Goal: Task Accomplishment & Management: Manage account settings

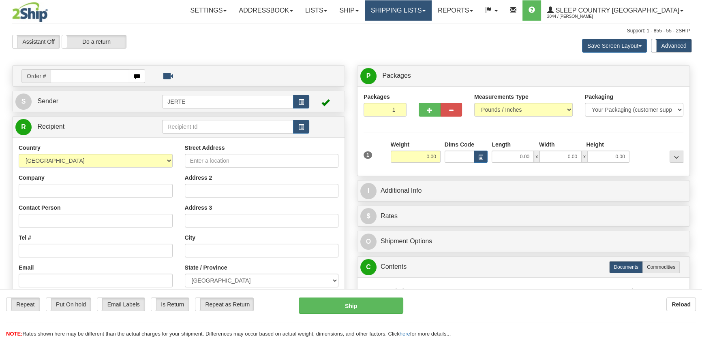
click at [432, 9] on link "Shipping lists" at bounding box center [398, 10] width 67 height 20
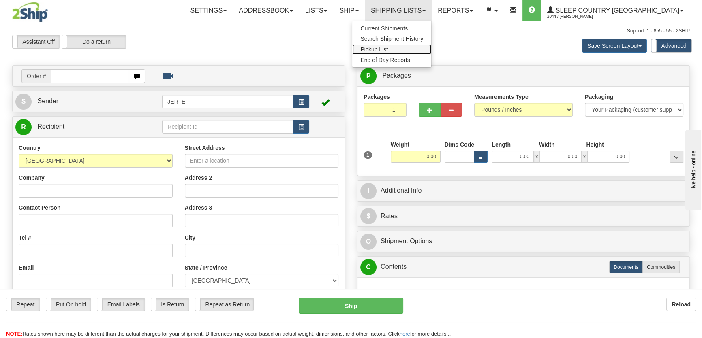
click at [431, 49] on link "Pickup List" at bounding box center [391, 49] width 79 height 11
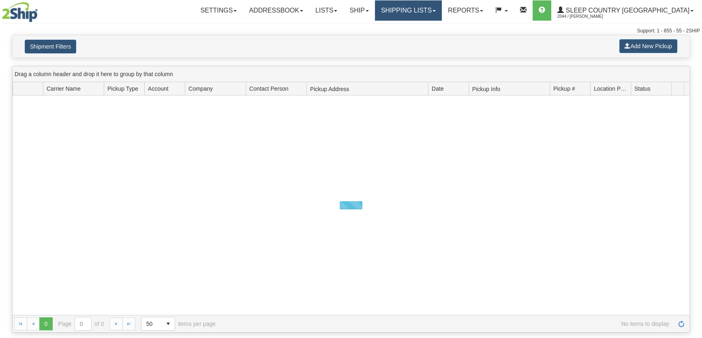
click at [438, 11] on link "Shipping lists" at bounding box center [408, 10] width 67 height 20
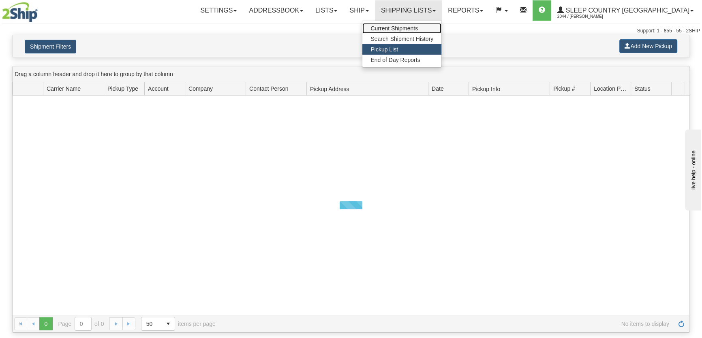
click at [418, 27] on span "Current Shipments" at bounding box center [393, 28] width 47 height 6
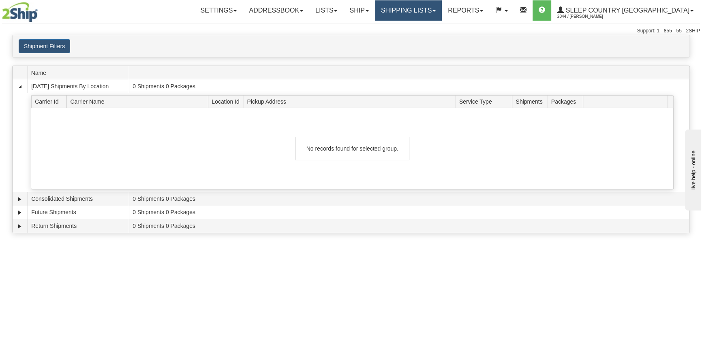
click at [442, 13] on link "Shipping lists" at bounding box center [408, 10] width 67 height 20
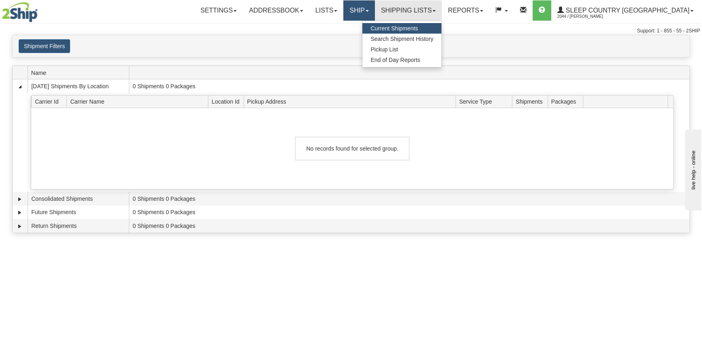
click at [374, 13] on link "Ship" at bounding box center [358, 10] width 31 height 20
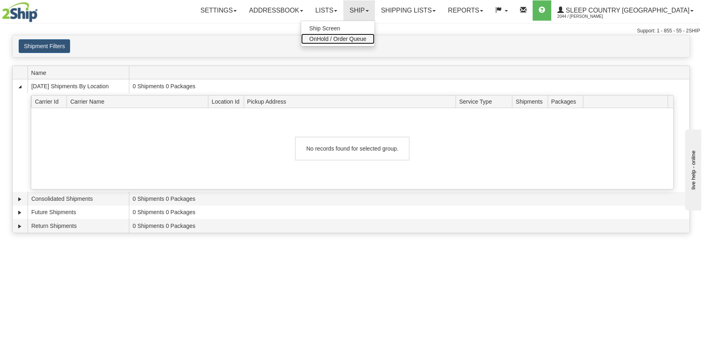
click at [366, 38] on span "OnHold / Order Queue" at bounding box center [337, 39] width 57 height 6
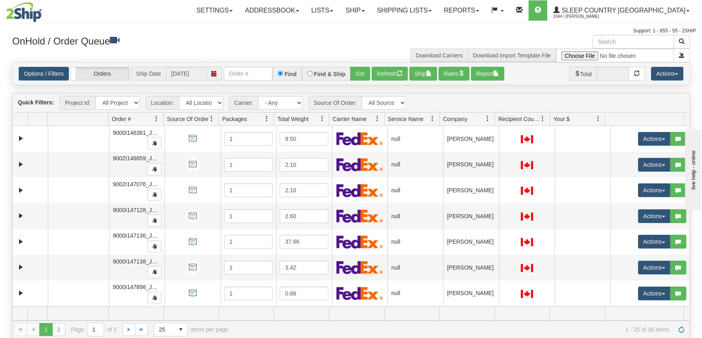
click at [471, 116] on span "Company" at bounding box center [463, 118] width 49 height 13
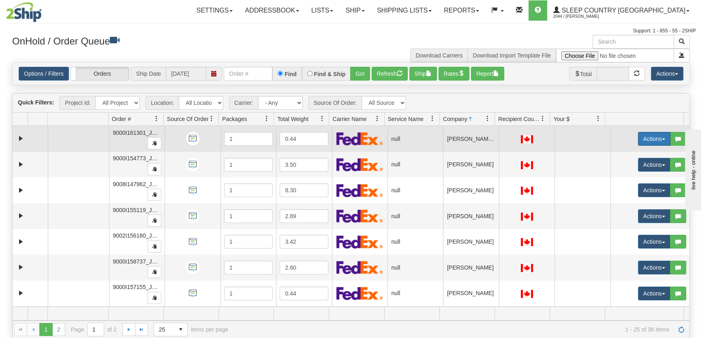
click at [638, 139] on button "Actions" at bounding box center [654, 139] width 32 height 14
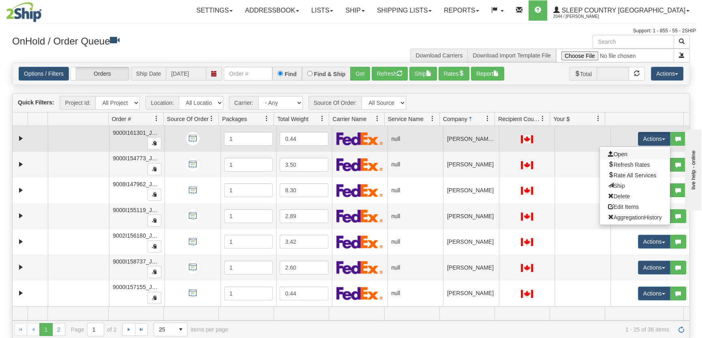
click at [633, 149] on link "Open" at bounding box center [635, 154] width 70 height 11
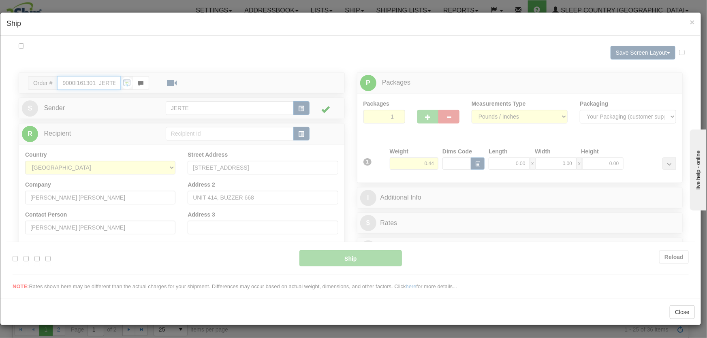
type input "15:38"
type input "16:00"
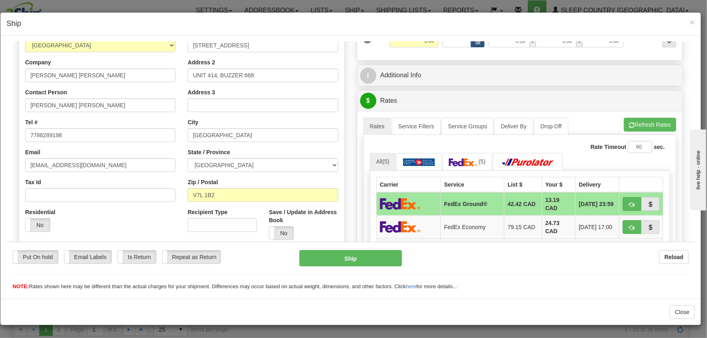
scroll to position [184, 0]
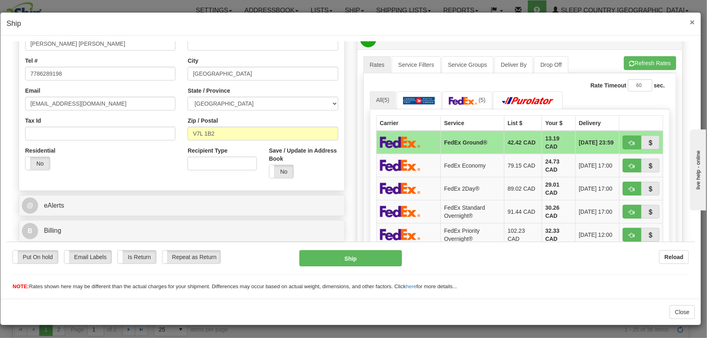
click at [692, 22] on span "×" at bounding box center [692, 21] width 5 height 9
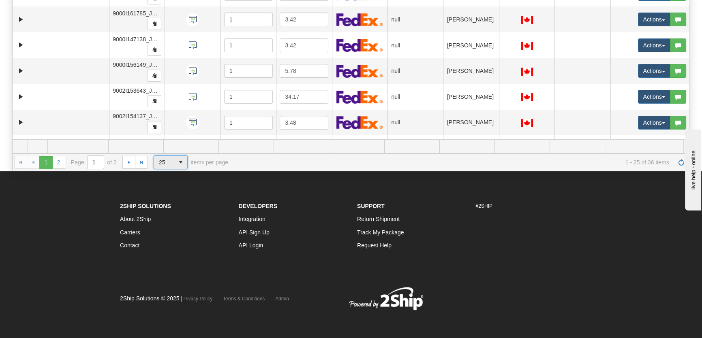
click at [168, 159] on span "25" at bounding box center [164, 162] width 11 height 8
click at [171, 208] on li "100" at bounding box center [170, 208] width 33 height 11
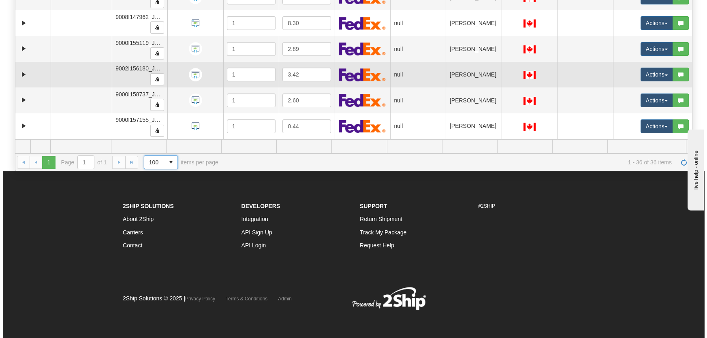
scroll to position [0, 0]
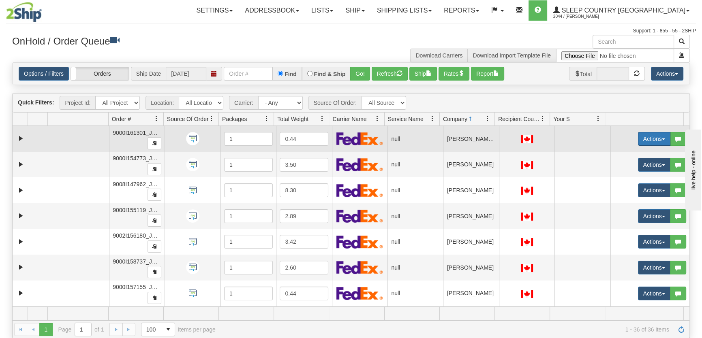
click at [640, 145] on button "Actions" at bounding box center [654, 139] width 32 height 14
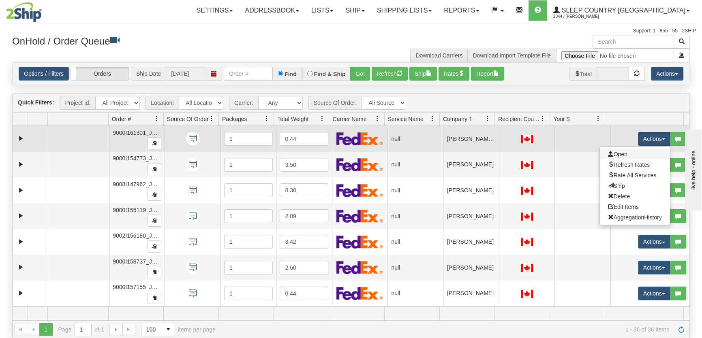
click at [633, 154] on link "Open" at bounding box center [635, 154] width 70 height 11
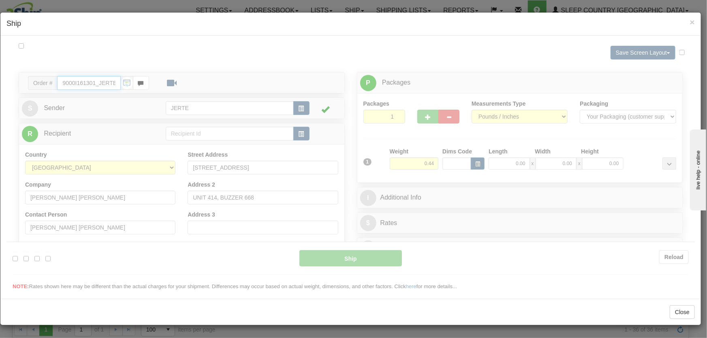
type input "15:39"
type input "16:00"
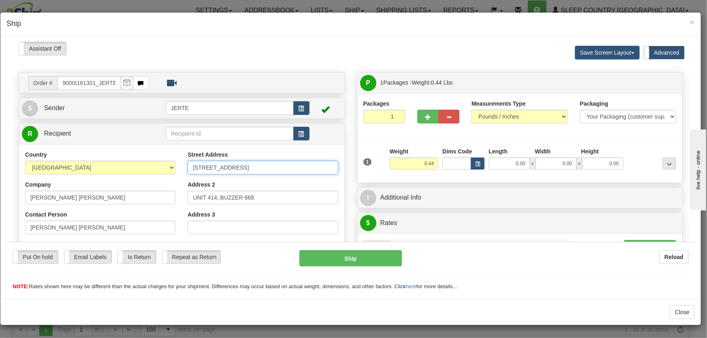
drag, startPoint x: 251, startPoint y: 168, endPoint x: 178, endPoint y: 163, distance: 73.1
click at [178, 163] on div "Country AFGHANISTAN ALAND ISLANDS ALBANIA ALGERIA AMERICAN SAMOA ANDORRA ANGOLA…" at bounding box center [181, 259] width 325 height 218
click at [278, 200] on input "UNIT 414, BUZZER 668" at bounding box center [263, 197] width 150 height 14
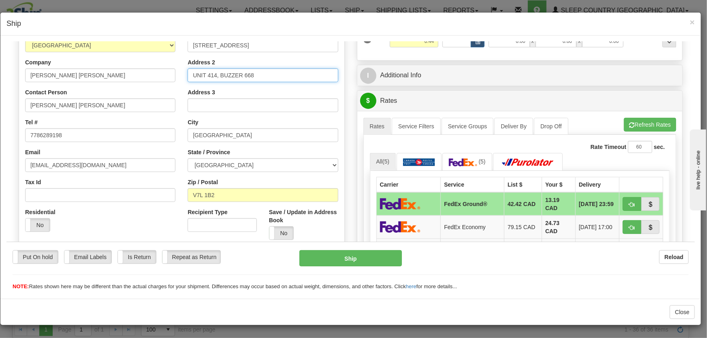
scroll to position [184, 0]
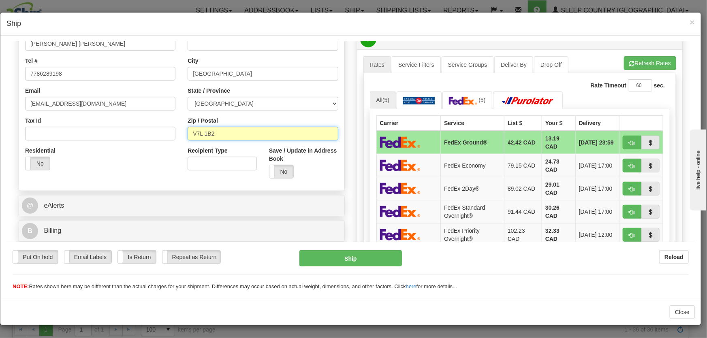
drag, startPoint x: 261, startPoint y: 131, endPoint x: 182, endPoint y: 129, distance: 79.5
click at [182, 129] on div "Street Address 147 1ST STREET E Address 2 UNIT 414, BUZZER 668 Address 3 City N…" at bounding box center [263, 75] width 163 height 218
click at [629, 66] on button "Refresh Rates" at bounding box center [650, 63] width 52 height 14
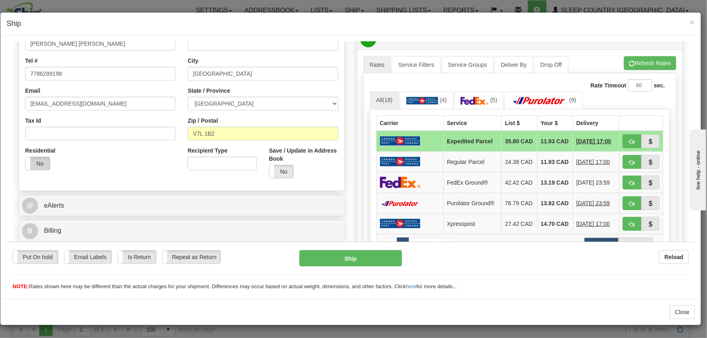
click at [40, 159] on label "No" at bounding box center [38, 163] width 24 height 13
click at [623, 188] on button "button" at bounding box center [632, 182] width 19 height 14
type input "92"
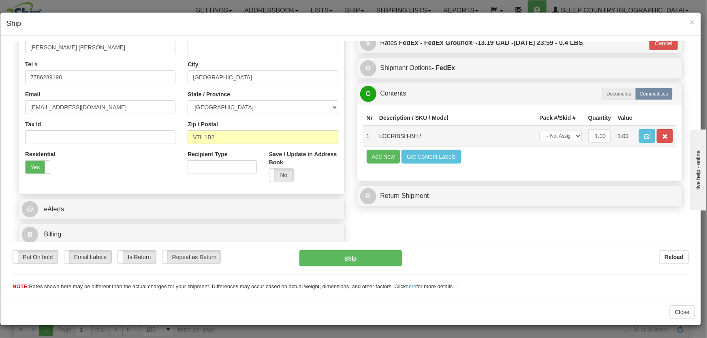
scroll to position [180, 0]
click at [567, 139] on select "-- Not Assigned -- Package 1" at bounding box center [561, 136] width 42 height 12
select select "0"
click at [540, 130] on select "-- Not Assigned -- Package 1" at bounding box center [561, 136] width 42 height 12
click at [367, 256] on button "Ship" at bounding box center [350, 258] width 103 height 16
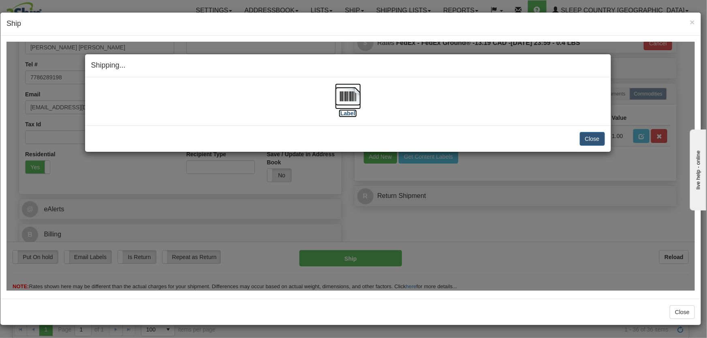
click at [352, 97] on img at bounding box center [348, 96] width 26 height 26
click at [597, 140] on button "Close" at bounding box center [592, 139] width 25 height 14
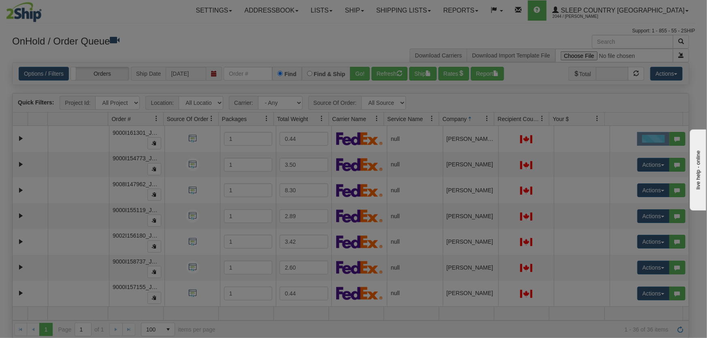
scroll to position [0, 0]
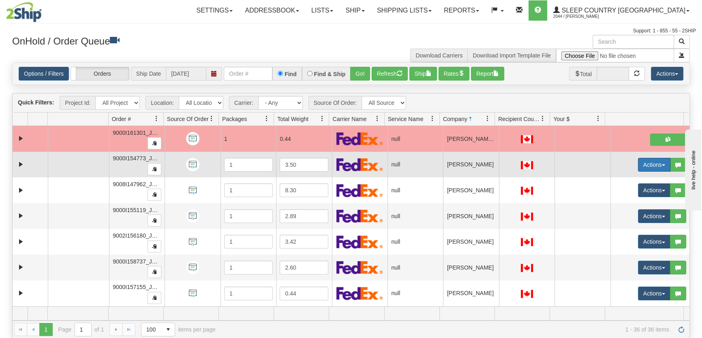
click at [643, 162] on button "Actions" at bounding box center [654, 165] width 32 height 14
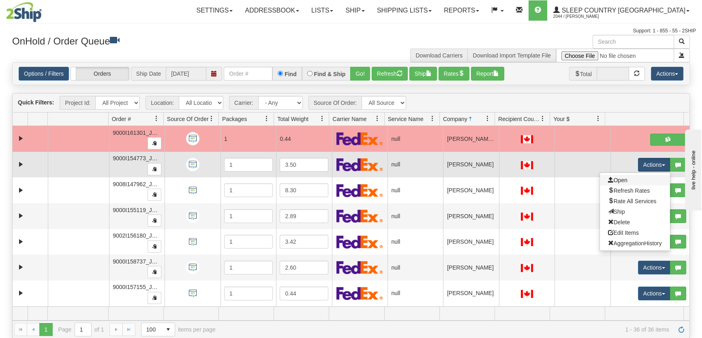
click at [633, 176] on link "Open" at bounding box center [635, 180] width 70 height 11
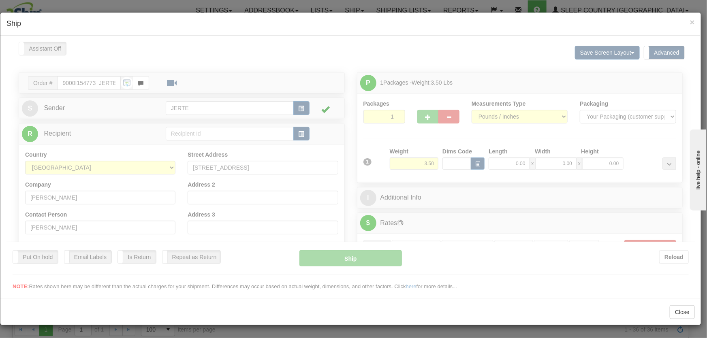
type input "15:42"
type input "16:00"
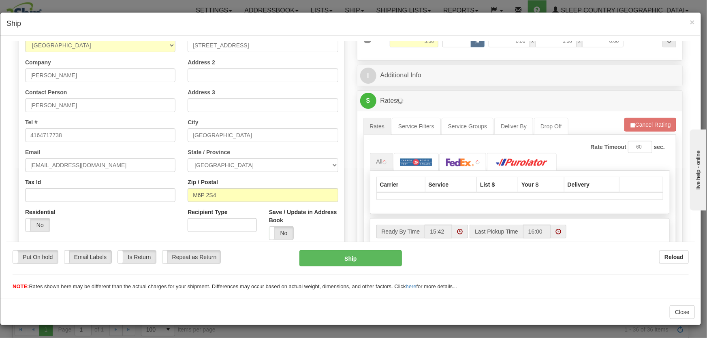
scroll to position [184, 0]
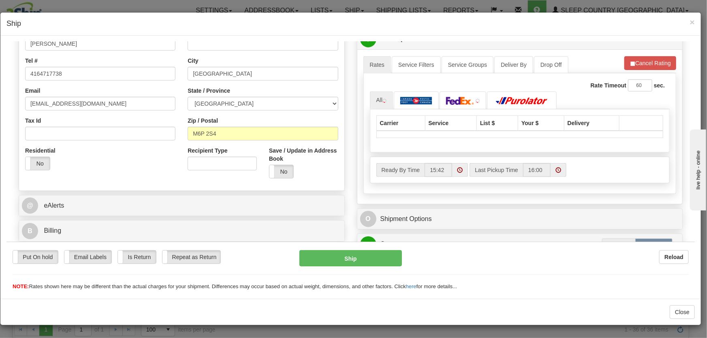
click at [41, 171] on div "Residential Yes No" at bounding box center [46, 161] width 54 height 30
click at [41, 165] on label "No" at bounding box center [38, 163] width 24 height 13
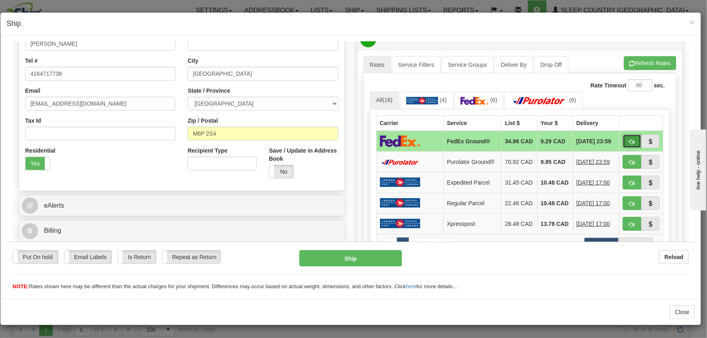
click at [629, 139] on span "button" at bounding box center [632, 141] width 6 height 5
type input "92"
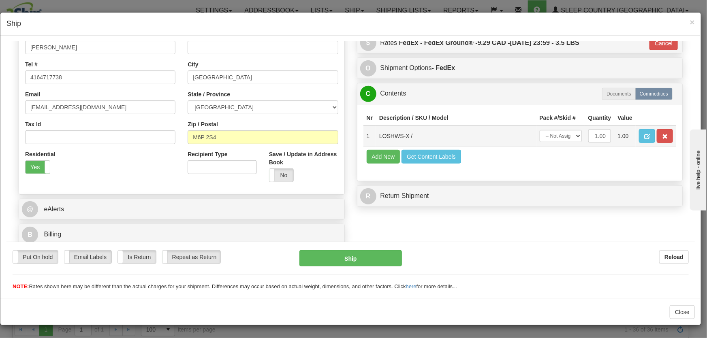
scroll to position [180, 0]
drag, startPoint x: 554, startPoint y: 134, endPoint x: 555, endPoint y: 141, distance: 7.4
click at [554, 134] on select "-- Not Assigned -- Package 1" at bounding box center [561, 136] width 42 height 12
select select "0"
click at [540, 130] on select "-- Not Assigned -- Package 1" at bounding box center [561, 136] width 42 height 12
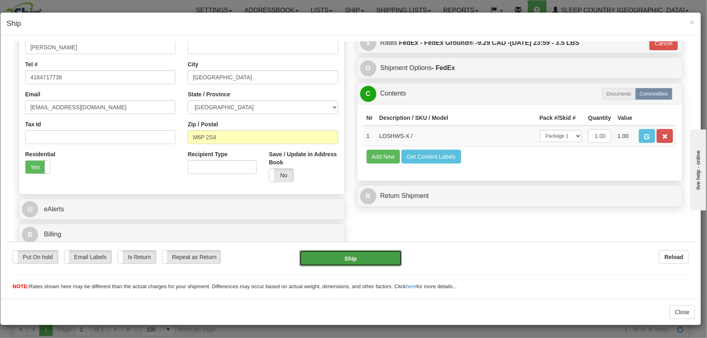
click at [362, 257] on button "Ship" at bounding box center [350, 258] width 103 height 16
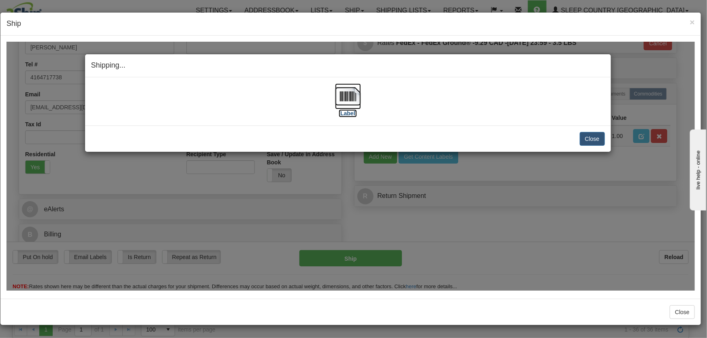
click at [340, 100] on img at bounding box center [348, 96] width 26 height 26
click at [584, 142] on button "Close" at bounding box center [592, 139] width 25 height 14
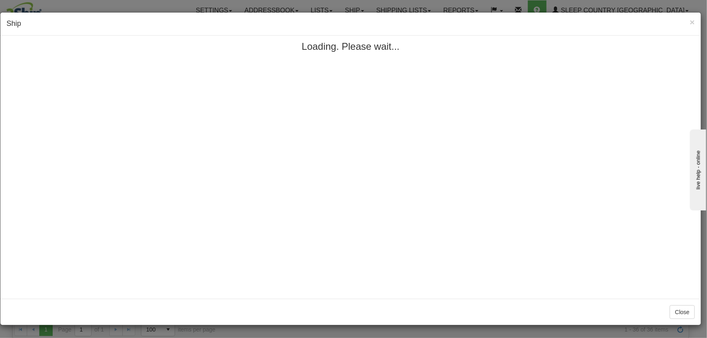
scroll to position [0, 0]
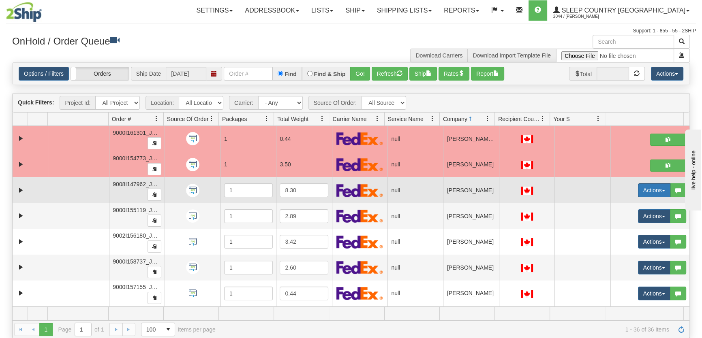
click at [640, 188] on button "Actions" at bounding box center [654, 191] width 32 height 14
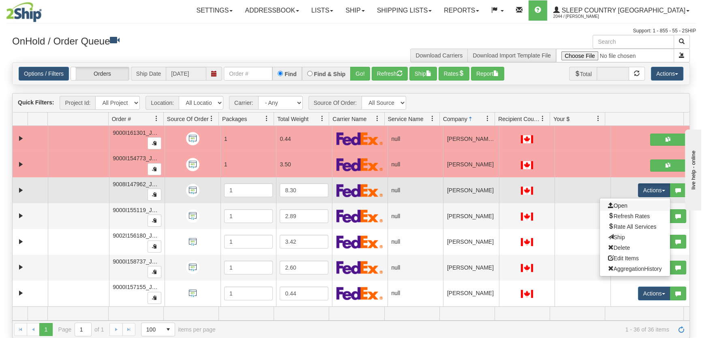
click at [628, 205] on link "Open" at bounding box center [635, 206] width 70 height 11
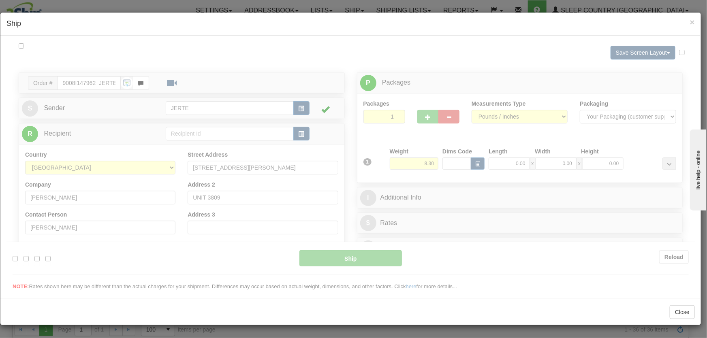
type input "15:43"
type input "16:00"
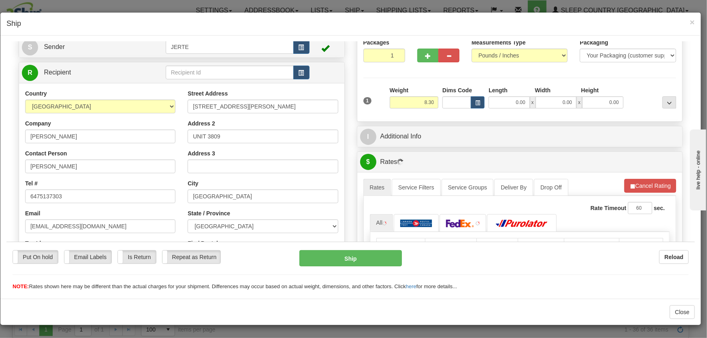
scroll to position [122, 0]
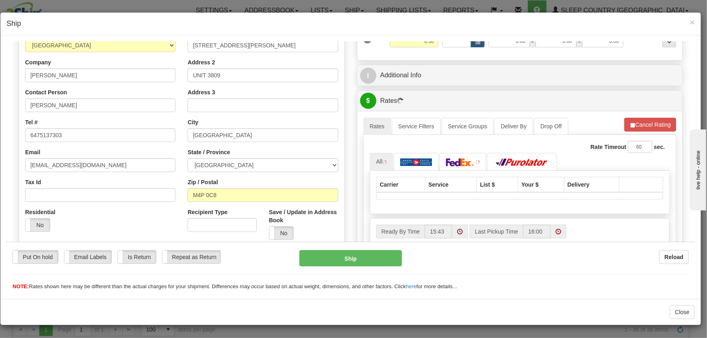
click at [34, 235] on div "Residential Yes No" at bounding box center [46, 223] width 54 height 30
click at [36, 225] on label "No" at bounding box center [38, 224] width 24 height 13
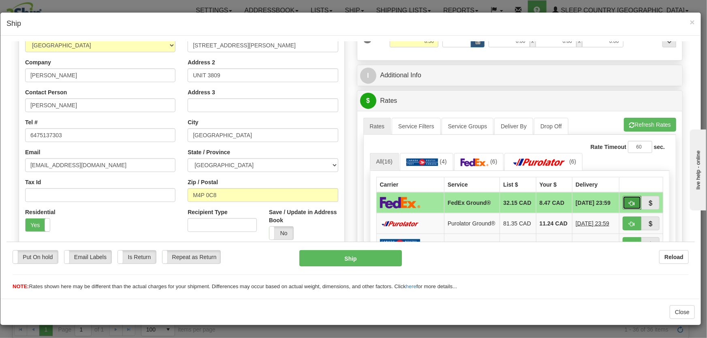
click at [629, 202] on span "button" at bounding box center [632, 203] width 6 height 5
type input "92"
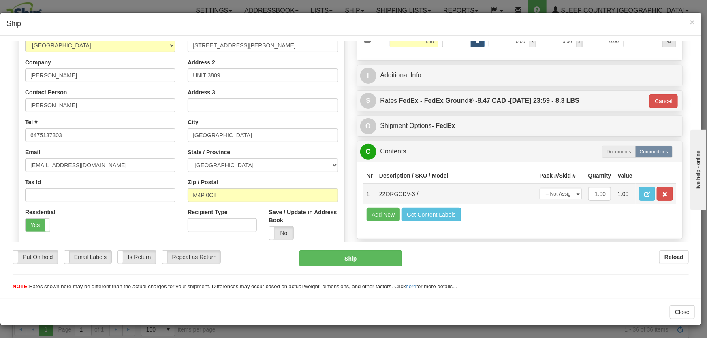
click at [543, 187] on td "-- Not Assigned -- Package 1" at bounding box center [561, 193] width 49 height 21
click at [546, 193] on select "-- Not Assigned -- Package 1" at bounding box center [561, 194] width 42 height 12
click at [547, 220] on td "Add New Get Content Labels" at bounding box center [520, 214] width 313 height 21
click at [546, 196] on select "-- Not Assigned -- Package 1" at bounding box center [561, 194] width 42 height 12
select select "0"
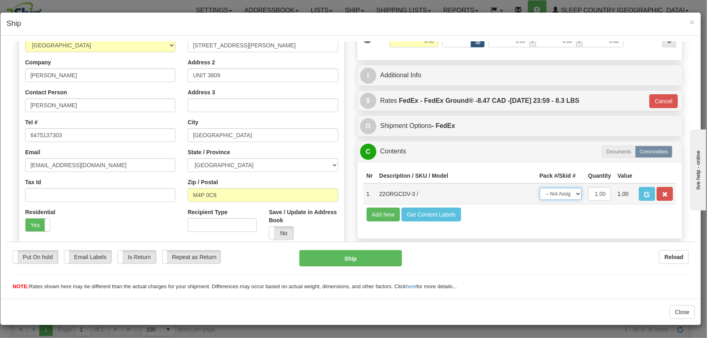
click at [540, 188] on select "-- Not Assigned -- Package 1" at bounding box center [561, 194] width 42 height 12
click at [344, 259] on button "Ship" at bounding box center [350, 258] width 103 height 16
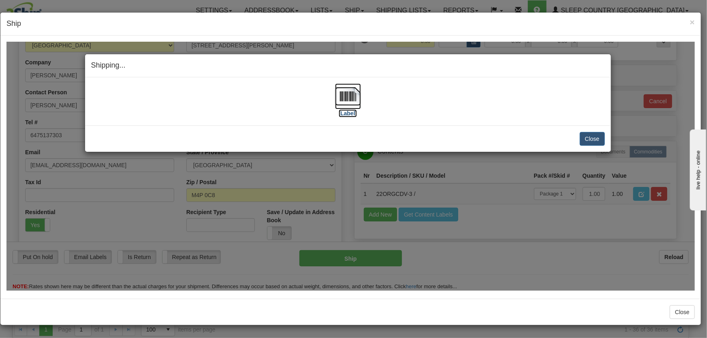
click at [355, 97] on img at bounding box center [348, 96] width 26 height 26
click at [601, 136] on button "Close" at bounding box center [592, 139] width 25 height 14
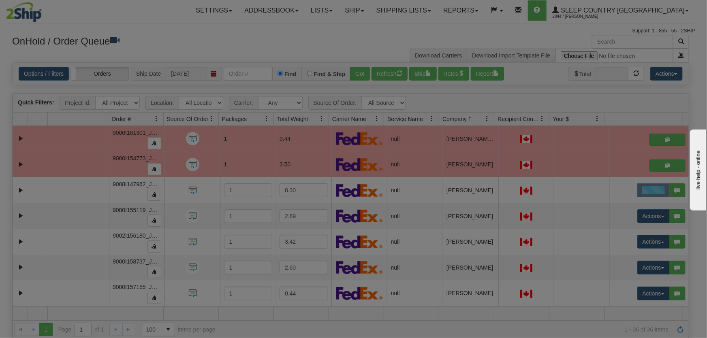
scroll to position [0, 0]
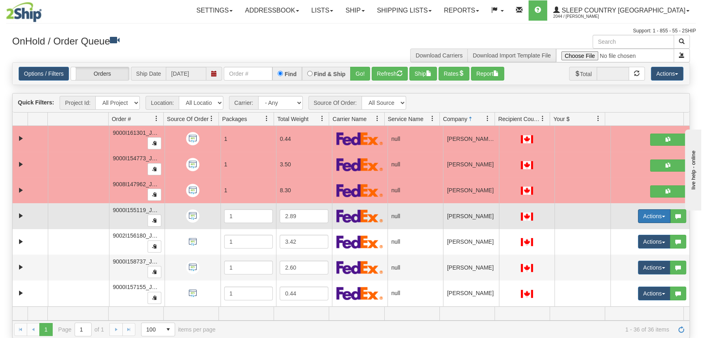
click at [638, 218] on button "Actions" at bounding box center [654, 217] width 32 height 14
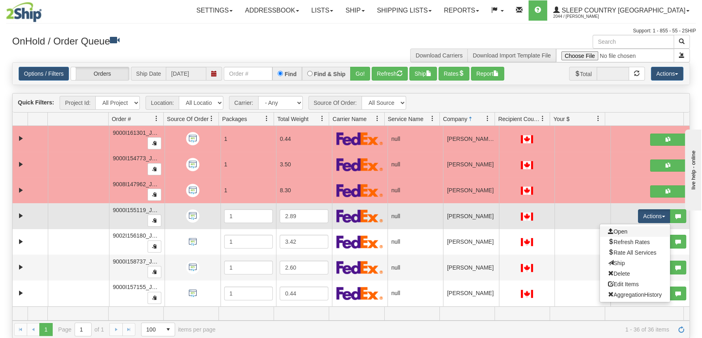
click at [632, 231] on link "Open" at bounding box center [635, 232] width 70 height 11
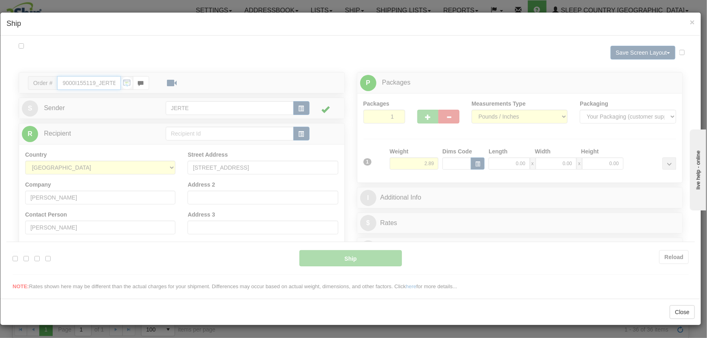
type input "15:45"
type input "16:00"
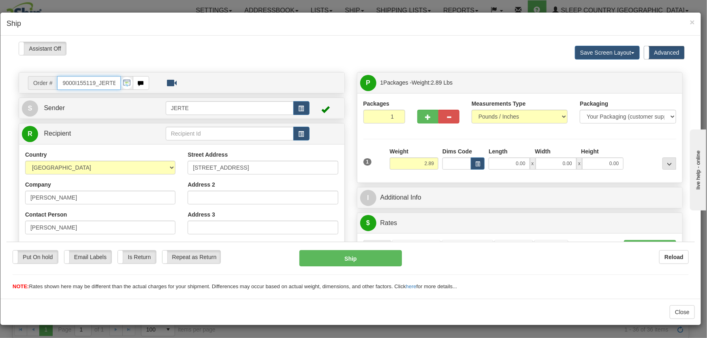
scroll to position [122, 0]
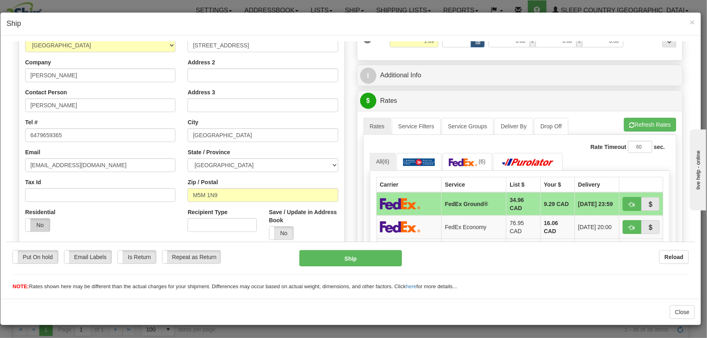
click at [42, 223] on label "No" at bounding box center [38, 224] width 24 height 13
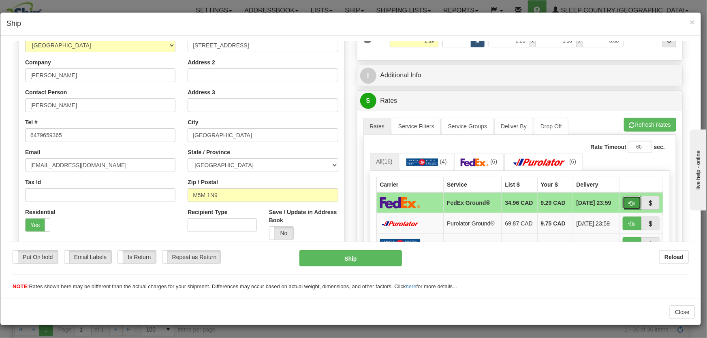
click at [629, 201] on span "button" at bounding box center [632, 203] width 6 height 5
type input "92"
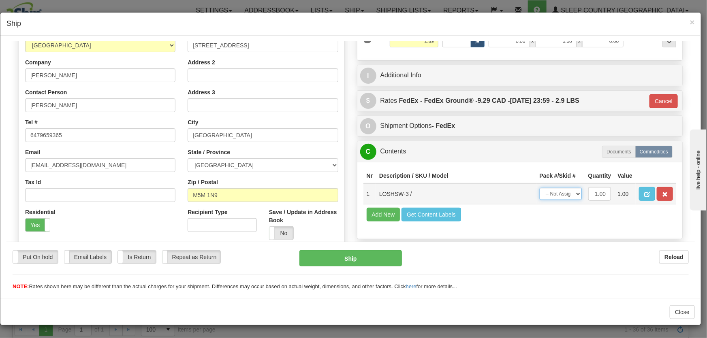
click at [556, 189] on select "-- Not Assigned -- Package 1" at bounding box center [561, 194] width 42 height 12
select select "0"
click at [540, 188] on select "-- Not Assigned -- Package 1" at bounding box center [561, 194] width 42 height 12
click at [361, 268] on div "Put On hold Put On hold Email Labels Email Labels Edit Is Return Is Return Repe…" at bounding box center [350, 270] width 689 height 41
click at [359, 262] on button "Ship" at bounding box center [350, 258] width 103 height 16
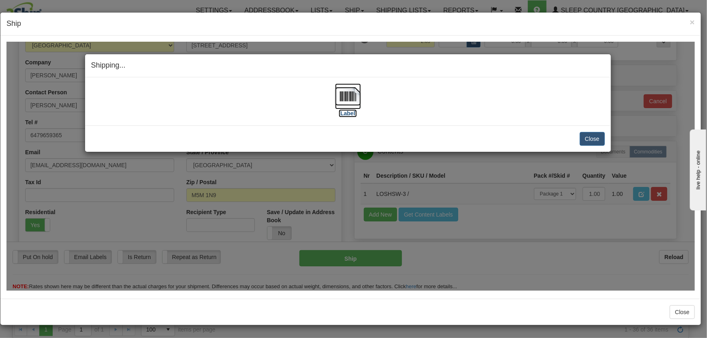
click at [347, 97] on img at bounding box center [348, 96] width 26 height 26
click at [598, 141] on button "Close" at bounding box center [592, 139] width 25 height 14
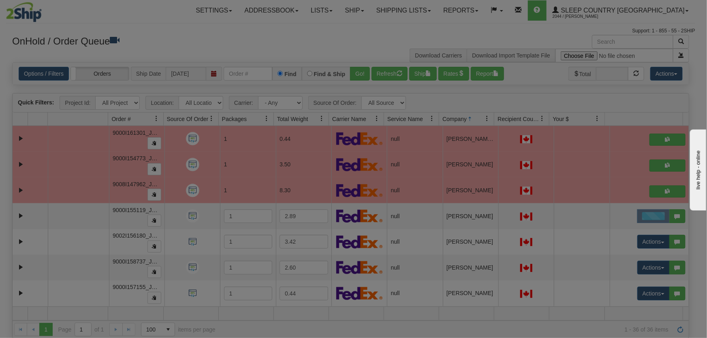
scroll to position [0, 0]
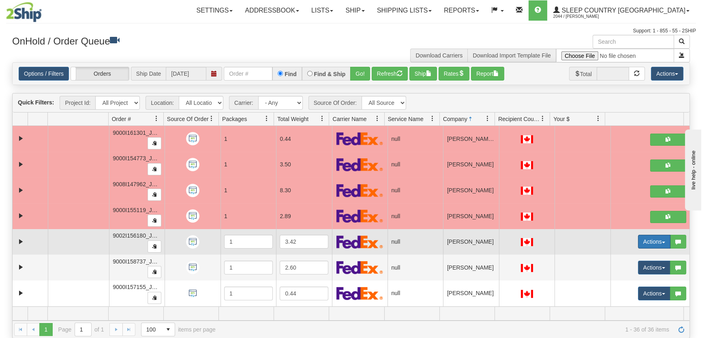
click at [646, 243] on button "Actions" at bounding box center [654, 242] width 32 height 14
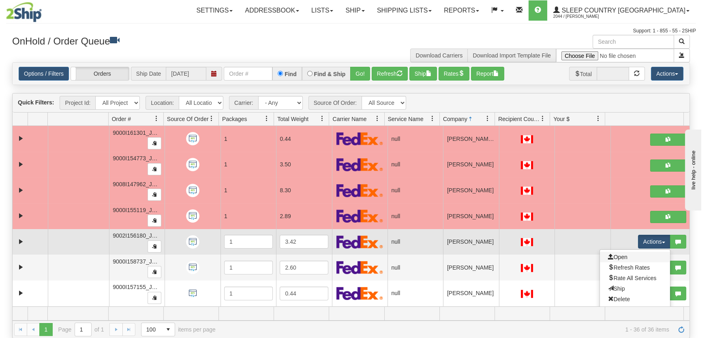
click at [633, 252] on link "Open" at bounding box center [635, 257] width 70 height 11
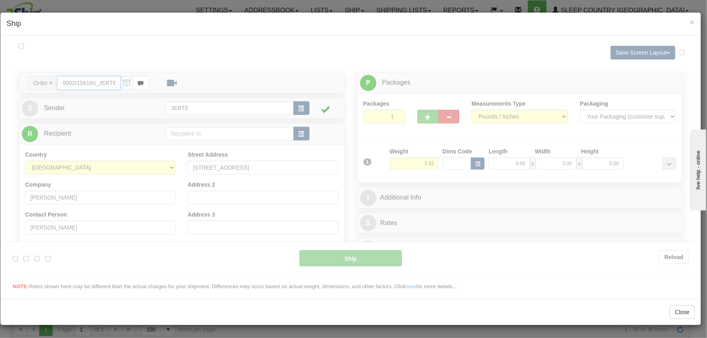
type input "15:46"
type input "16:00"
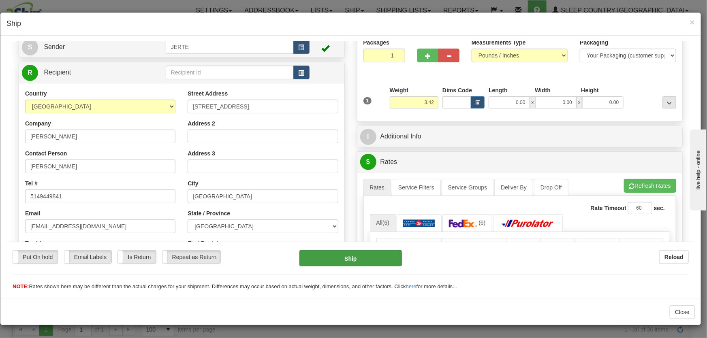
scroll to position [122, 0]
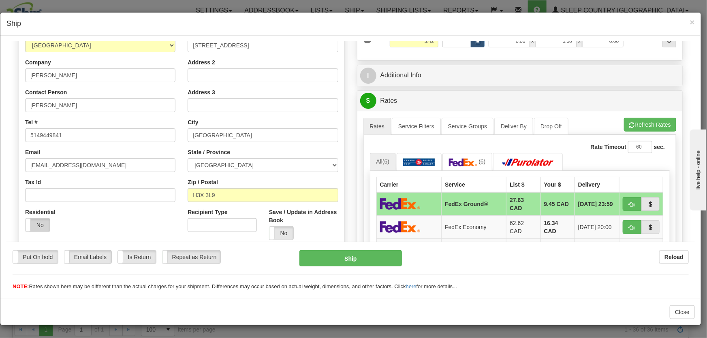
click at [44, 228] on label "No" at bounding box center [38, 224] width 24 height 13
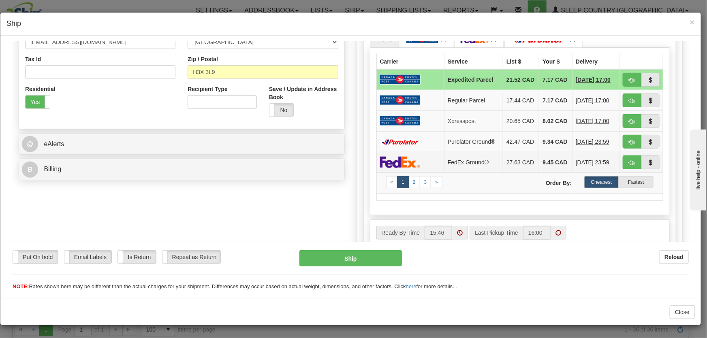
scroll to position [184, 0]
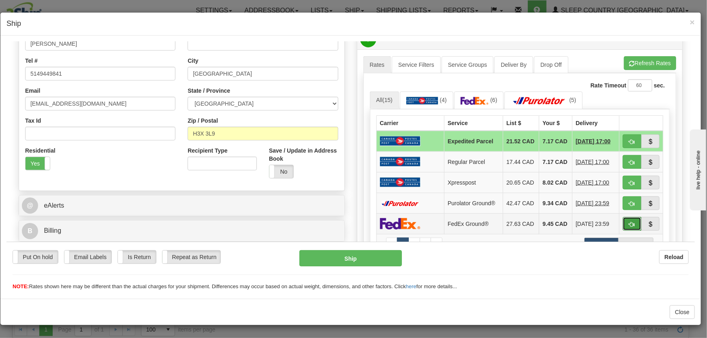
click at [629, 227] on span "button" at bounding box center [632, 224] width 6 height 5
type input "92"
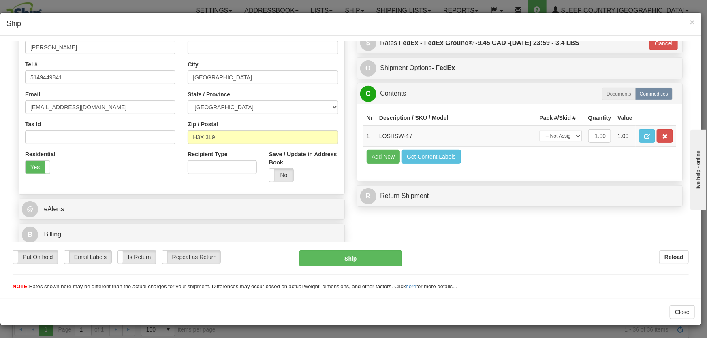
scroll to position [180, 0]
click at [558, 137] on select "-- Not Assigned -- Package 1" at bounding box center [561, 136] width 42 height 12
select select "0"
click at [540, 130] on select "-- Not Assigned -- Package 1" at bounding box center [561, 136] width 42 height 12
click at [363, 258] on button "Ship" at bounding box center [350, 258] width 103 height 16
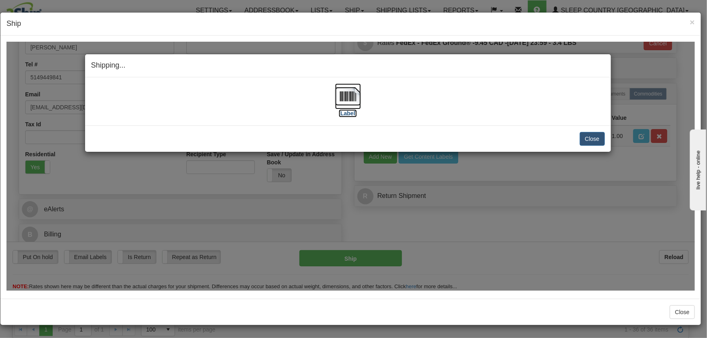
click at [345, 100] on img at bounding box center [348, 96] width 26 height 26
click at [591, 133] on button "Close" at bounding box center [592, 139] width 25 height 14
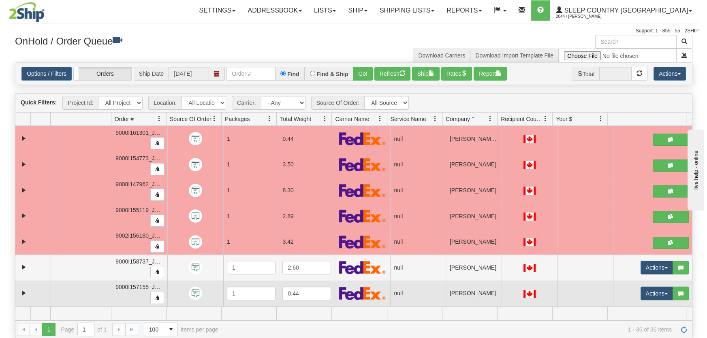
scroll to position [61, 0]
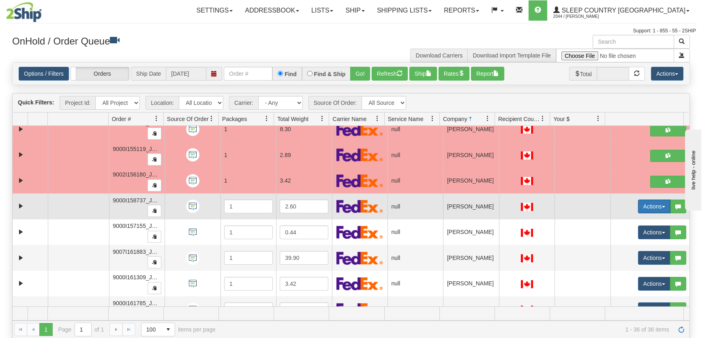
click at [638, 200] on button "Actions" at bounding box center [654, 207] width 32 height 14
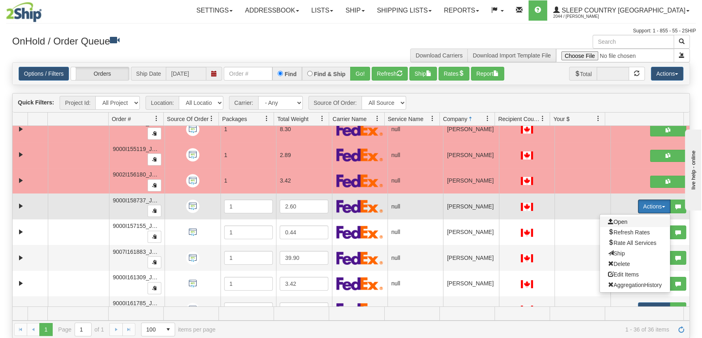
click at [622, 220] on span "Open" at bounding box center [617, 222] width 19 height 6
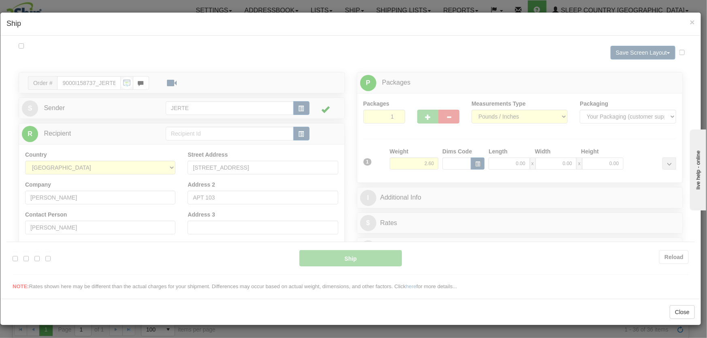
scroll to position [0, 0]
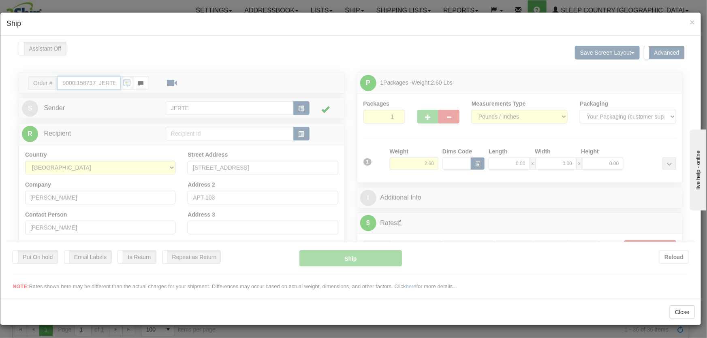
type input "15:47"
type input "16:00"
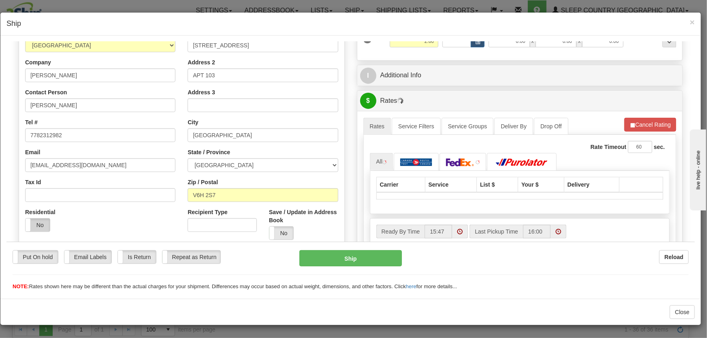
click at [38, 232] on div "Residential Yes No" at bounding box center [46, 223] width 54 height 30
click at [41, 222] on label "No" at bounding box center [38, 224] width 24 height 13
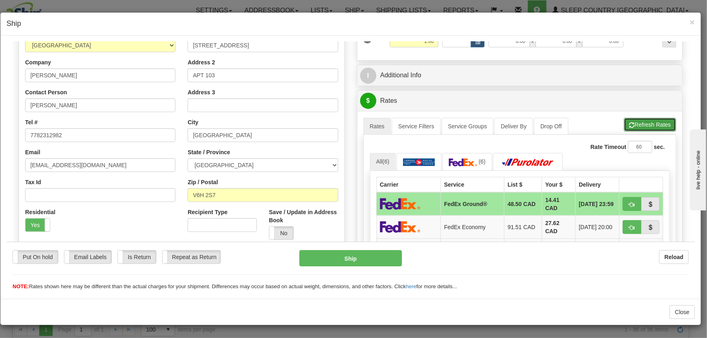
click at [638, 121] on button "Refresh Rates" at bounding box center [650, 125] width 52 height 14
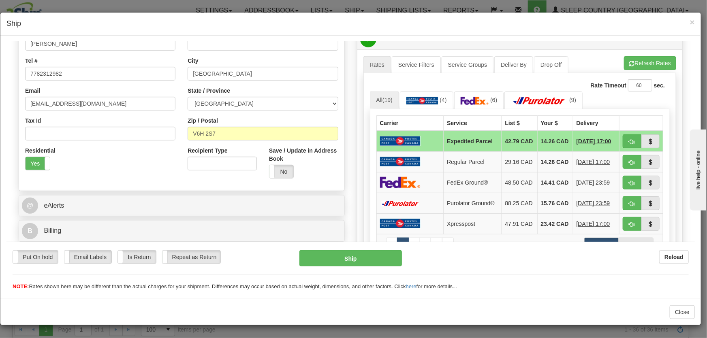
scroll to position [61, 0]
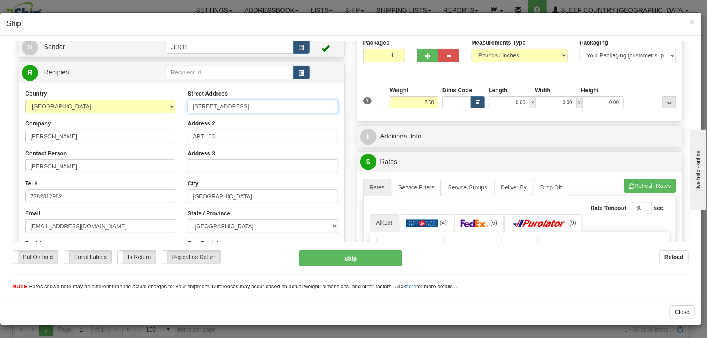
drag, startPoint x: 289, startPoint y: 107, endPoint x: 167, endPoint y: 105, distance: 122.8
click at [167, 105] on div "Country AFGHANISTAN ALAND ISLANDS ALBANIA ALGERIA AMERICAN SAMOA ANDORRA ANGOLA…" at bounding box center [181, 198] width 325 height 218
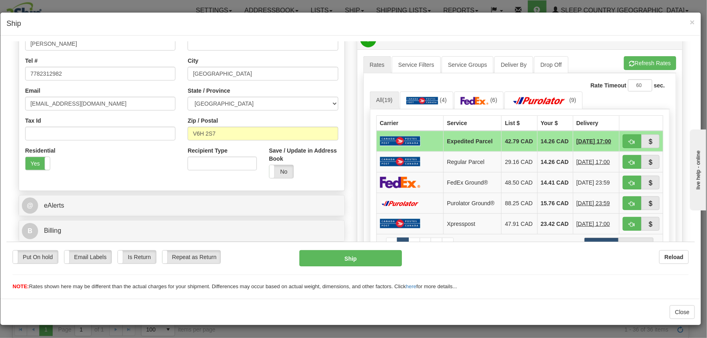
scroll to position [246, 0]
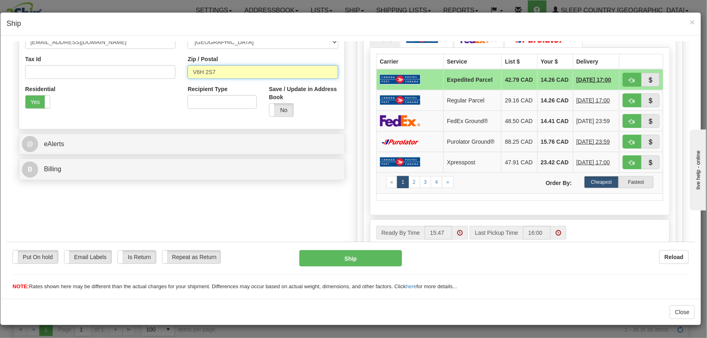
drag, startPoint x: 206, startPoint y: 74, endPoint x: 171, endPoint y: 68, distance: 35.6
click at [168, 69] on div "Country AFGHANISTAN ALAND ISLANDS ALBANIA ALGERIA AMERICAN SAMOA ANDORRA ANGOLA…" at bounding box center [181, 14] width 325 height 218
click at [629, 145] on span "button" at bounding box center [632, 141] width 6 height 5
type input "260"
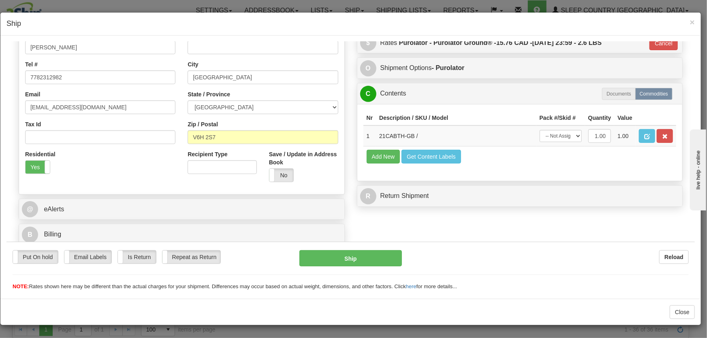
scroll to position [180, 0]
click at [562, 137] on select "-- Not Assigned -- Package 1" at bounding box center [561, 136] width 42 height 12
select select "0"
click at [540, 130] on select "-- Not Assigned -- Package 1" at bounding box center [561, 136] width 42 height 12
click at [390, 262] on button "Ship" at bounding box center [350, 258] width 103 height 16
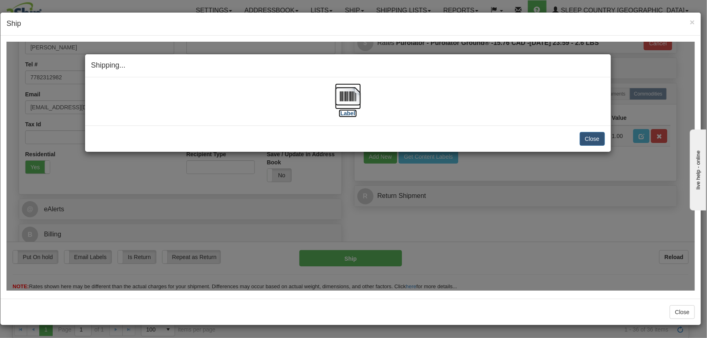
click at [350, 89] on img at bounding box center [348, 96] width 26 height 26
click at [595, 137] on button "Close" at bounding box center [592, 139] width 25 height 14
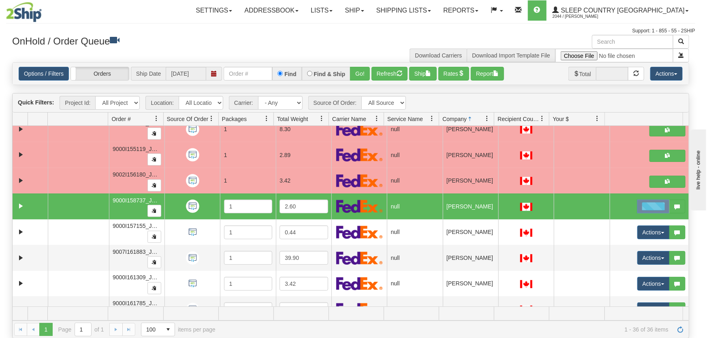
scroll to position [0, 0]
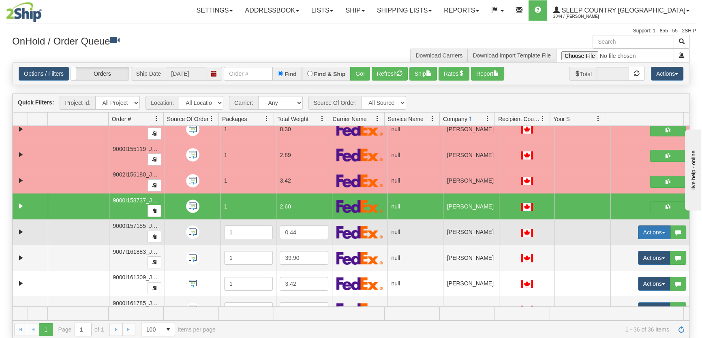
click at [651, 230] on button "Actions" at bounding box center [654, 233] width 32 height 14
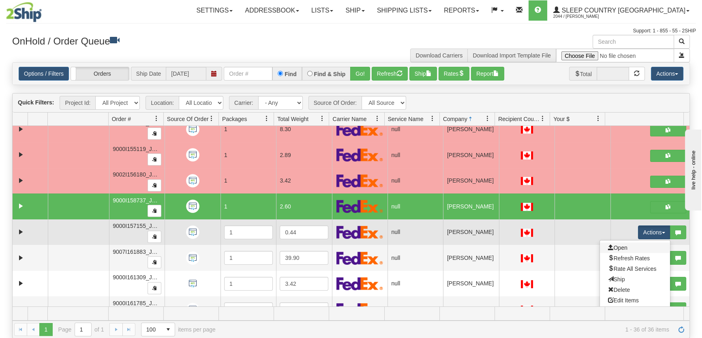
click at [633, 245] on link "Open" at bounding box center [635, 248] width 70 height 11
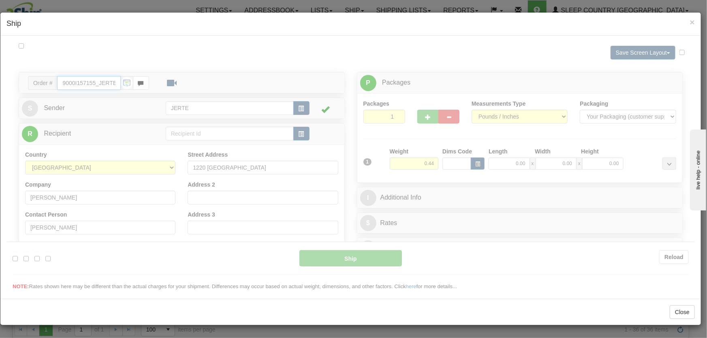
type input "15:49"
type input "16:00"
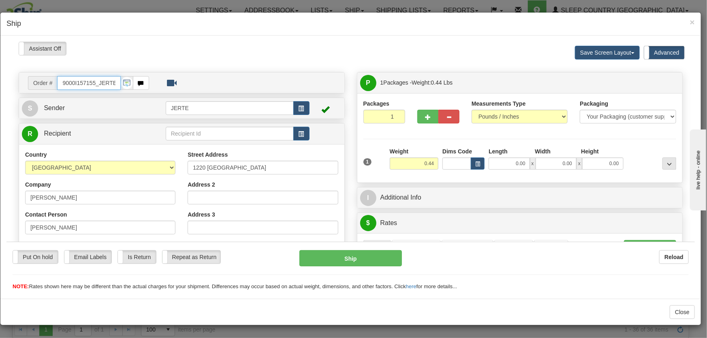
scroll to position [184, 0]
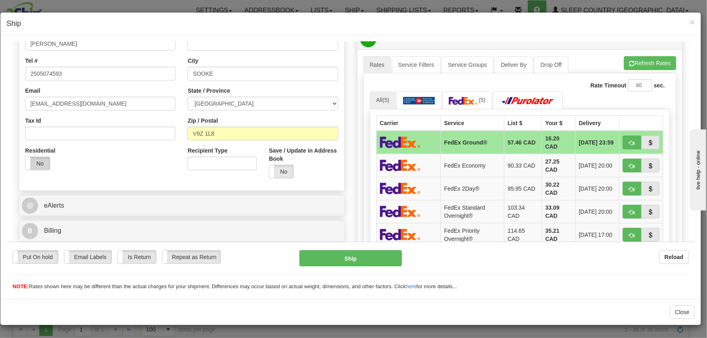
click at [42, 169] on label "No" at bounding box center [38, 163] width 24 height 13
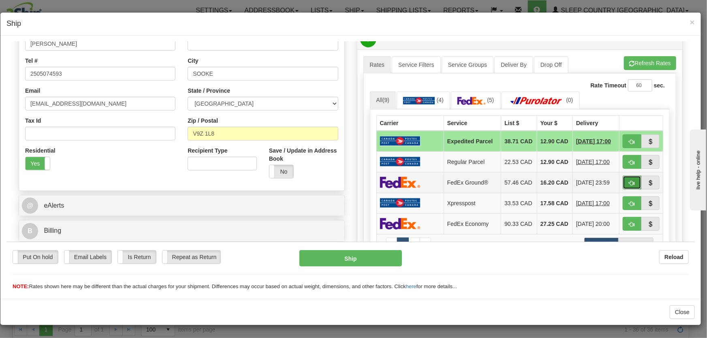
click at [629, 186] on span "button" at bounding box center [632, 182] width 6 height 5
type input "92"
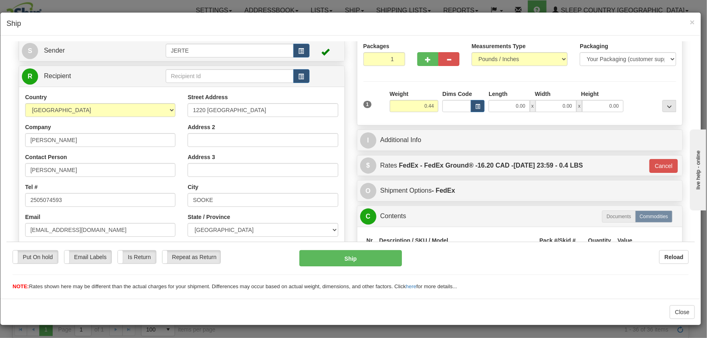
scroll to position [180, 0]
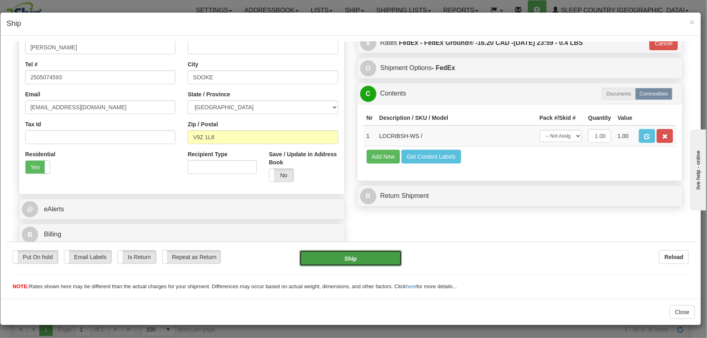
click at [355, 258] on button "Ship" at bounding box center [350, 258] width 103 height 16
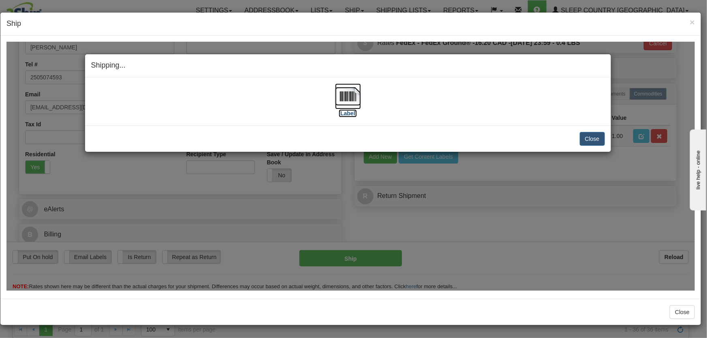
click at [345, 94] on img at bounding box center [348, 96] width 26 height 26
click at [591, 140] on button "Close" at bounding box center [592, 139] width 25 height 14
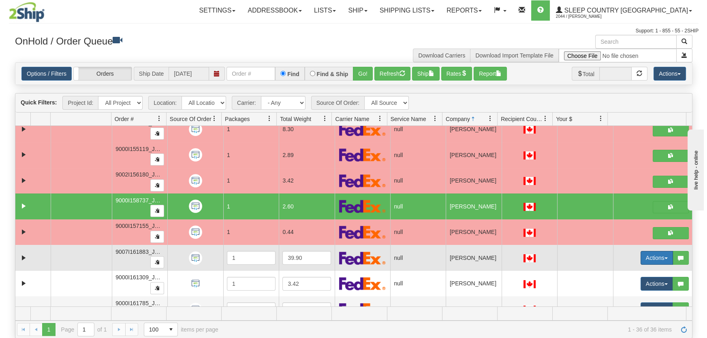
scroll to position [122, 0]
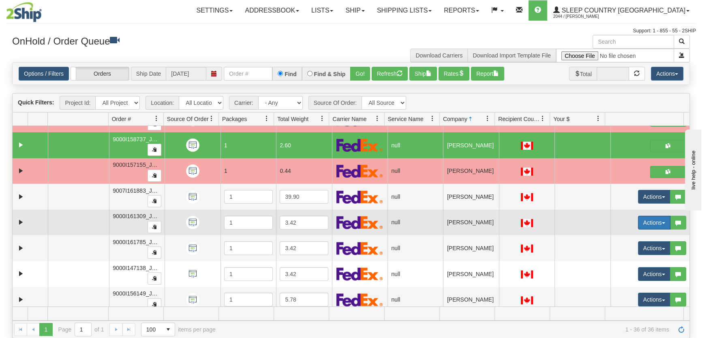
click at [648, 222] on button "Actions" at bounding box center [654, 223] width 32 height 14
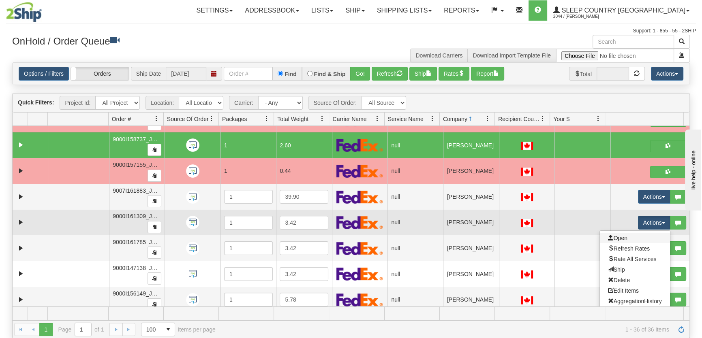
click at [626, 235] on link "Open" at bounding box center [635, 238] width 70 height 11
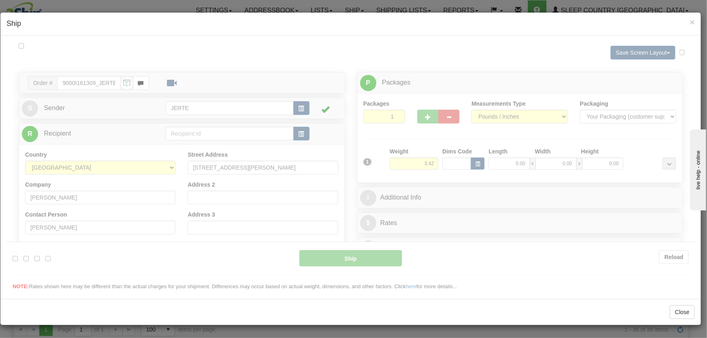
scroll to position [0, 0]
type input "15:50"
type input "16:00"
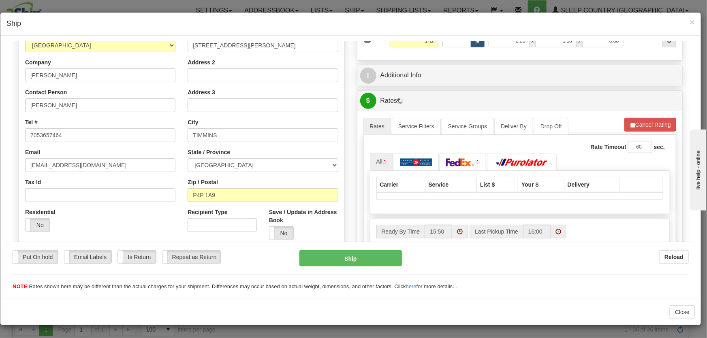
scroll to position [184, 0]
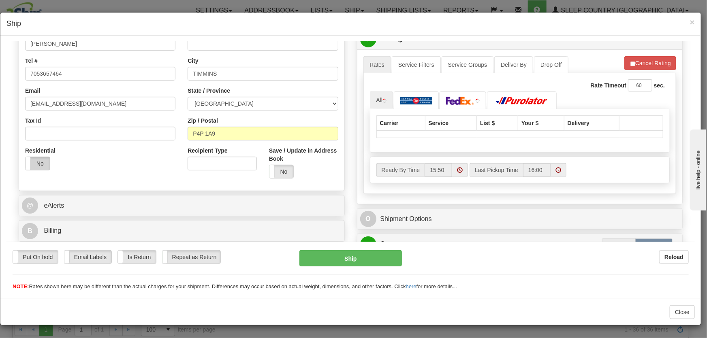
click at [32, 160] on label "No" at bounding box center [38, 163] width 24 height 13
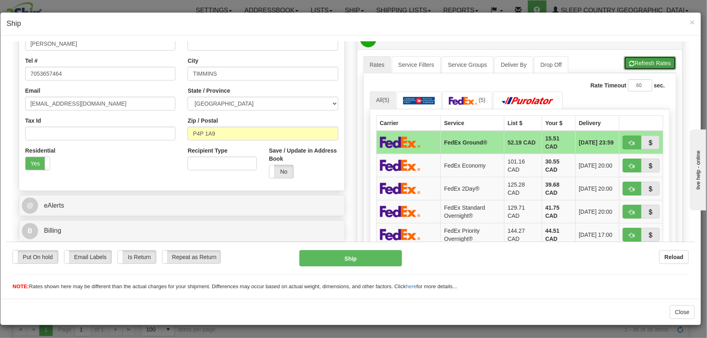
click at [640, 64] on button "Refresh Rates" at bounding box center [650, 63] width 52 height 14
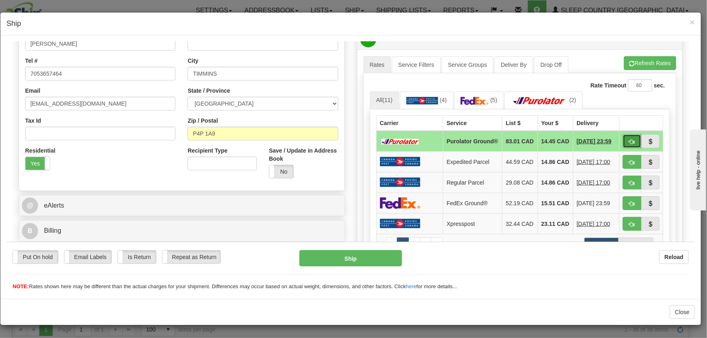
click at [629, 141] on span "button" at bounding box center [632, 141] width 6 height 5
type input "260"
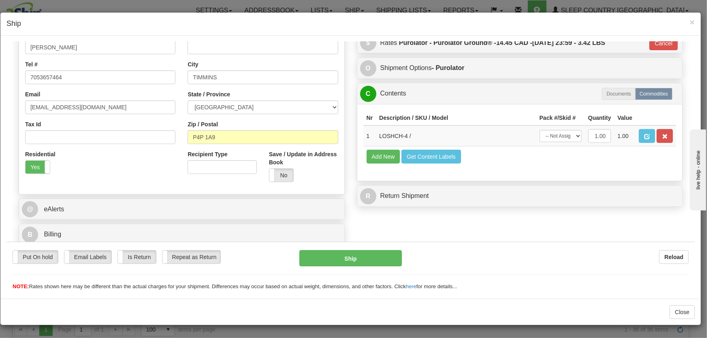
scroll to position [180, 0]
click at [555, 135] on select "-- Not Assigned -- Package 1" at bounding box center [561, 136] width 42 height 12
select select "0"
click at [540, 130] on select "-- Not Assigned -- Package 1" at bounding box center [561, 136] width 42 height 12
click at [361, 257] on button "Ship" at bounding box center [350, 258] width 103 height 16
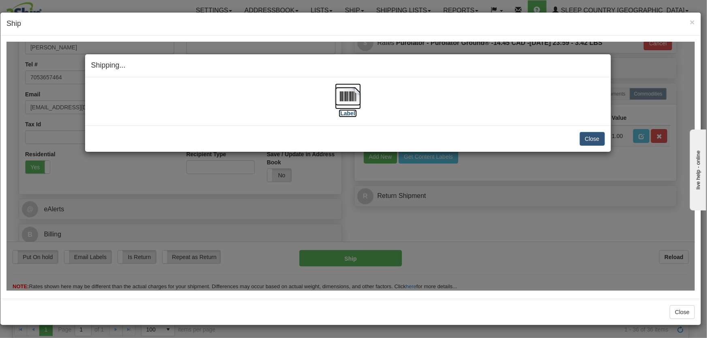
click at [345, 99] on img at bounding box center [348, 96] width 26 height 26
click at [594, 134] on button "Close" at bounding box center [592, 139] width 25 height 14
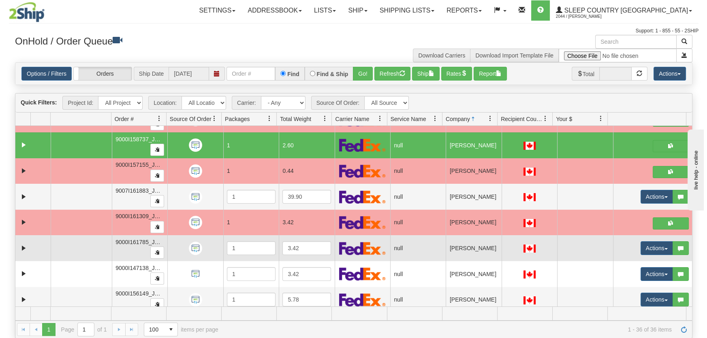
scroll to position [184, 0]
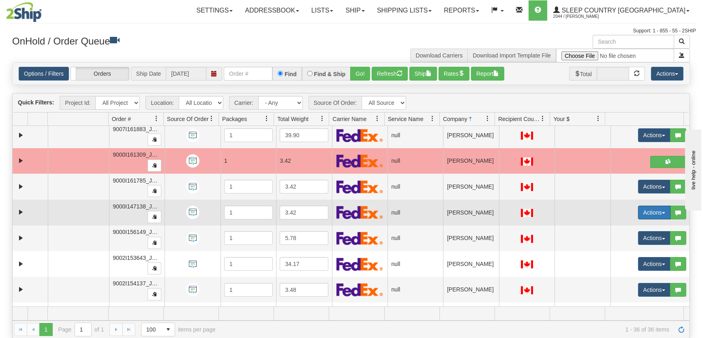
click at [638, 214] on button "Actions" at bounding box center [654, 213] width 32 height 14
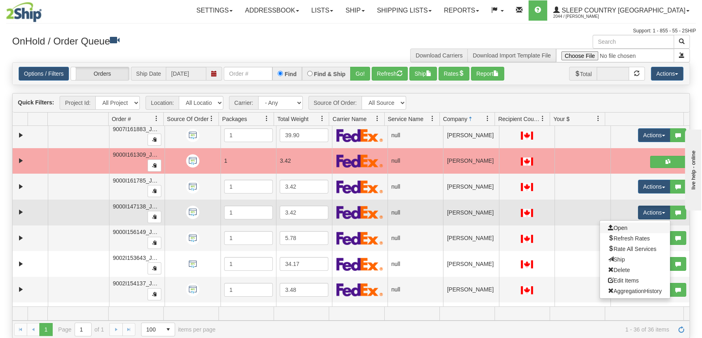
click at [628, 227] on link "Open" at bounding box center [635, 228] width 70 height 11
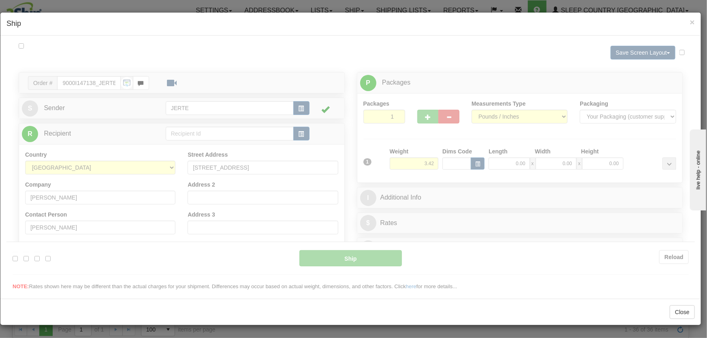
scroll to position [0, 0]
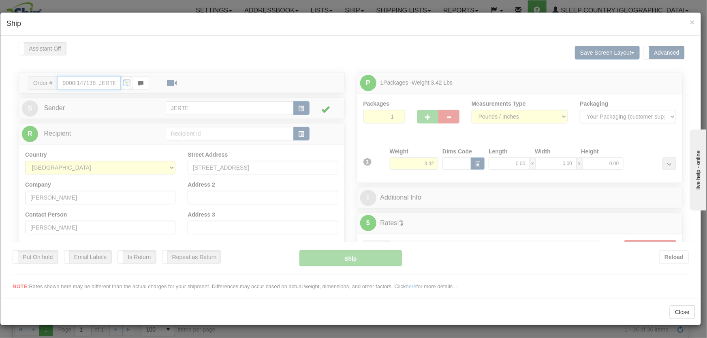
type input "15:51"
type input "16:00"
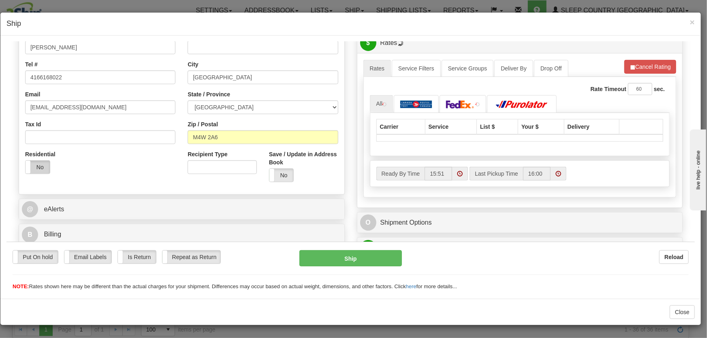
click at [39, 164] on label "No" at bounding box center [38, 166] width 24 height 13
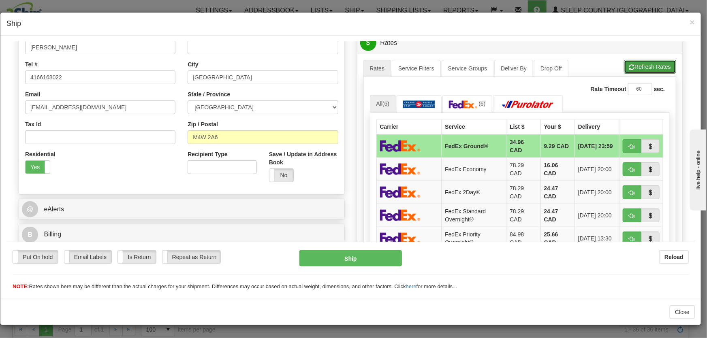
click at [644, 65] on button "Refresh Rates" at bounding box center [650, 67] width 52 height 14
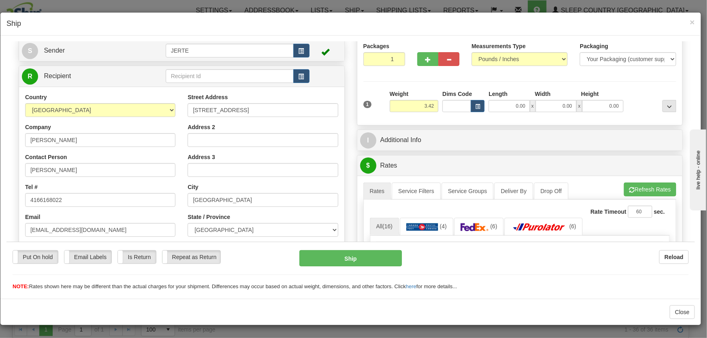
scroll to position [119, 0]
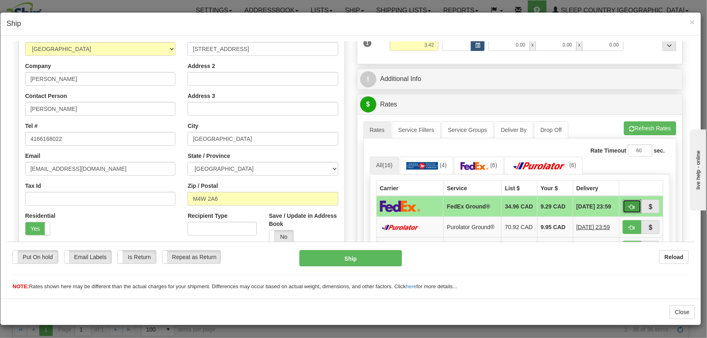
click at [631, 207] on button "button" at bounding box center [632, 206] width 19 height 14
type input "92"
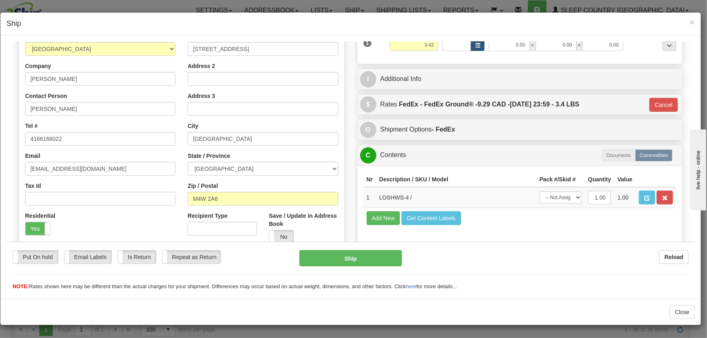
scroll to position [180, 0]
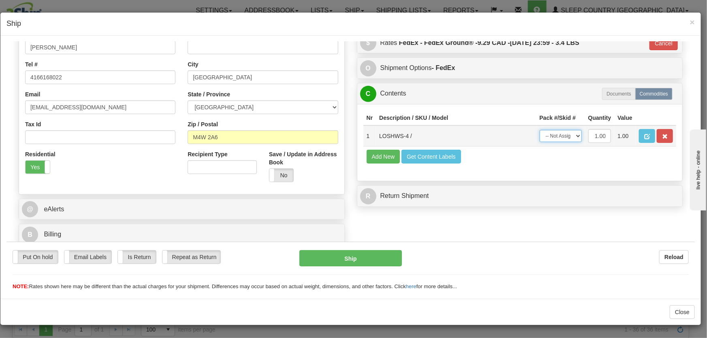
click at [569, 138] on select "-- Not Assigned -- Package 1" at bounding box center [561, 136] width 42 height 12
select select "0"
click at [540, 130] on select "-- Not Assigned -- Package 1" at bounding box center [561, 136] width 42 height 12
click at [354, 261] on button "Ship" at bounding box center [350, 258] width 103 height 16
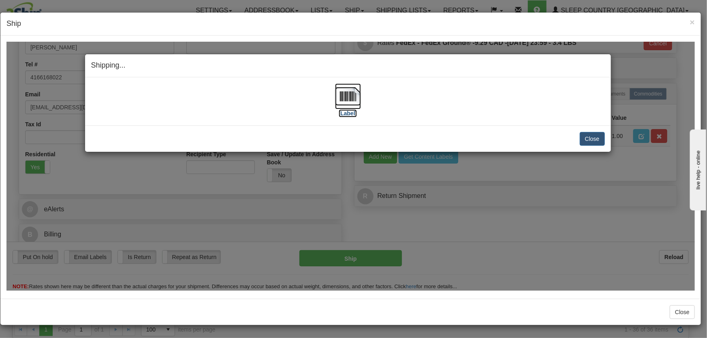
click at [344, 90] on img at bounding box center [348, 96] width 26 height 26
click at [596, 139] on button "Close" at bounding box center [592, 139] width 25 height 14
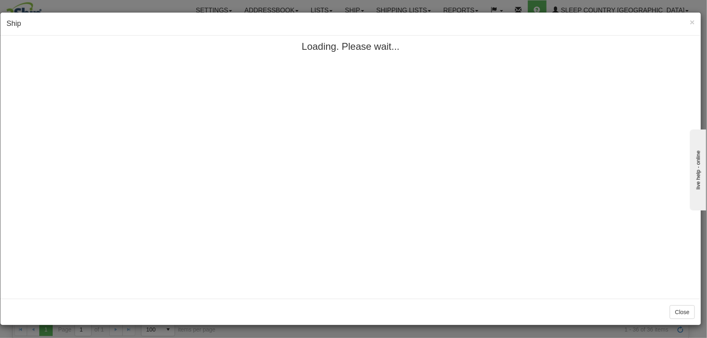
scroll to position [0, 0]
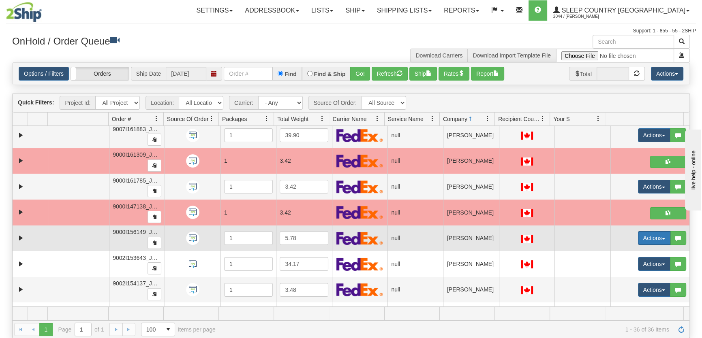
click at [639, 237] on button "Actions" at bounding box center [654, 238] width 32 height 14
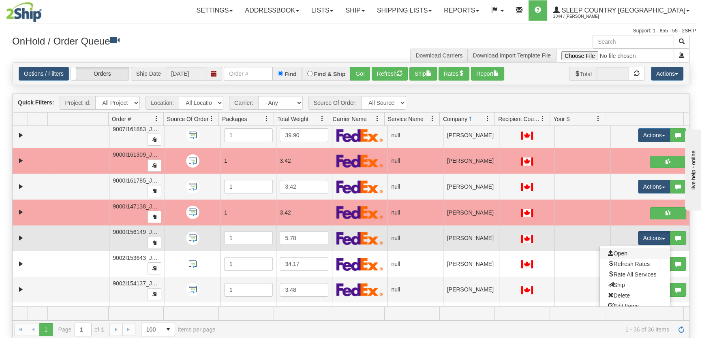
click at [633, 253] on link "Open" at bounding box center [635, 253] width 70 height 11
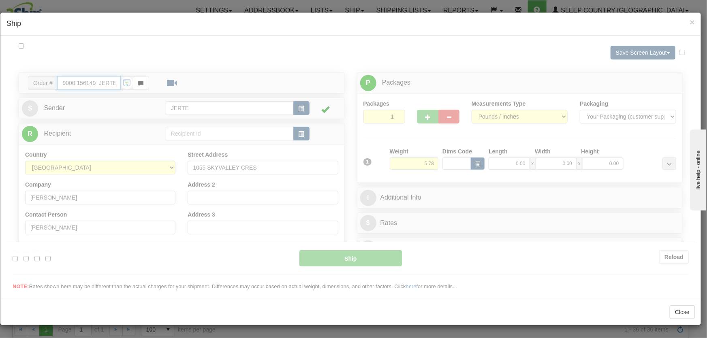
type input "15:52"
type input "16:00"
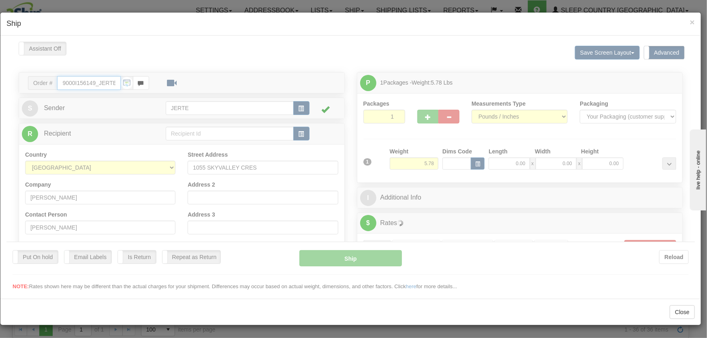
scroll to position [122, 0]
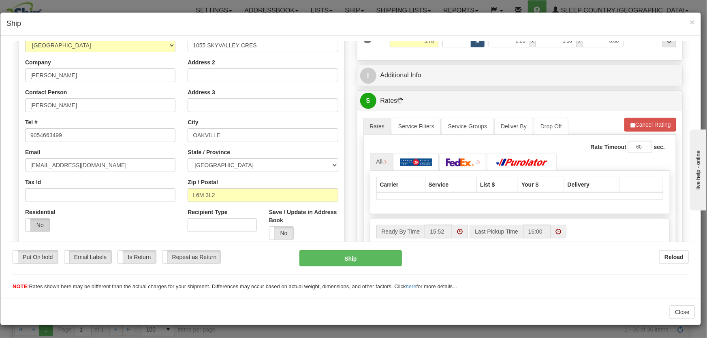
click at [36, 224] on label "No" at bounding box center [38, 224] width 24 height 13
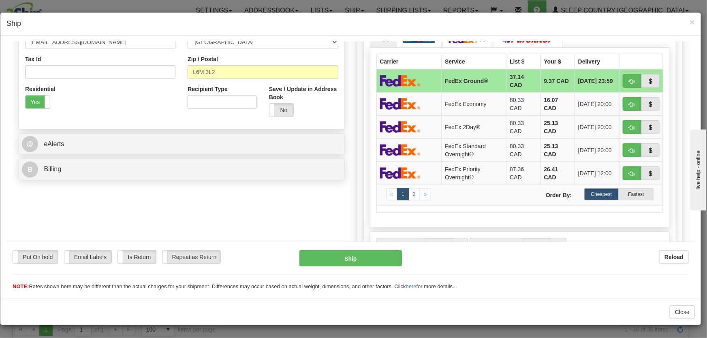
scroll to position [184, 0]
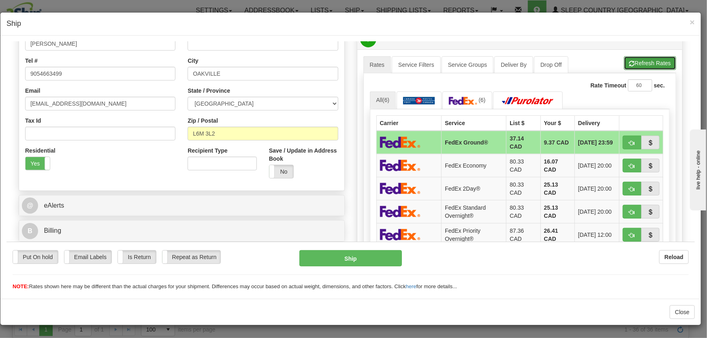
click at [633, 62] on button "Refresh Rates" at bounding box center [650, 63] width 52 height 14
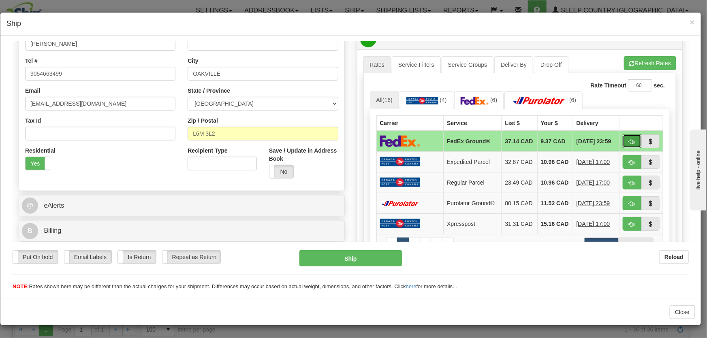
click at [629, 141] on span "button" at bounding box center [632, 141] width 6 height 5
type input "92"
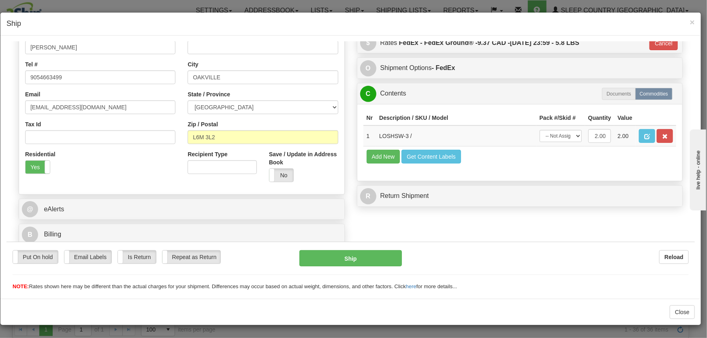
scroll to position [180, 0]
click at [556, 135] on select "-- Not Assigned -- Package 1" at bounding box center [561, 136] width 42 height 12
select select "0"
click at [540, 130] on select "-- Not Assigned -- Package 1" at bounding box center [561, 136] width 42 height 12
click at [379, 257] on button "Ship" at bounding box center [350, 258] width 103 height 16
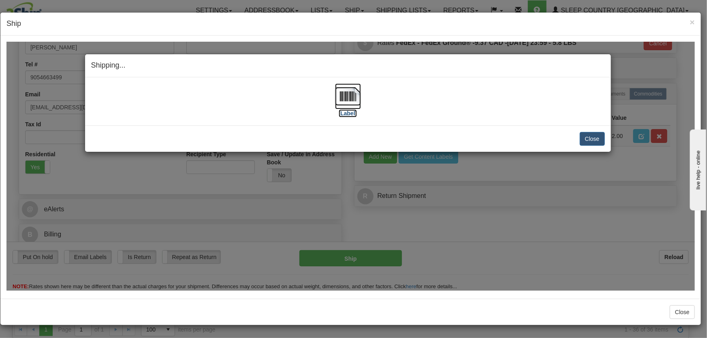
click at [340, 98] on img at bounding box center [348, 96] width 26 height 26
click at [593, 140] on button "Close" at bounding box center [592, 139] width 25 height 14
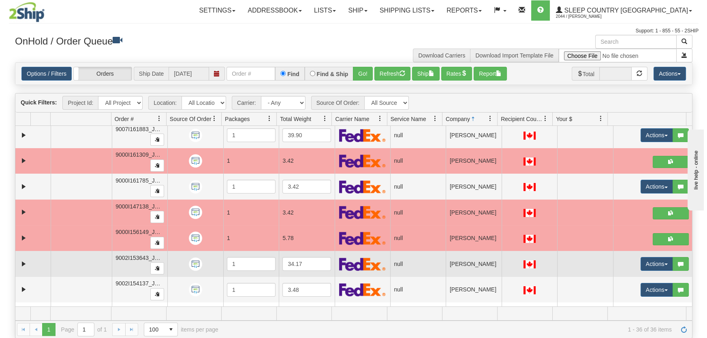
scroll to position [307, 0]
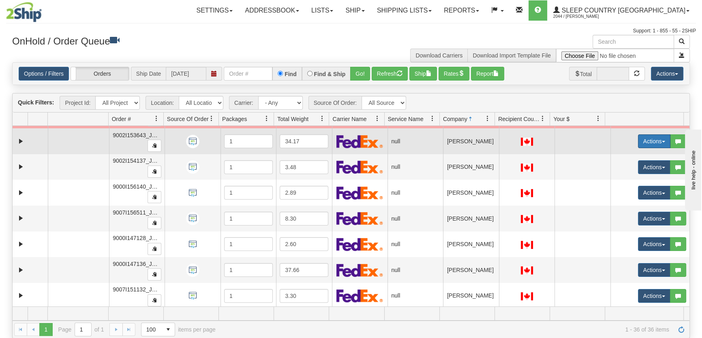
click at [648, 137] on button "Actions" at bounding box center [654, 142] width 32 height 14
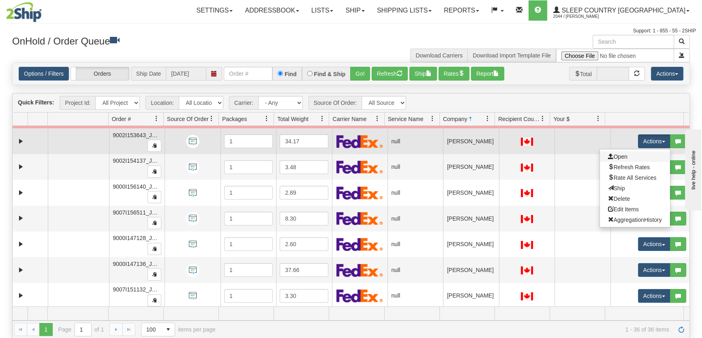
click at [624, 157] on link "Open" at bounding box center [635, 157] width 70 height 11
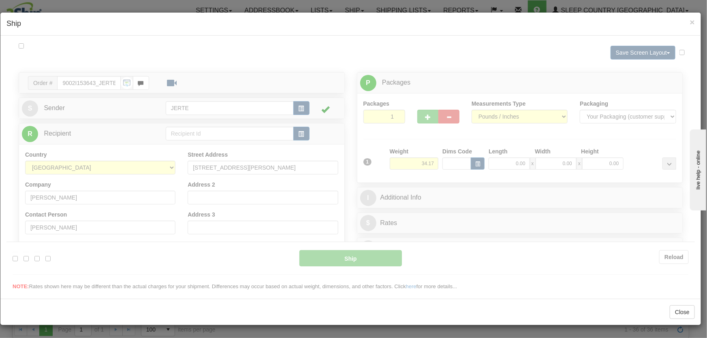
scroll to position [0, 0]
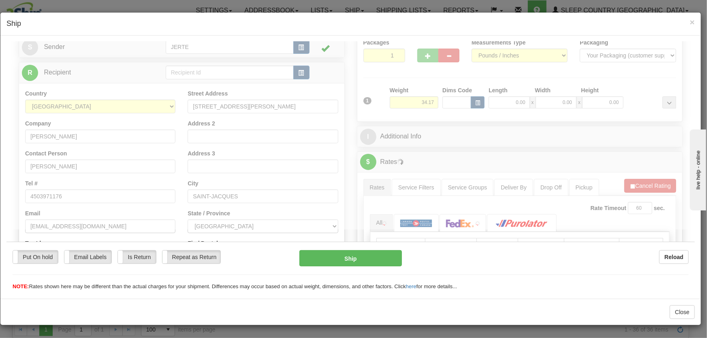
type input "15:53"
type input "16:00"
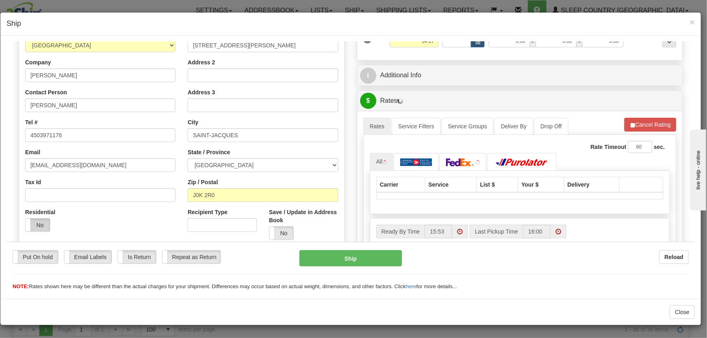
click at [37, 226] on label "No" at bounding box center [38, 224] width 24 height 13
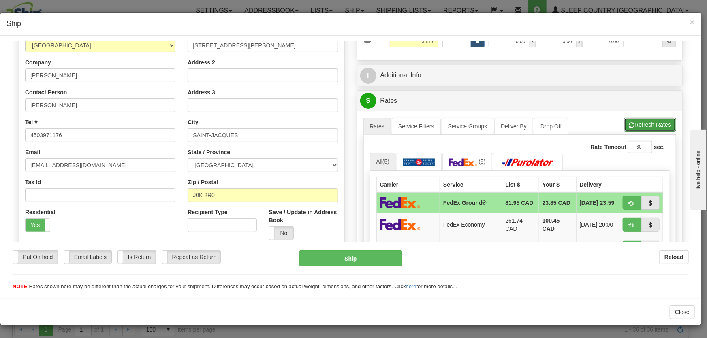
click at [642, 125] on button "Refresh Rates" at bounding box center [650, 125] width 52 height 14
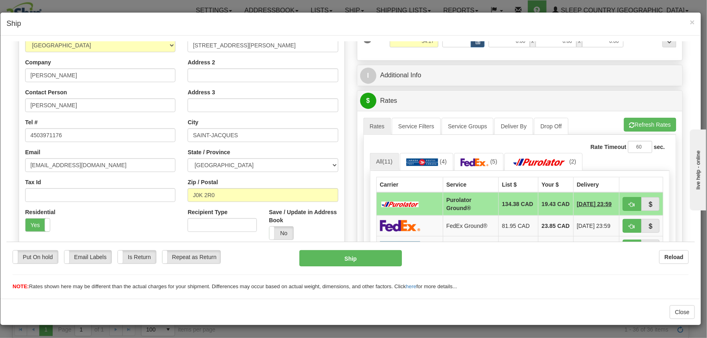
scroll to position [184, 0]
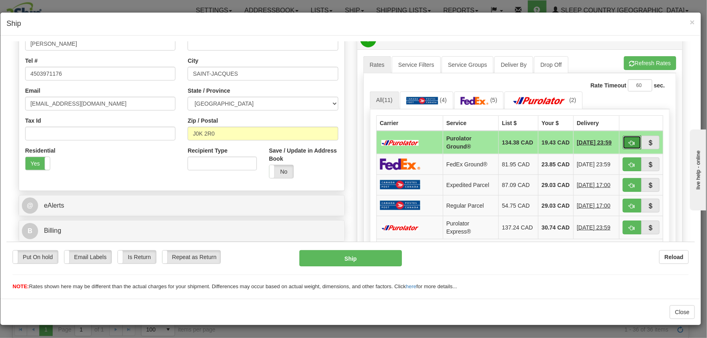
drag, startPoint x: 628, startPoint y: 142, endPoint x: 627, endPoint y: 147, distance: 4.5
click at [629, 142] on span "button" at bounding box center [632, 142] width 6 height 5
type input "260"
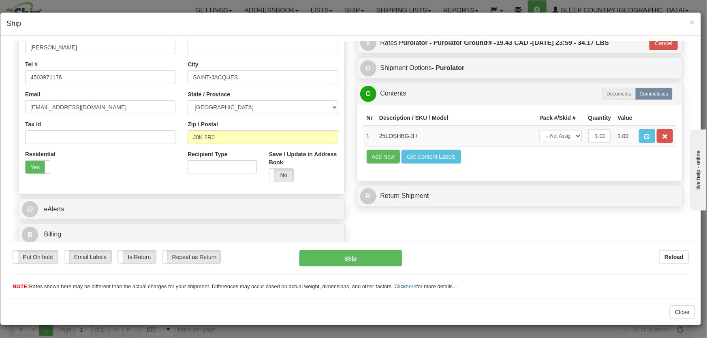
scroll to position [180, 0]
click at [554, 130] on td "-- Not Assigned -- Package 1" at bounding box center [561, 135] width 49 height 21
click at [560, 139] on select "-- Not Assigned -- Package 1" at bounding box center [561, 136] width 42 height 12
select select "0"
click at [540, 130] on select "-- Not Assigned -- Package 1" at bounding box center [561, 136] width 42 height 12
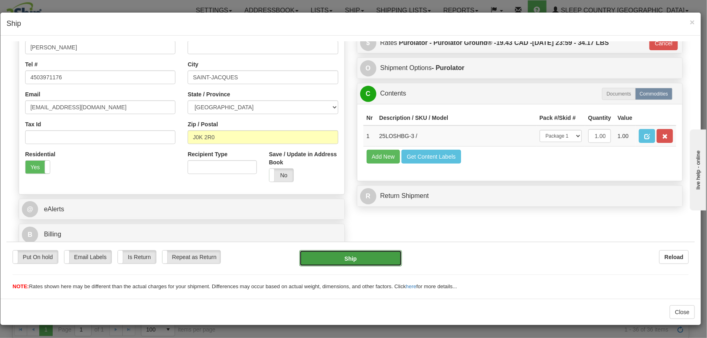
click at [381, 258] on button "Ship" at bounding box center [350, 258] width 103 height 16
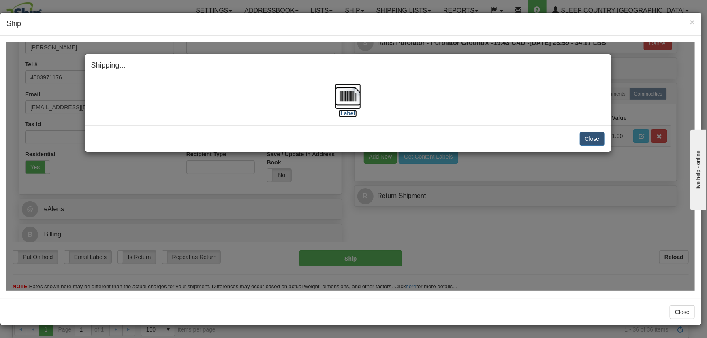
click at [353, 98] on img at bounding box center [348, 96] width 26 height 26
click at [592, 137] on button "Close" at bounding box center [592, 139] width 25 height 14
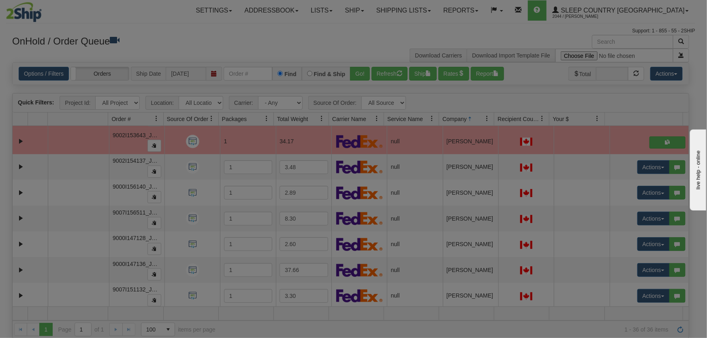
scroll to position [0, 0]
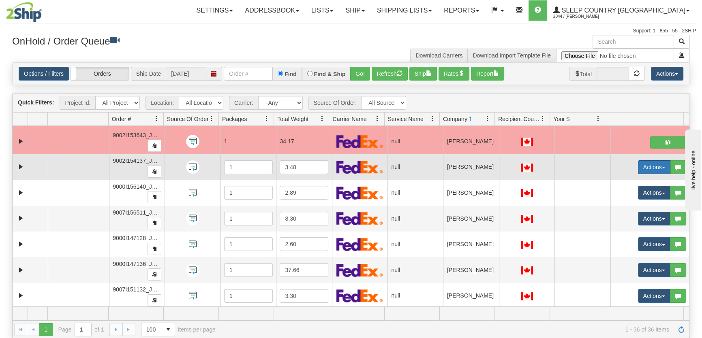
click at [651, 163] on button "Actions" at bounding box center [654, 167] width 32 height 14
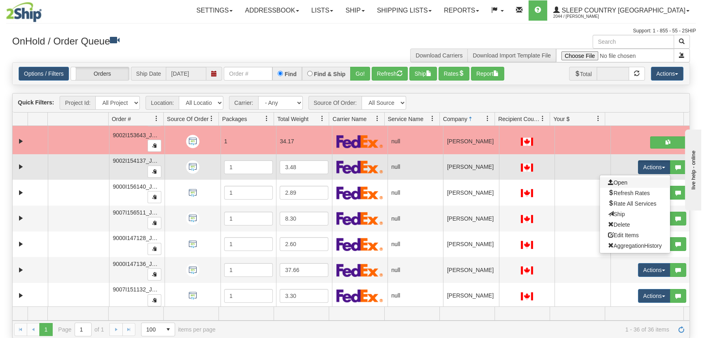
click at [637, 178] on link "Open" at bounding box center [635, 183] width 70 height 11
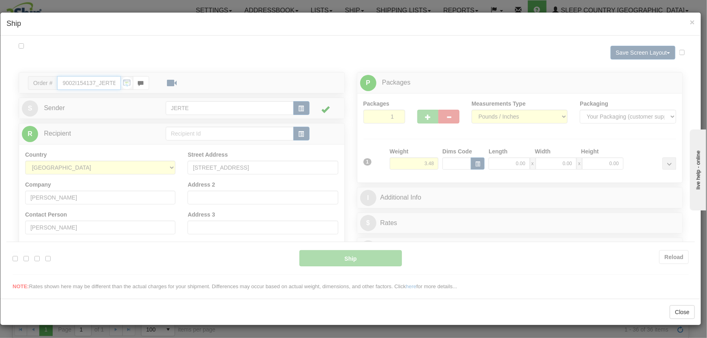
type input "15:54"
type input "16:00"
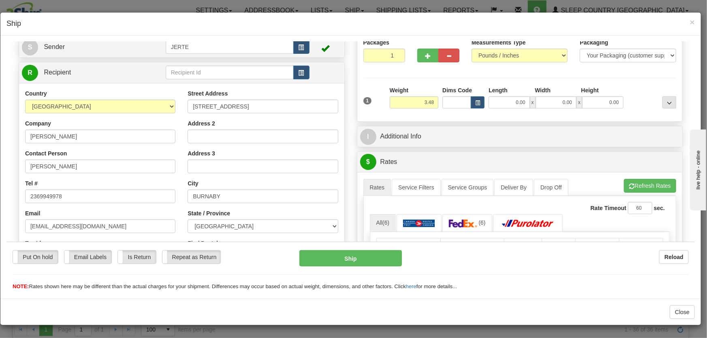
scroll to position [122, 0]
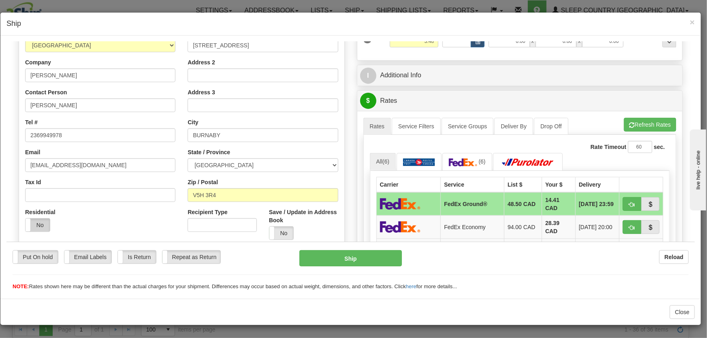
click at [40, 225] on label "No" at bounding box center [38, 224] width 24 height 13
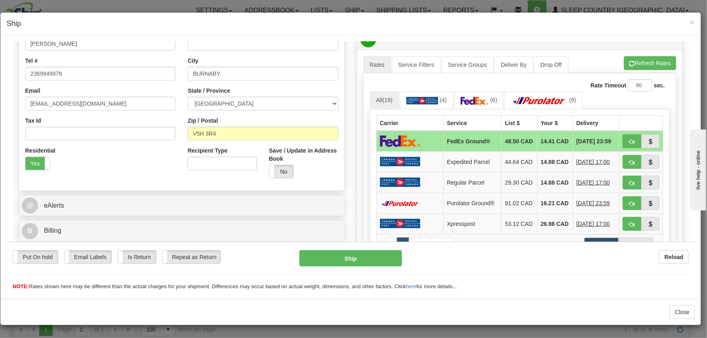
scroll to position [246, 0]
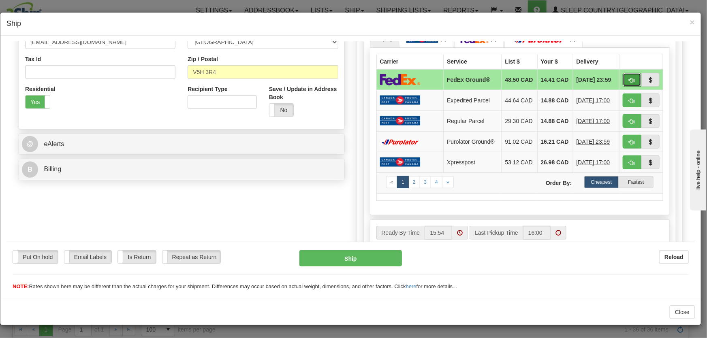
click at [629, 80] on span "button" at bounding box center [632, 79] width 6 height 5
type input "92"
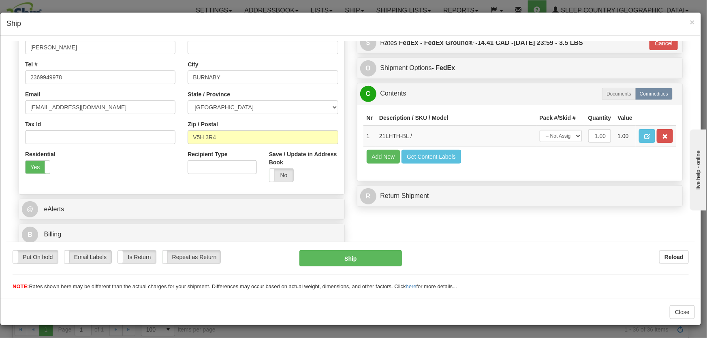
scroll to position [180, 0]
click at [559, 135] on select "-- Not Assigned -- Package 1" at bounding box center [561, 136] width 42 height 12
select select "0"
click at [540, 130] on select "-- Not Assigned -- Package 1" at bounding box center [561, 136] width 42 height 12
click at [384, 259] on button "Ship" at bounding box center [350, 258] width 103 height 16
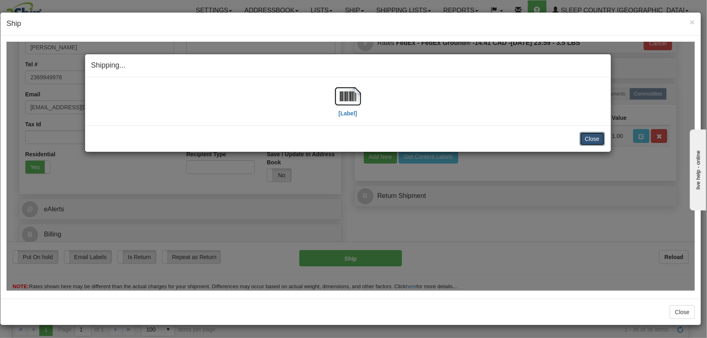
click at [597, 143] on button "Close" at bounding box center [592, 139] width 25 height 14
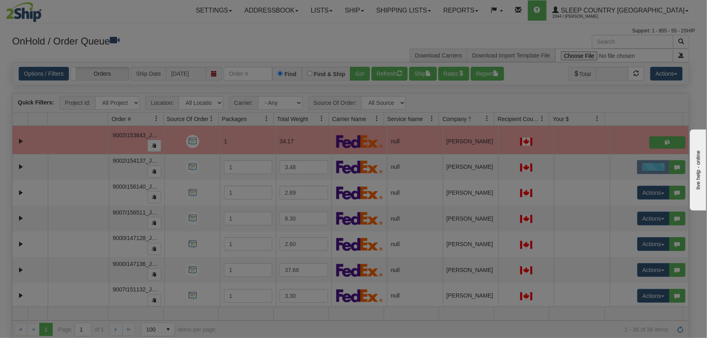
scroll to position [0, 0]
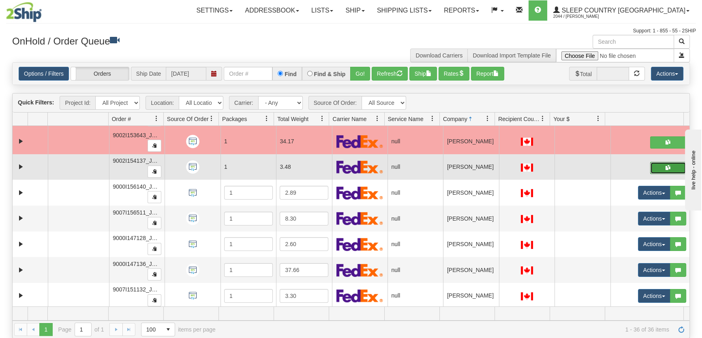
click at [654, 168] on button "button" at bounding box center [668, 168] width 36 height 12
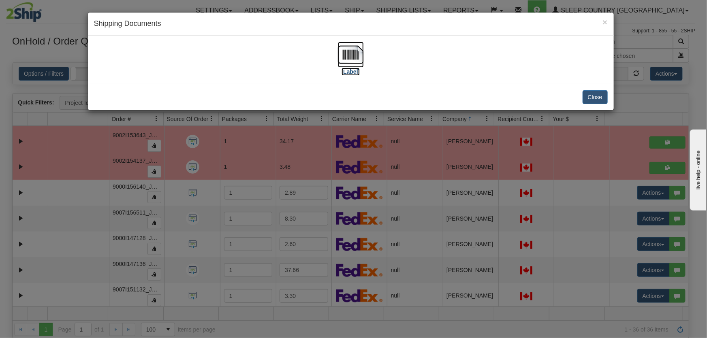
click at [344, 51] on img at bounding box center [351, 55] width 26 height 26
click at [584, 99] on button "Close" at bounding box center [595, 97] width 25 height 14
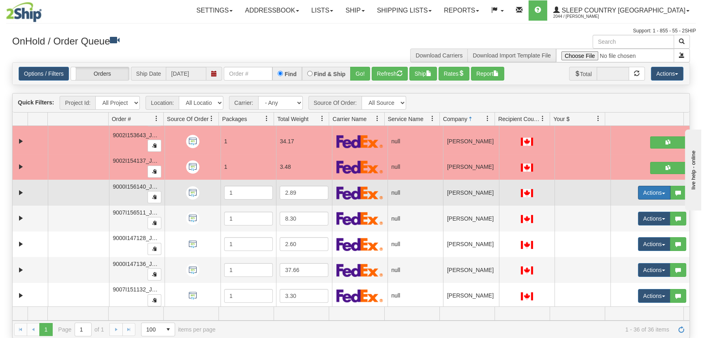
click at [638, 198] on button "Actions" at bounding box center [654, 193] width 32 height 14
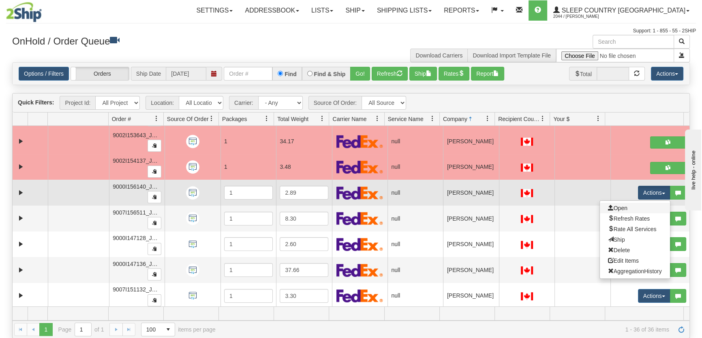
click at [625, 208] on link "Open" at bounding box center [635, 208] width 70 height 11
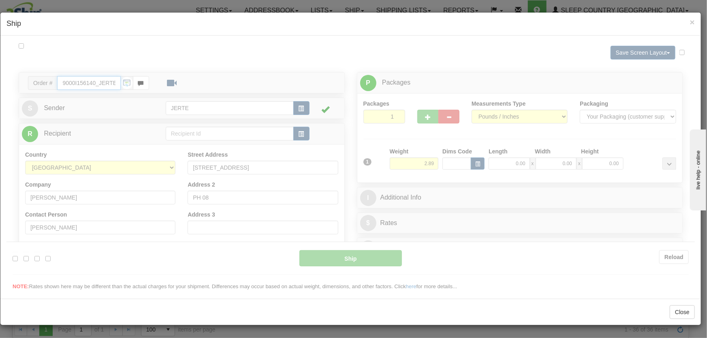
type input "16:00"
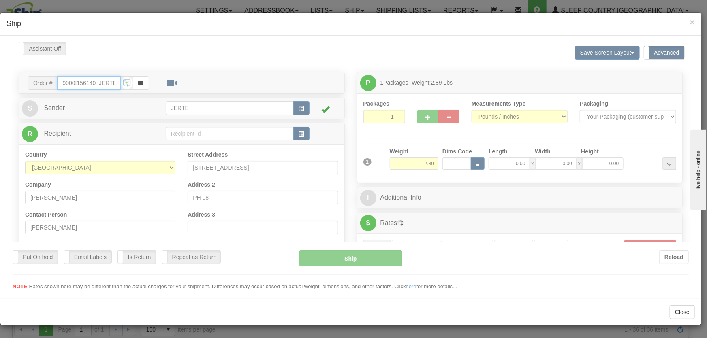
scroll to position [179, 0]
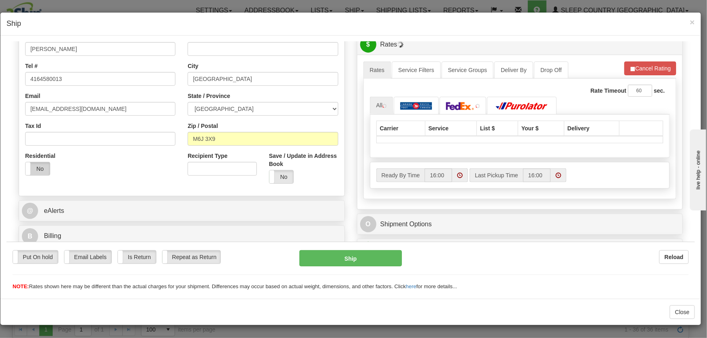
click at [33, 168] on label "No" at bounding box center [38, 168] width 24 height 13
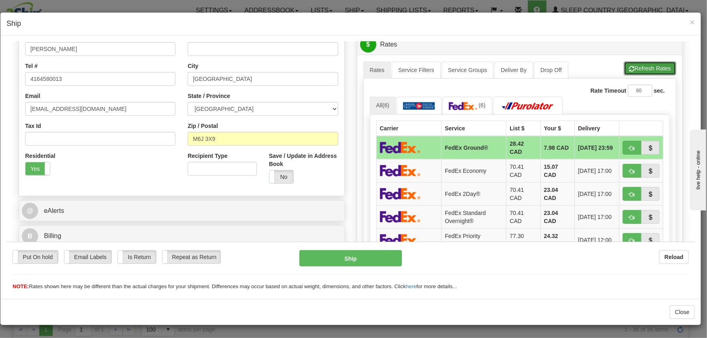
click at [635, 66] on button "Refresh Rates" at bounding box center [650, 68] width 52 height 14
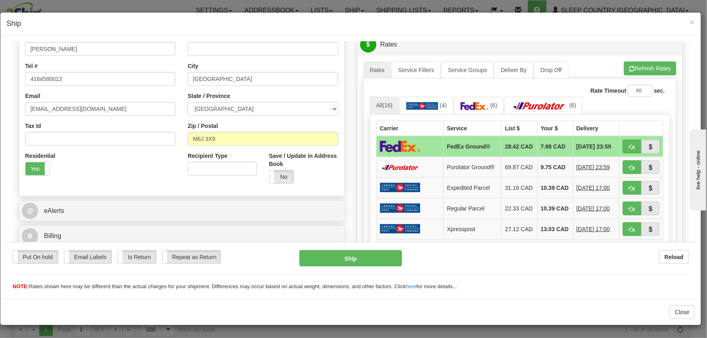
scroll to position [56, 0]
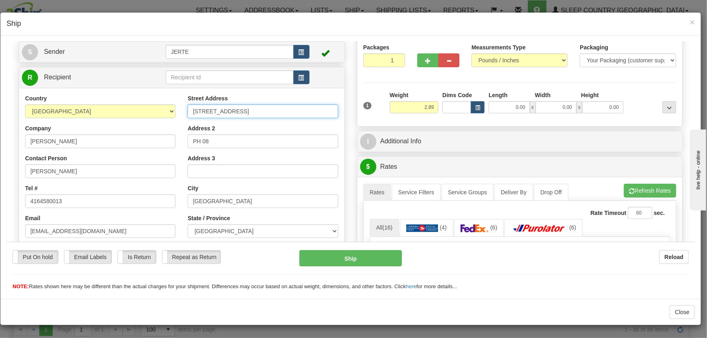
drag, startPoint x: 292, startPoint y: 111, endPoint x: 189, endPoint y: 105, distance: 103.5
click at [189, 105] on input "308 PALMERSTON AVENUE" at bounding box center [263, 111] width 150 height 14
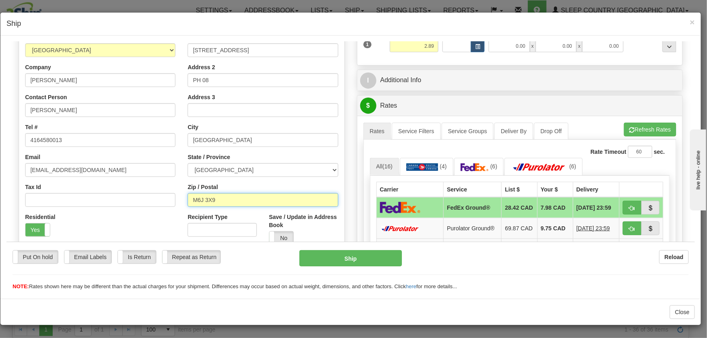
drag, startPoint x: 202, startPoint y: 202, endPoint x: 177, endPoint y: 201, distance: 25.6
click at [177, 201] on div "Country AFGHANISTAN ALAND ISLANDS ALBANIA ALGERIA AMERICAN SAMOA ANDORRA ANGOLA…" at bounding box center [181, 142] width 325 height 218
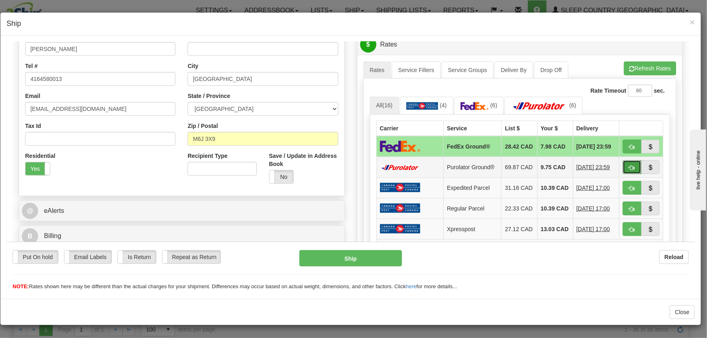
click at [626, 166] on button "button" at bounding box center [632, 167] width 19 height 14
type input "260"
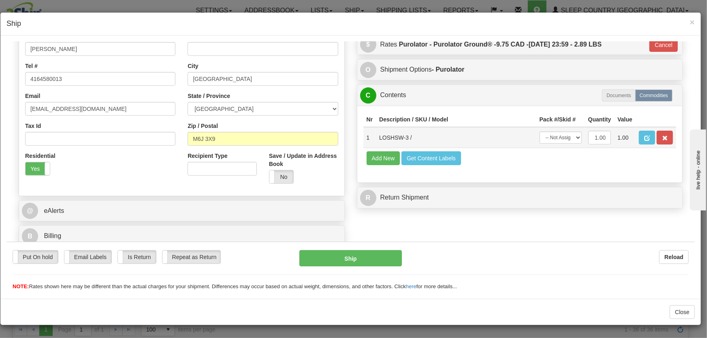
click at [572, 143] on td "-- Not Assigned -- Package 1" at bounding box center [561, 137] width 49 height 21
click at [564, 139] on select "-- Not Assigned -- Package 1" at bounding box center [561, 137] width 42 height 12
select select "0"
click at [540, 131] on select "-- Not Assigned -- Package 1" at bounding box center [561, 137] width 42 height 12
click at [303, 263] on button "Ship" at bounding box center [350, 258] width 103 height 16
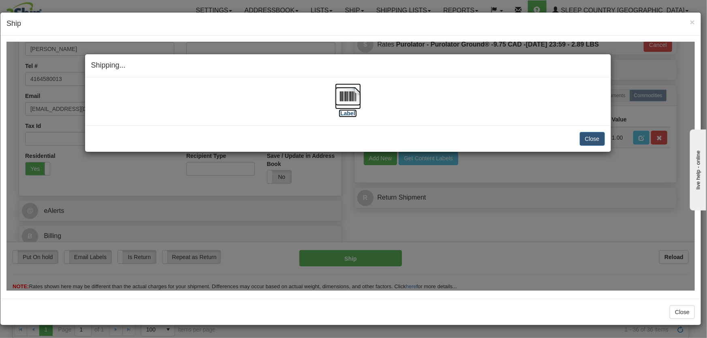
click at [341, 111] on label "[Label]" at bounding box center [348, 113] width 19 height 8
click at [592, 136] on button "Close" at bounding box center [592, 139] width 25 height 14
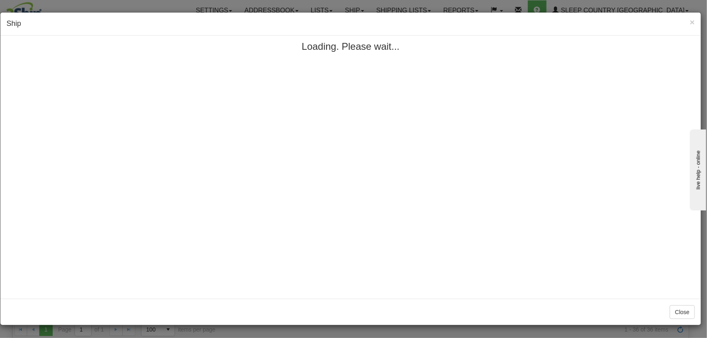
scroll to position [0, 0]
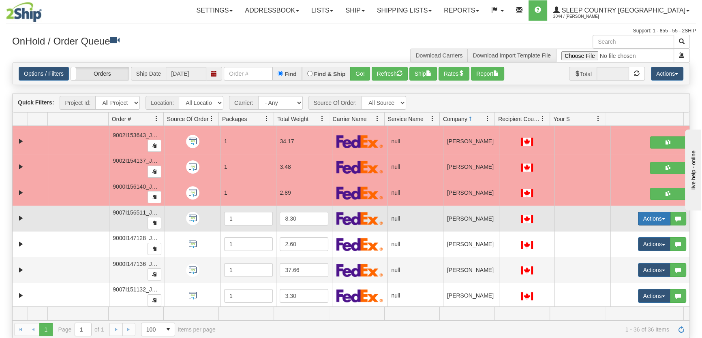
click at [638, 219] on button "Actions" at bounding box center [654, 219] width 32 height 14
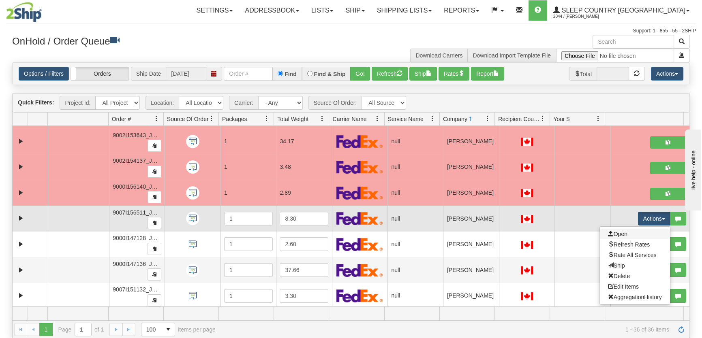
click at [633, 233] on link "Open" at bounding box center [635, 234] width 70 height 11
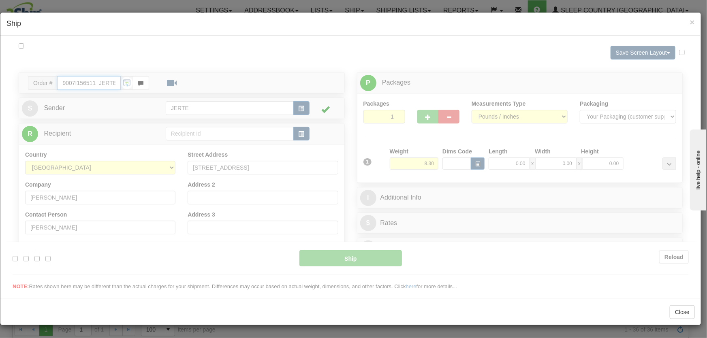
type input "16:02"
type input "16:00"
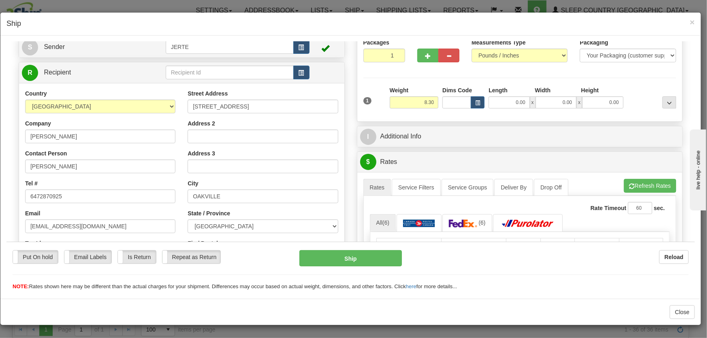
scroll to position [122, 0]
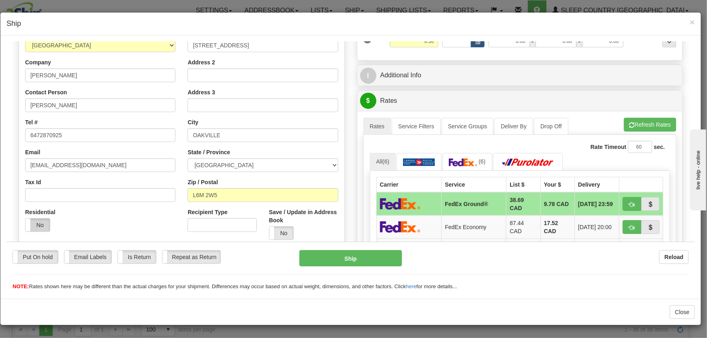
click at [41, 229] on label "No" at bounding box center [38, 224] width 24 height 13
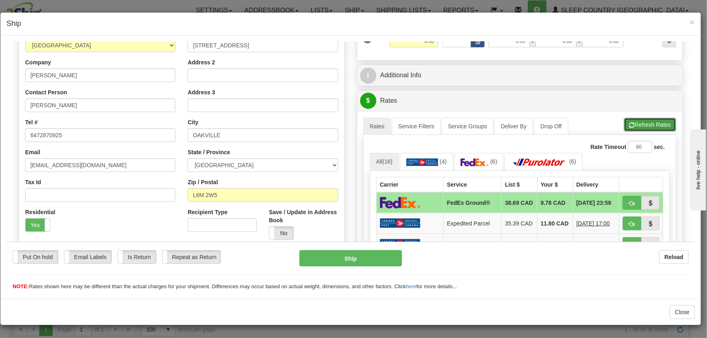
click at [662, 127] on button "Refresh Rates" at bounding box center [650, 125] width 52 height 14
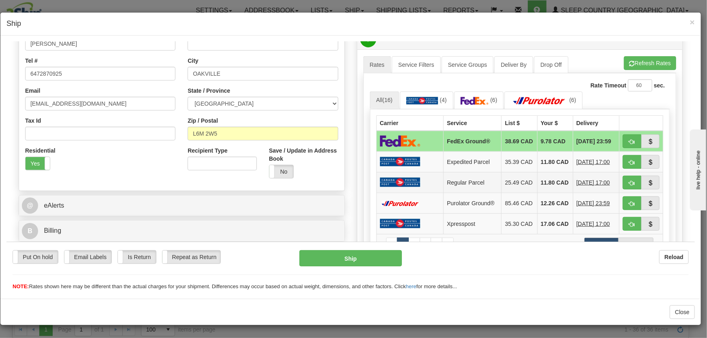
scroll to position [246, 0]
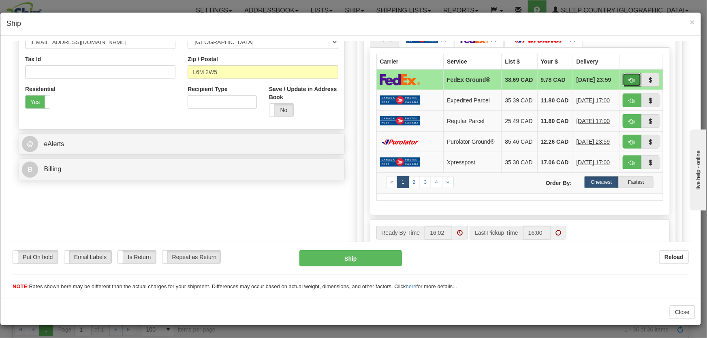
click at [627, 76] on button "button" at bounding box center [632, 80] width 19 height 14
type input "92"
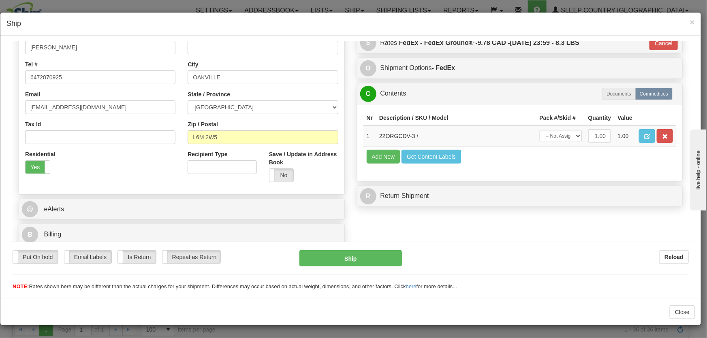
scroll to position [180, 0]
click at [548, 143] on td "-- Not Assigned -- Package 1" at bounding box center [561, 135] width 49 height 21
click at [555, 136] on select "-- Not Assigned -- Package 1" at bounding box center [561, 136] width 42 height 12
select select "0"
click at [540, 130] on select "-- Not Assigned -- Package 1" at bounding box center [561, 136] width 42 height 12
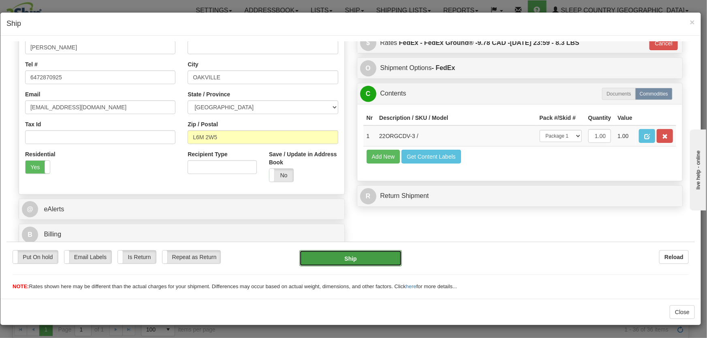
click at [379, 256] on button "Ship" at bounding box center [350, 258] width 103 height 16
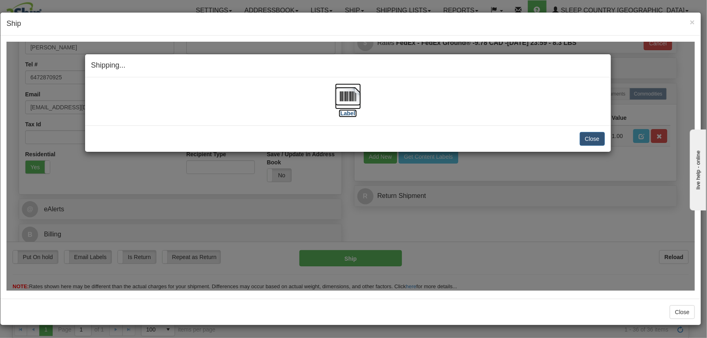
click at [339, 97] on img at bounding box center [348, 96] width 26 height 26
click at [595, 138] on button "Close" at bounding box center [592, 139] width 25 height 14
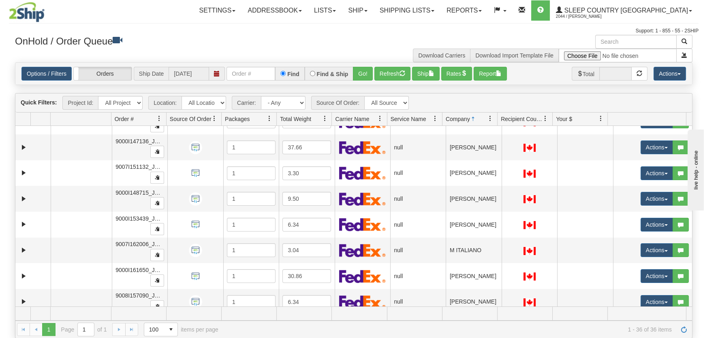
scroll to position [368, 0]
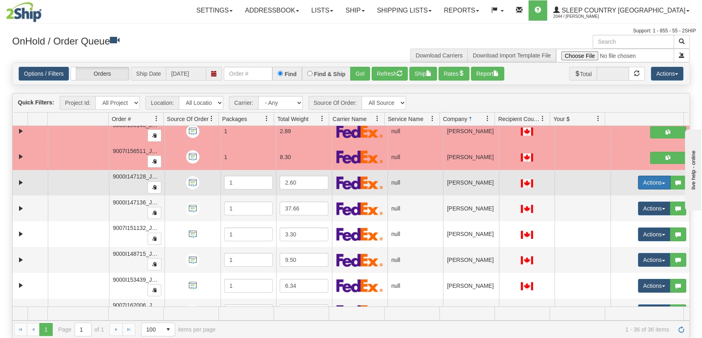
click at [650, 182] on button "Actions" at bounding box center [654, 183] width 32 height 14
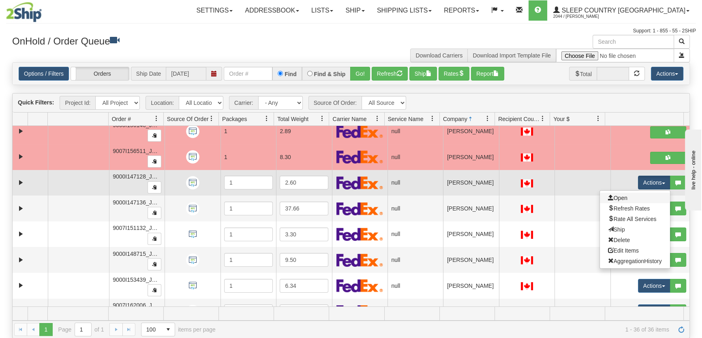
click at [626, 197] on link "Open" at bounding box center [635, 198] width 70 height 11
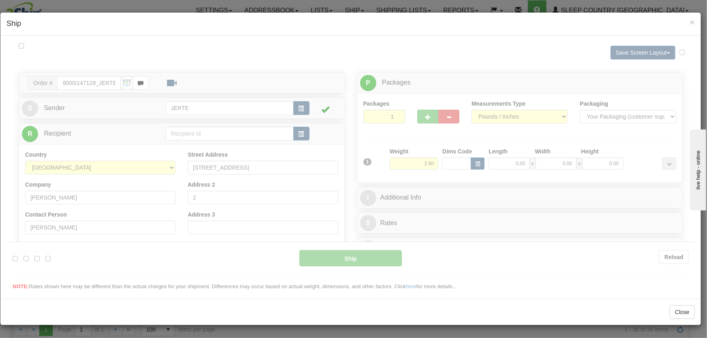
scroll to position [0, 0]
type input "16:03"
type input "16:00"
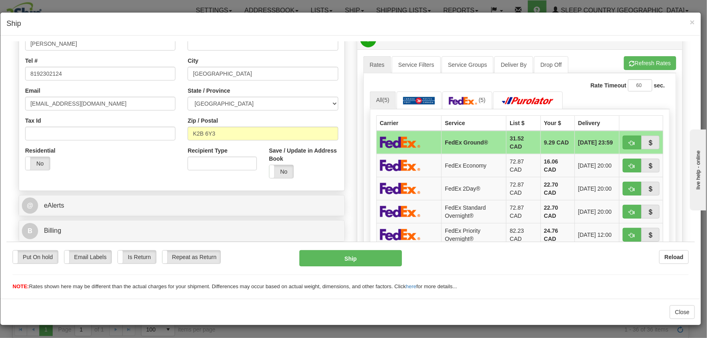
scroll to position [246, 0]
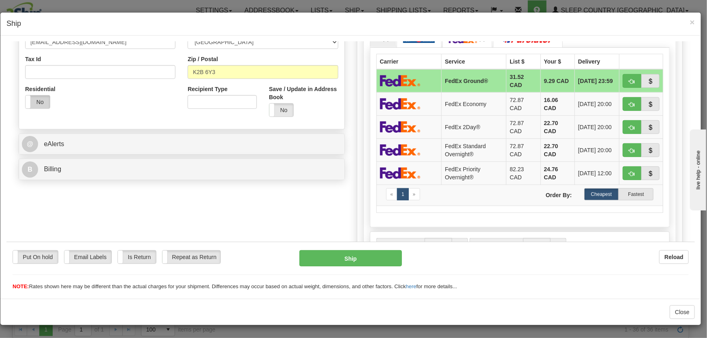
click at [36, 105] on label "No" at bounding box center [38, 101] width 24 height 13
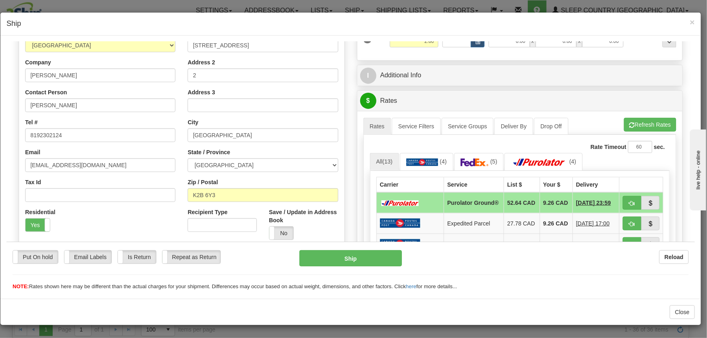
scroll to position [184, 0]
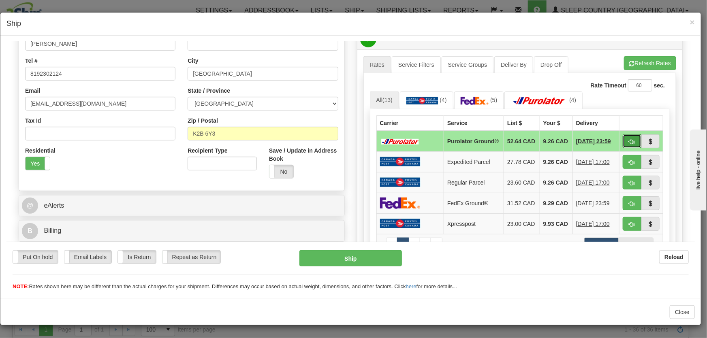
click at [629, 143] on span "button" at bounding box center [632, 141] width 6 height 5
type input "260"
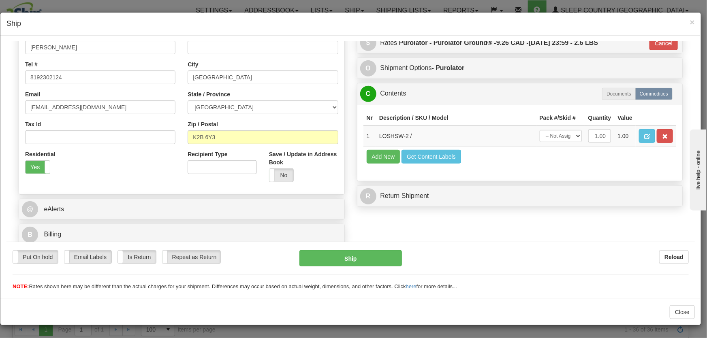
scroll to position [180, 0]
click at [544, 139] on select "-- Not Assigned -- Package 1" at bounding box center [561, 136] width 42 height 12
click at [544, 162] on td "Add New Get Content Labels" at bounding box center [520, 156] width 313 height 21
drag, startPoint x: 546, startPoint y: 137, endPoint x: 546, endPoint y: 141, distance: 4.9
click at [546, 137] on select "-- Not Assigned -- Package 1" at bounding box center [561, 136] width 42 height 12
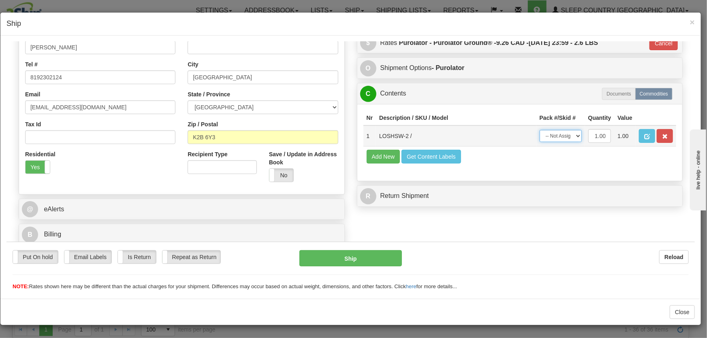
select select "0"
click at [540, 130] on select "-- Not Assigned -- Package 1" at bounding box center [561, 136] width 42 height 12
click at [367, 262] on button "Ship" at bounding box center [350, 258] width 103 height 16
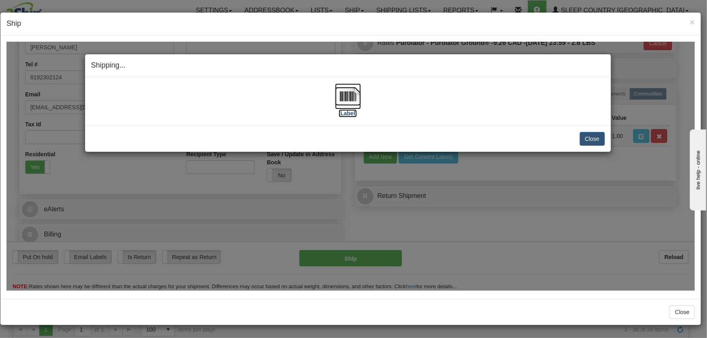
click at [346, 108] on img at bounding box center [348, 96] width 26 height 26
click at [590, 134] on button "Close" at bounding box center [592, 139] width 25 height 14
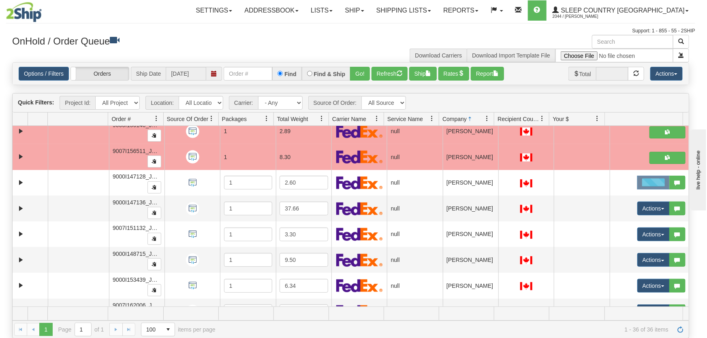
scroll to position [0, 0]
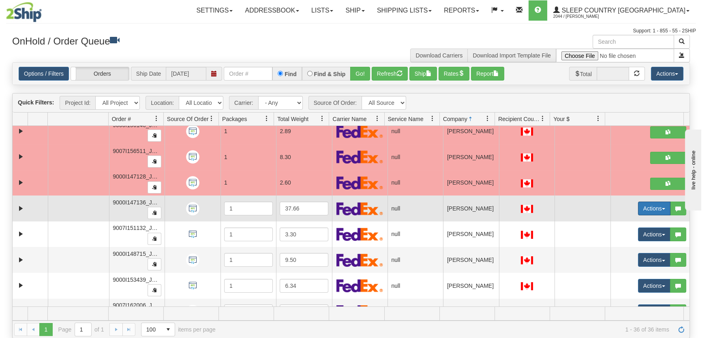
click at [647, 207] on button "Actions" at bounding box center [654, 209] width 32 height 14
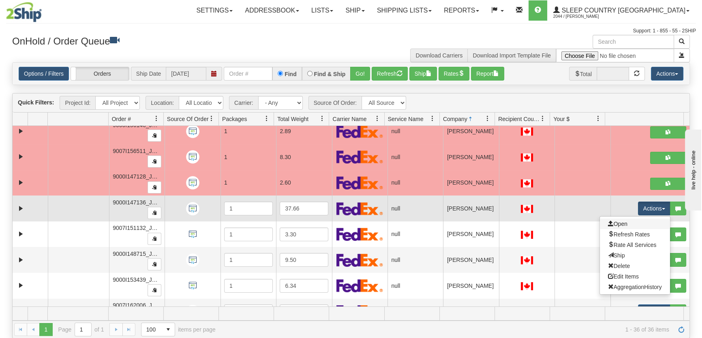
click at [644, 219] on link "Open" at bounding box center [635, 224] width 70 height 11
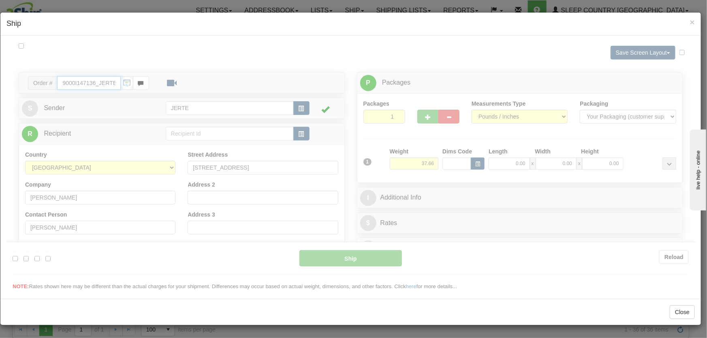
type input "16:04"
type input "16:00"
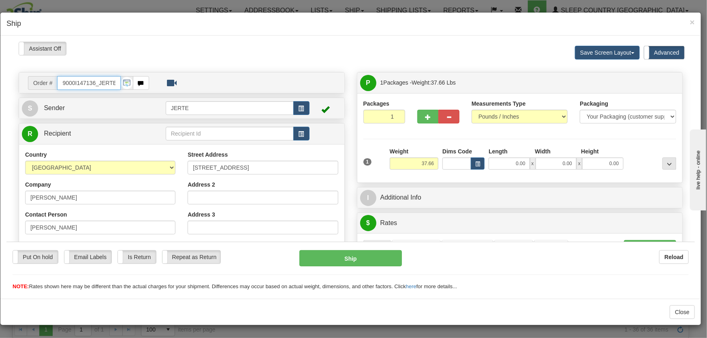
scroll to position [122, 0]
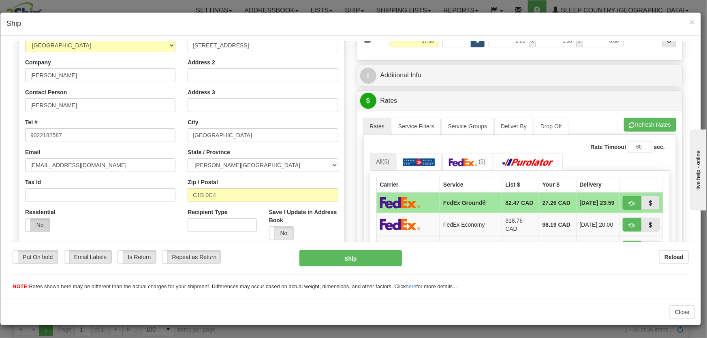
click at [33, 220] on label "No" at bounding box center [38, 224] width 24 height 13
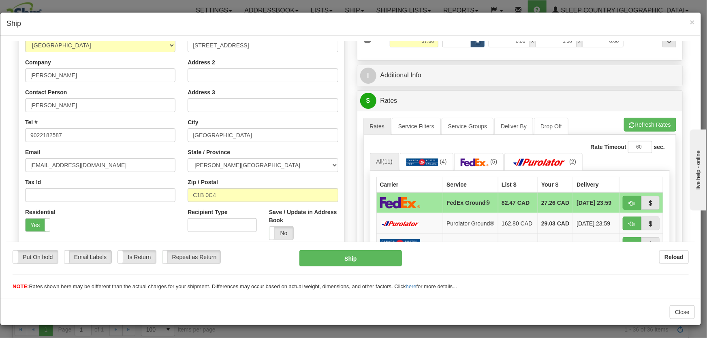
scroll to position [184, 0]
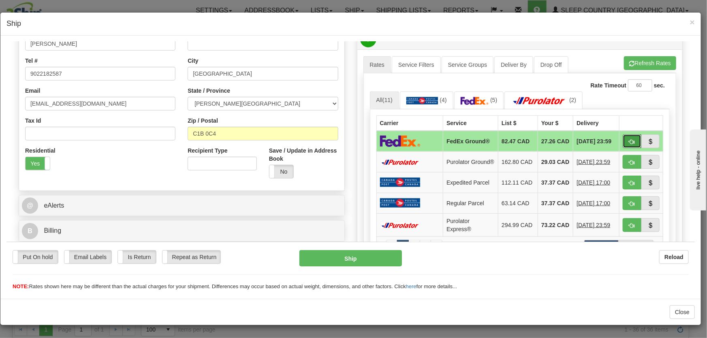
click at [629, 141] on span "button" at bounding box center [632, 141] width 6 height 5
type input "92"
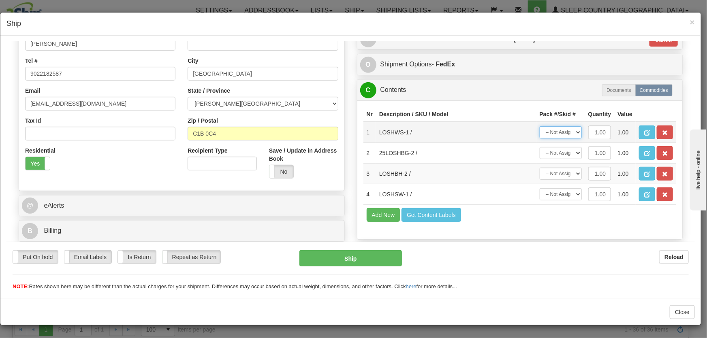
click at [551, 135] on select "-- Not Assigned -- Package 1" at bounding box center [561, 132] width 42 height 12
select select "0"
click at [540, 126] on select "-- Not Assigned -- Package 1" at bounding box center [561, 132] width 42 height 12
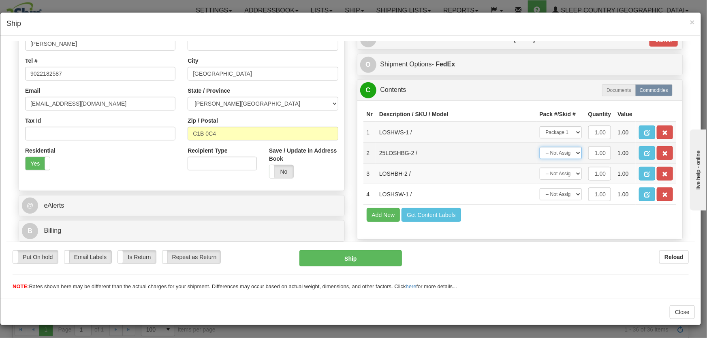
click at [556, 150] on select "-- Not Assigned -- Package 1" at bounding box center [561, 153] width 42 height 12
select select "0"
click at [540, 147] on select "-- Not Assigned -- Package 1" at bounding box center [561, 153] width 42 height 12
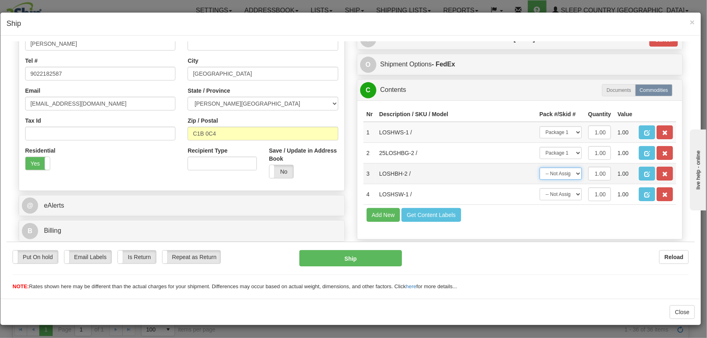
drag, startPoint x: 558, startPoint y: 171, endPoint x: 559, endPoint y: 178, distance: 7.0
click at [558, 173] on select "-- Not Assigned -- Package 1" at bounding box center [561, 173] width 42 height 12
select select "0"
click at [540, 167] on select "-- Not Assigned -- Package 1" at bounding box center [561, 173] width 42 height 12
click at [560, 195] on select "-- Not Assigned -- Package 1" at bounding box center [561, 194] width 42 height 12
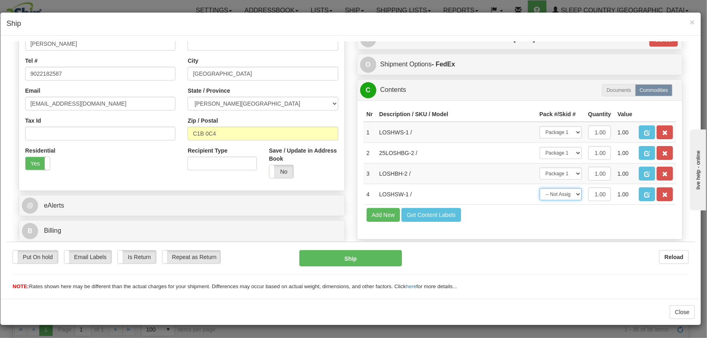
select select "0"
click at [540, 188] on select "-- Not Assigned -- Package 1" at bounding box center [561, 194] width 42 height 12
click at [366, 260] on button "Ship" at bounding box center [350, 258] width 103 height 16
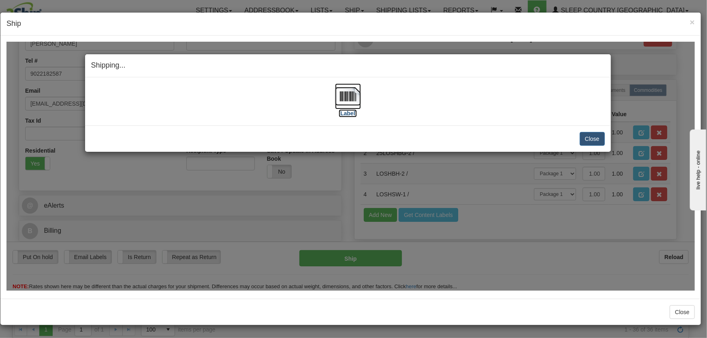
click at [356, 95] on img at bounding box center [348, 96] width 26 height 26
click at [596, 137] on button "Close" at bounding box center [592, 139] width 25 height 14
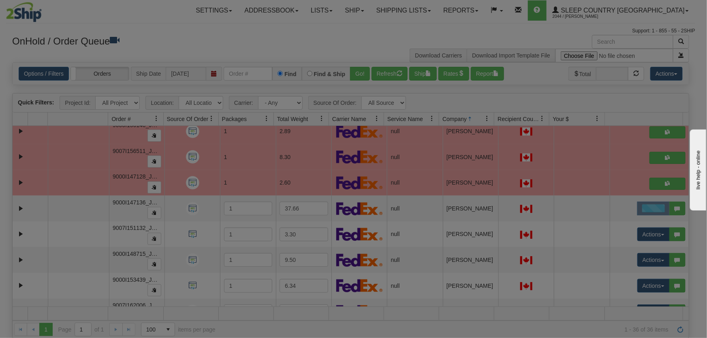
scroll to position [0, 0]
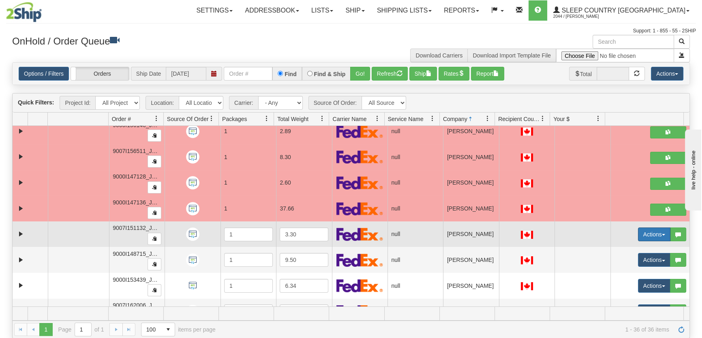
click at [643, 233] on button "Actions" at bounding box center [654, 235] width 32 height 14
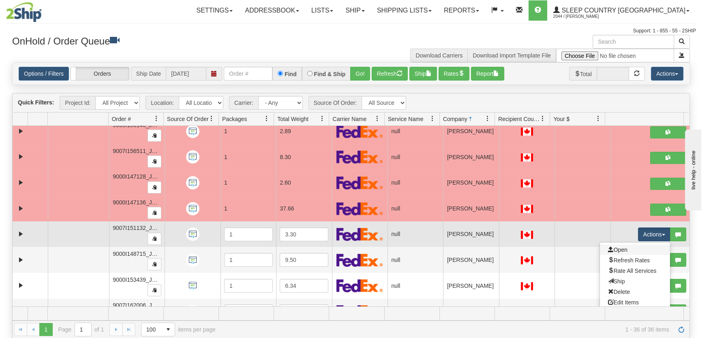
click at [636, 250] on link "Open" at bounding box center [635, 250] width 70 height 11
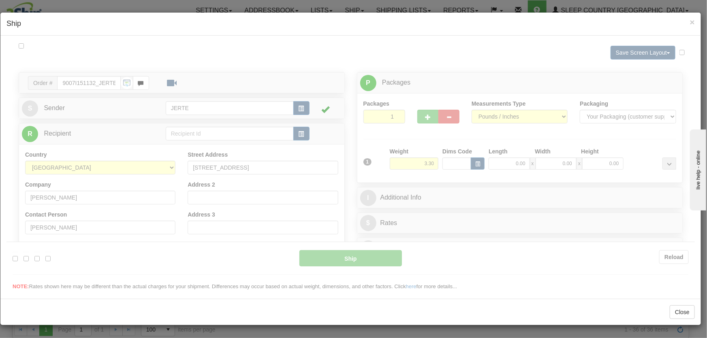
type input "16:06"
type input "16:00"
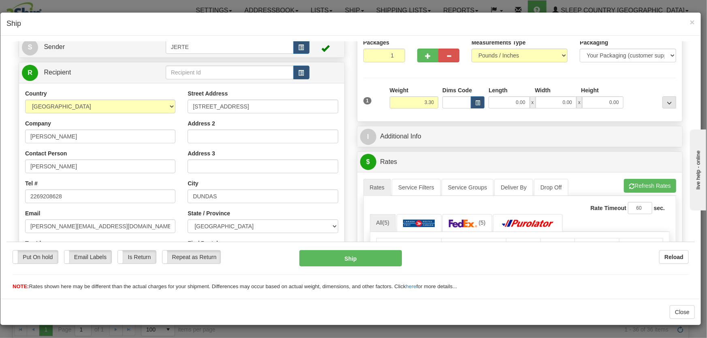
scroll to position [122, 0]
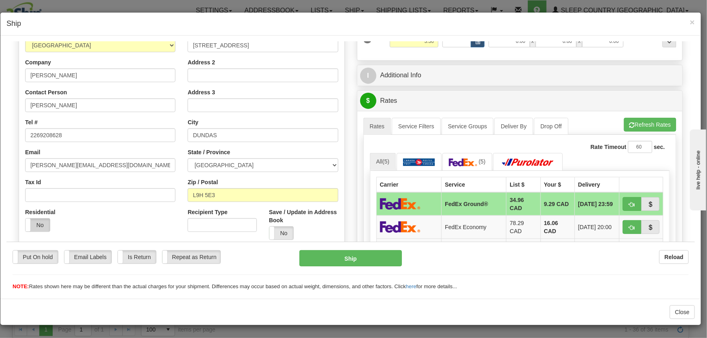
click at [35, 222] on label "No" at bounding box center [38, 224] width 24 height 13
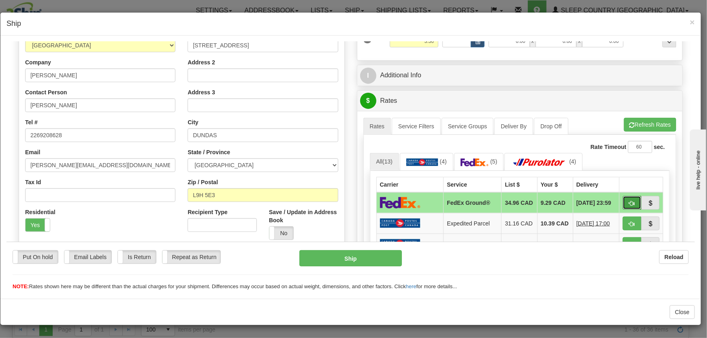
click at [629, 205] on span "button" at bounding box center [632, 203] width 6 height 5
type input "92"
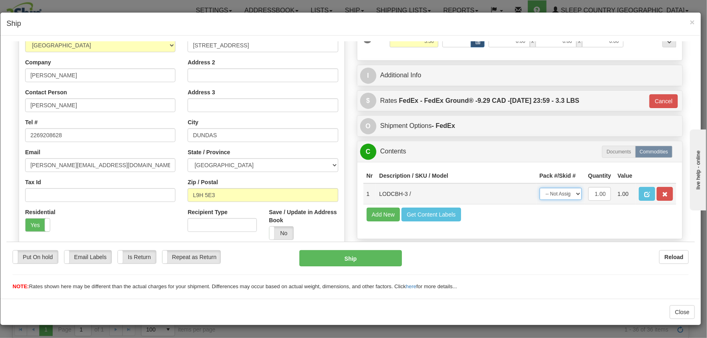
click at [560, 197] on select "-- Not Assigned -- Package 1" at bounding box center [561, 194] width 42 height 12
select select "0"
click at [540, 188] on select "-- Not Assigned -- Package 1" at bounding box center [561, 194] width 42 height 12
click at [357, 259] on button "Ship" at bounding box center [350, 258] width 103 height 16
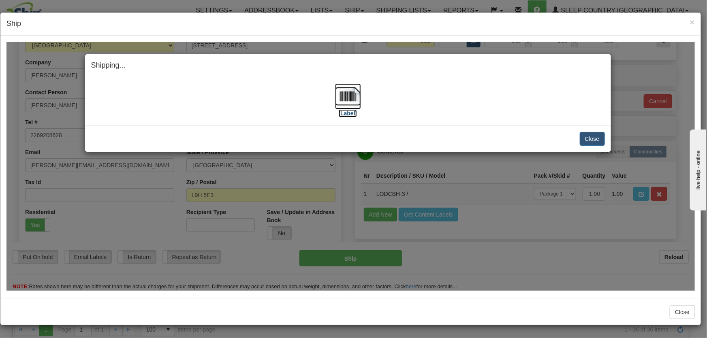
click at [343, 93] on img at bounding box center [348, 96] width 26 height 26
click at [595, 141] on button "Close" at bounding box center [592, 139] width 25 height 14
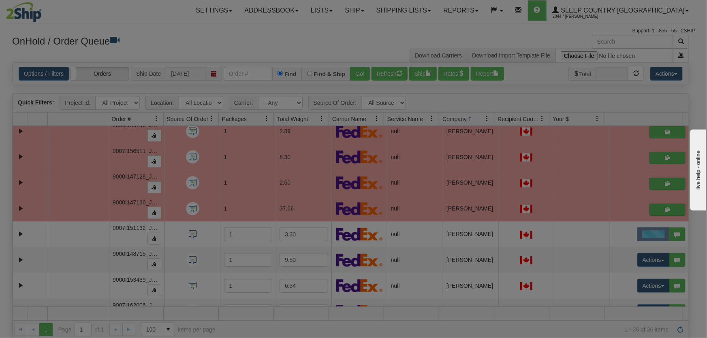
scroll to position [0, 0]
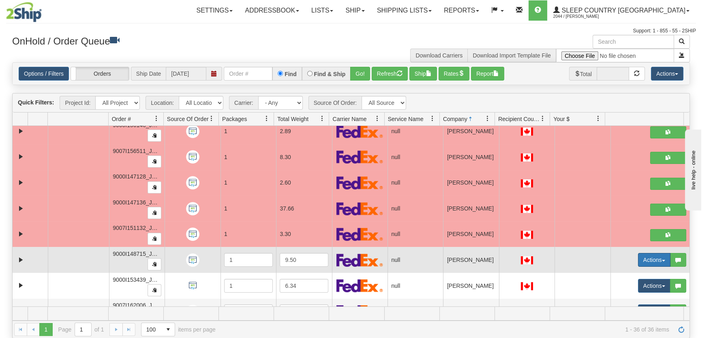
click at [638, 256] on button "Actions" at bounding box center [654, 260] width 32 height 14
click at [633, 274] on link "Open" at bounding box center [635, 275] width 70 height 11
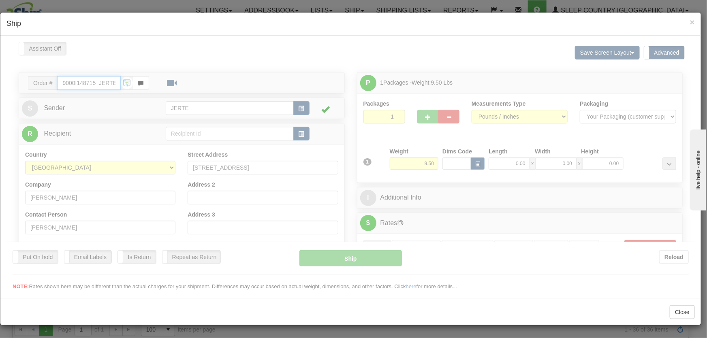
type input "16:07"
type input "16:00"
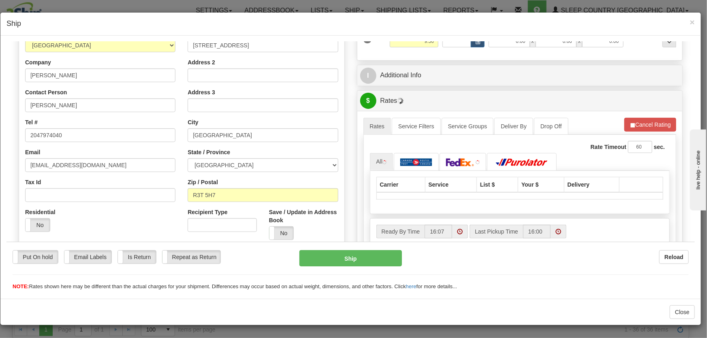
click at [28, 232] on div "Residential Yes No" at bounding box center [46, 223] width 54 height 30
click at [35, 229] on label "No" at bounding box center [38, 224] width 24 height 13
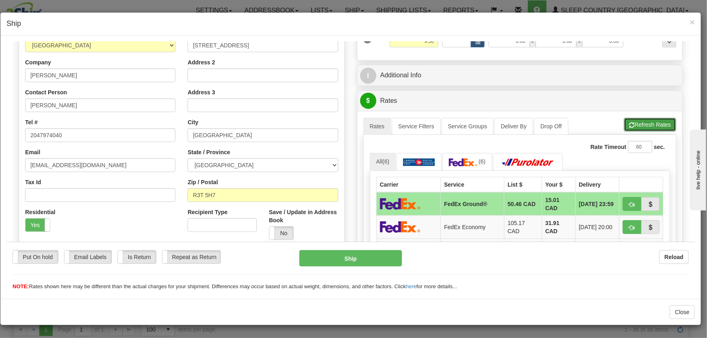
click at [648, 127] on button "Refresh Rates" at bounding box center [650, 125] width 52 height 14
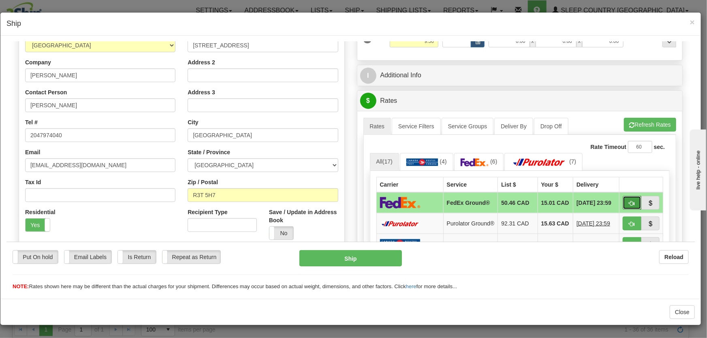
click at [629, 201] on span "button" at bounding box center [632, 203] width 6 height 5
type input "92"
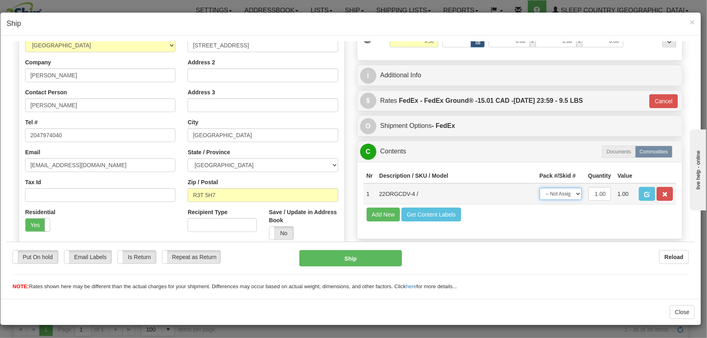
click at [556, 190] on select "-- Not Assigned -- Package 1" at bounding box center [561, 194] width 42 height 12
select select "0"
click at [540, 188] on select "-- Not Assigned -- Package 1" at bounding box center [561, 194] width 42 height 12
click at [361, 265] on button "Ship" at bounding box center [350, 258] width 103 height 16
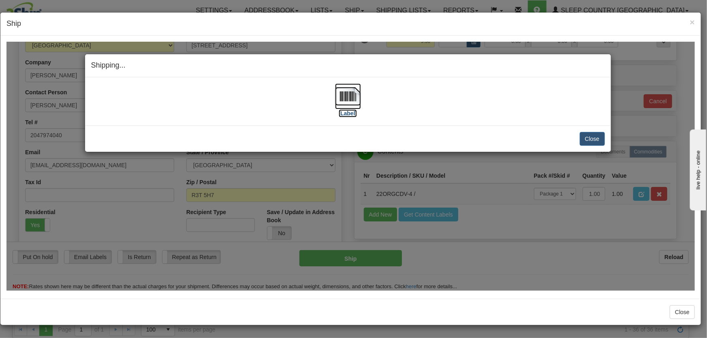
click at [356, 96] on img at bounding box center [348, 96] width 26 height 26
click at [596, 139] on button "Close" at bounding box center [592, 139] width 25 height 14
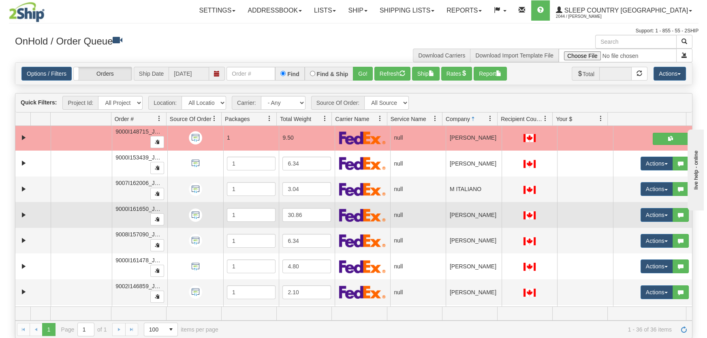
scroll to position [430, 0]
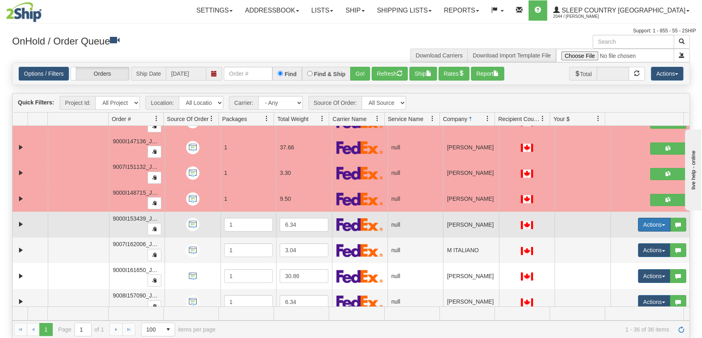
click at [638, 225] on button "Actions" at bounding box center [654, 225] width 32 height 14
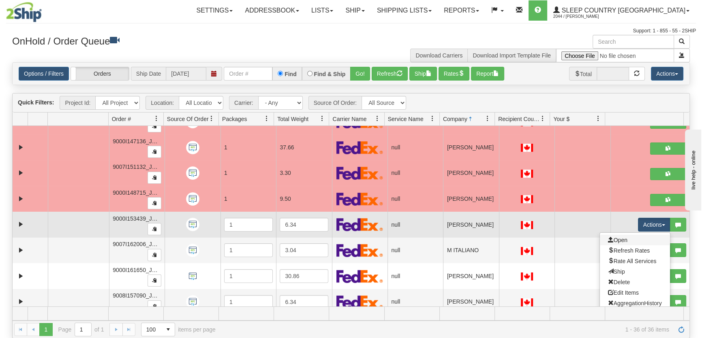
click at [635, 236] on link "Open" at bounding box center [635, 240] width 70 height 11
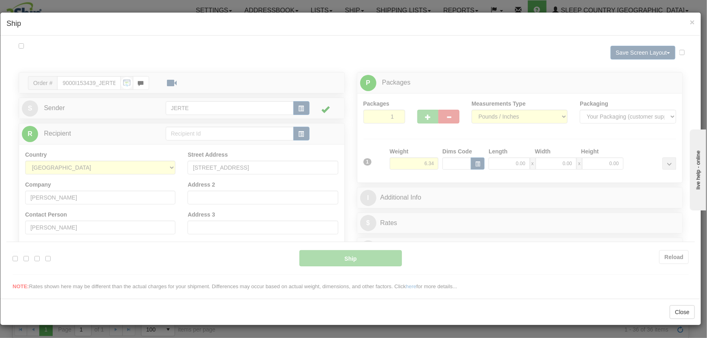
scroll to position [0, 0]
type input "16:08"
type input "16:00"
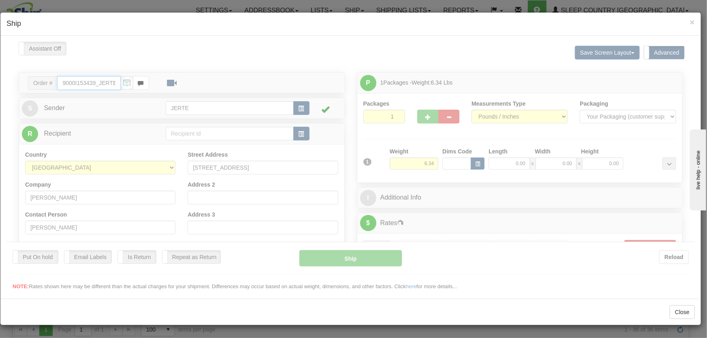
scroll to position [119, 0]
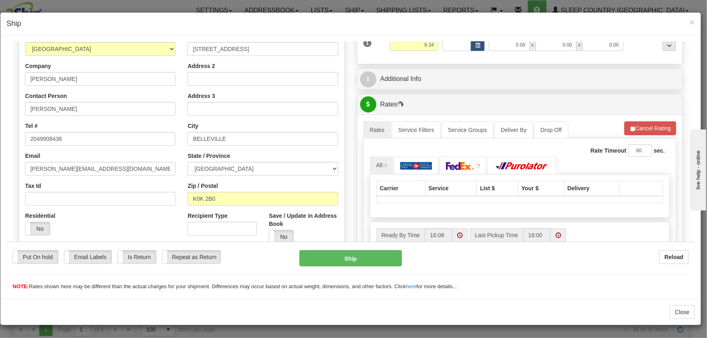
click at [31, 235] on div "Residential Yes No" at bounding box center [46, 227] width 54 height 30
click at [51, 230] on div "Yes No" at bounding box center [46, 229] width 42 height 14
click at [45, 231] on label "No" at bounding box center [38, 228] width 24 height 13
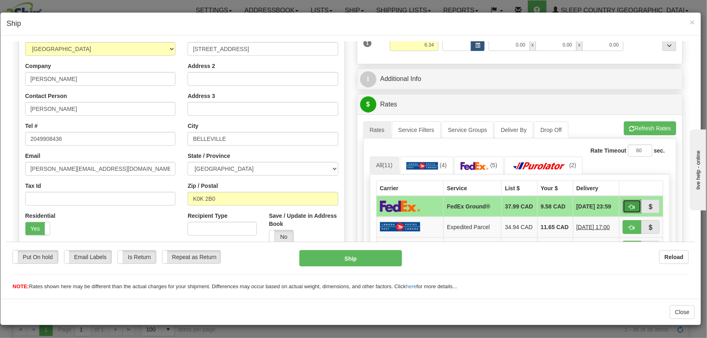
click at [629, 205] on span "button" at bounding box center [632, 206] width 6 height 5
type input "92"
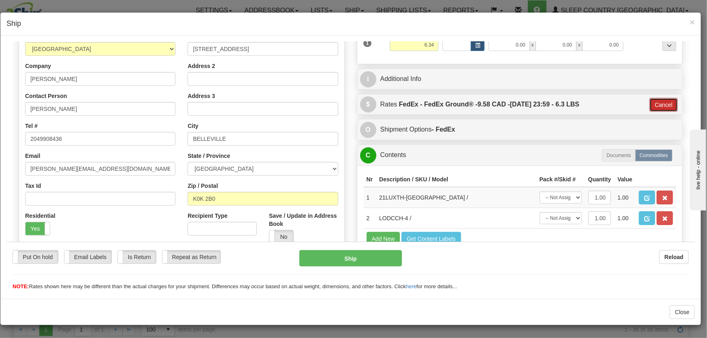
click at [663, 104] on button "Cancel" at bounding box center [664, 105] width 28 height 14
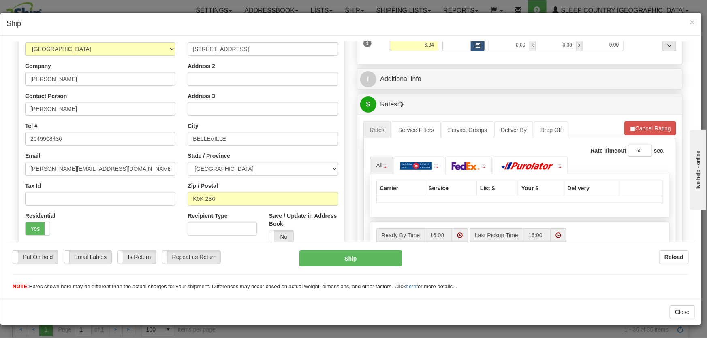
scroll to position [57, 0]
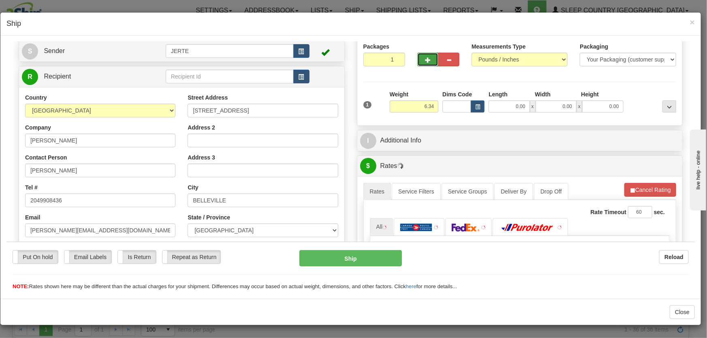
click at [425, 58] on span "button" at bounding box center [428, 59] width 6 height 5
type input "2"
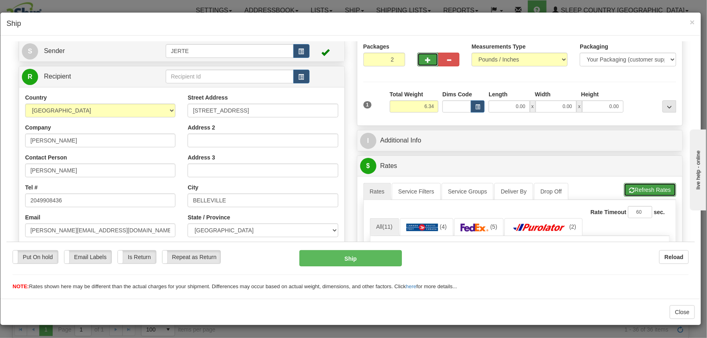
click at [647, 187] on button "Refresh Rates" at bounding box center [650, 190] width 52 height 14
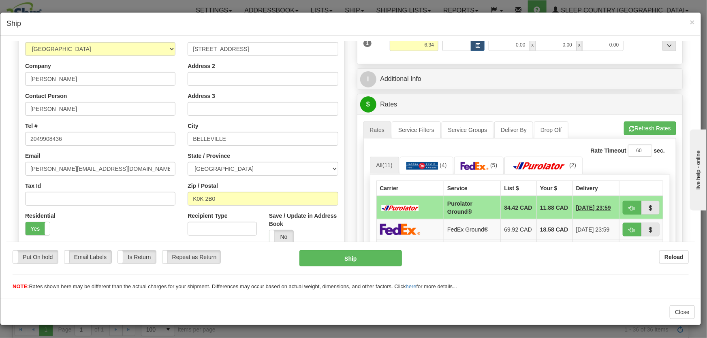
scroll to position [180, 0]
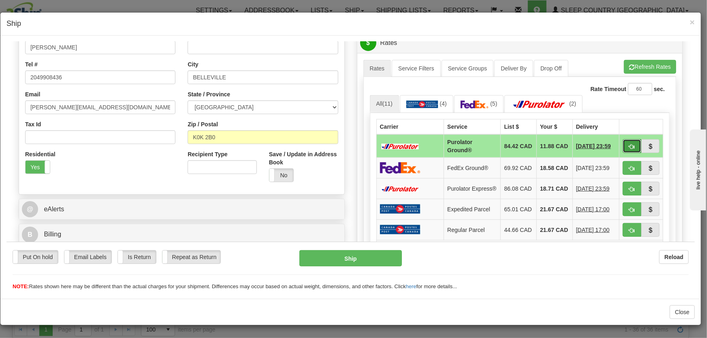
click at [629, 144] on span "button" at bounding box center [632, 146] width 6 height 5
type input "260"
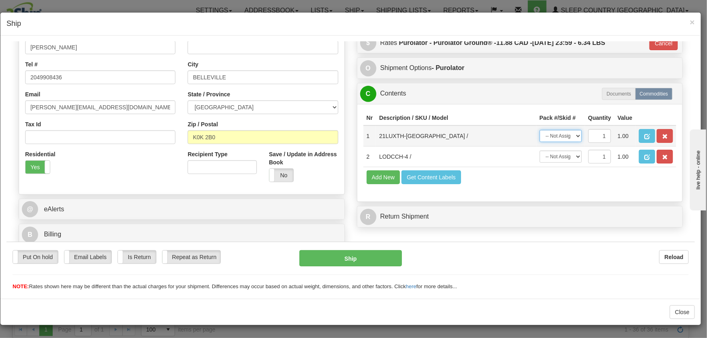
click at [560, 137] on select "-- Not Assigned -- Package 1 Package 2" at bounding box center [561, 136] width 42 height 12
click at [540, 130] on select "-- Not Assigned -- Package 1 Package 2" at bounding box center [561, 136] width 42 height 12
click at [562, 143] on td "-- Not Assigned -- Package 1 Package 2" at bounding box center [561, 135] width 49 height 21
click at [561, 137] on select "-- Not Assigned -- Package 1 Package 2" at bounding box center [561, 136] width 42 height 12
select select "0"
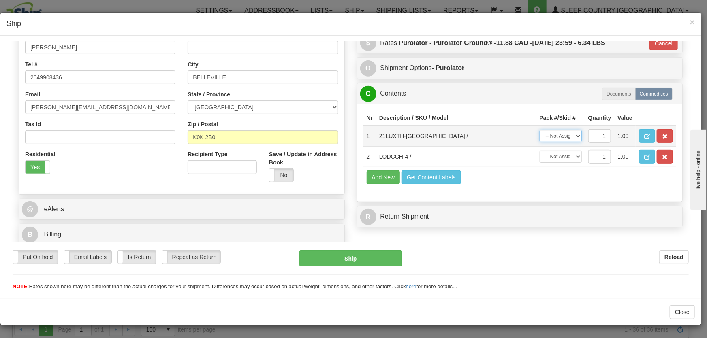
click at [540, 130] on select "-- Not Assigned -- Package 1 Package 2" at bounding box center [561, 136] width 42 height 12
click at [568, 156] on select "-- Not Assigned -- Package 1 Package 2" at bounding box center [561, 156] width 42 height 12
select select "1"
click at [540, 150] on select "-- Not Assigned -- Package 1 Package 2" at bounding box center [561, 156] width 42 height 12
click at [361, 257] on button "Ship" at bounding box center [350, 258] width 103 height 16
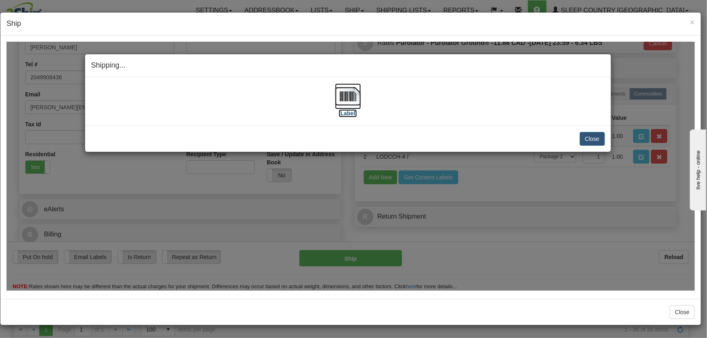
click at [352, 99] on img at bounding box center [348, 96] width 26 height 26
click at [584, 141] on button "Close" at bounding box center [592, 139] width 25 height 14
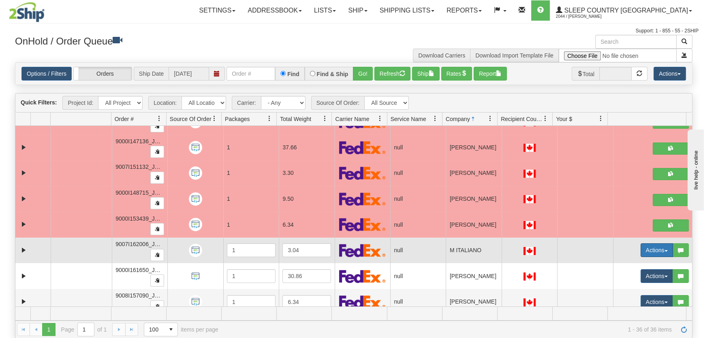
scroll to position [491, 0]
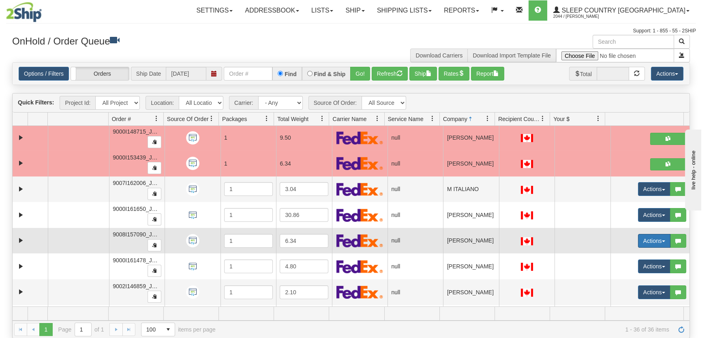
click at [646, 244] on button "Actions" at bounding box center [654, 241] width 32 height 14
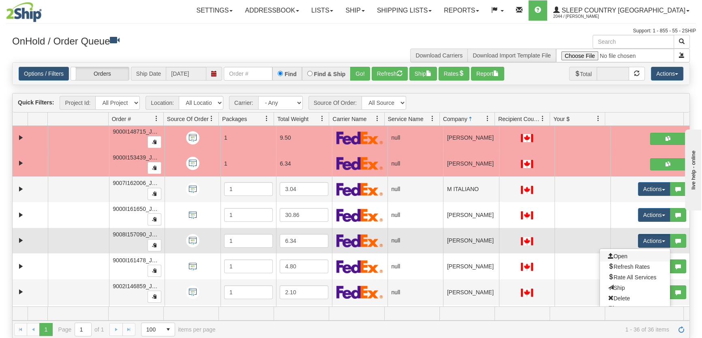
click at [639, 252] on link "Open" at bounding box center [635, 256] width 70 height 11
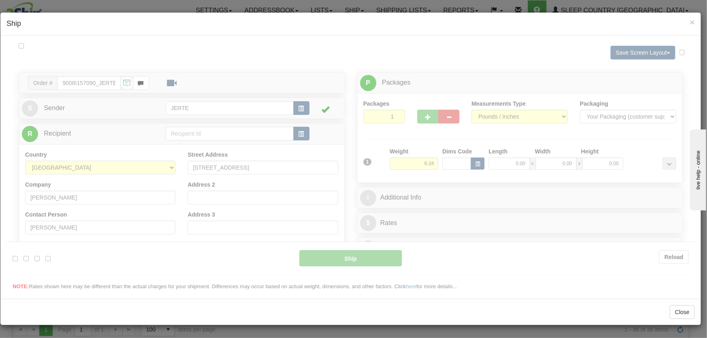
scroll to position [0, 0]
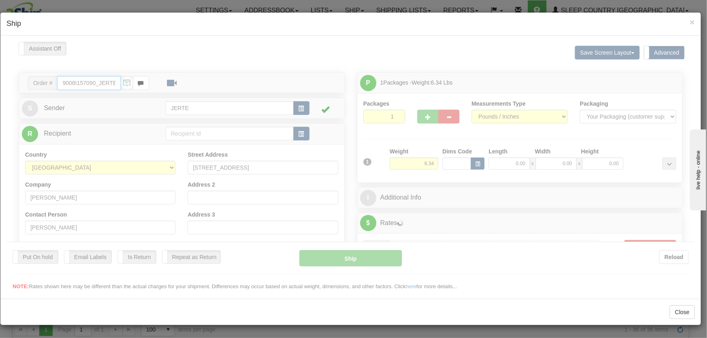
type input "16:09"
type input "16:00"
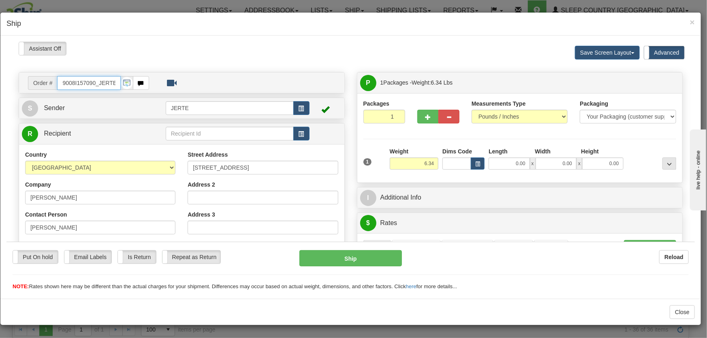
scroll to position [122, 0]
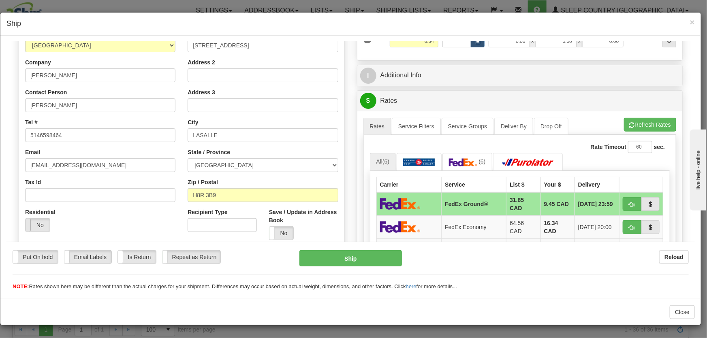
click at [33, 223] on label "No" at bounding box center [38, 224] width 24 height 13
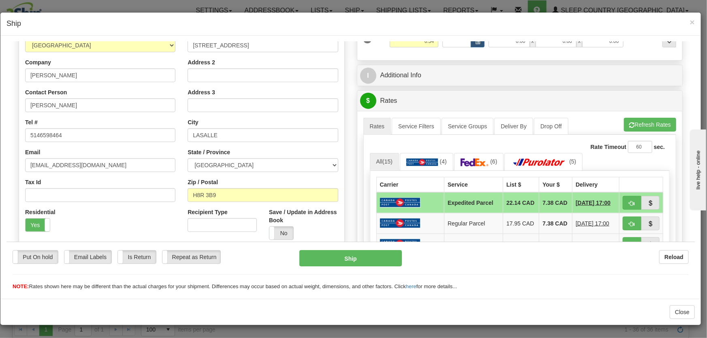
scroll to position [184, 0]
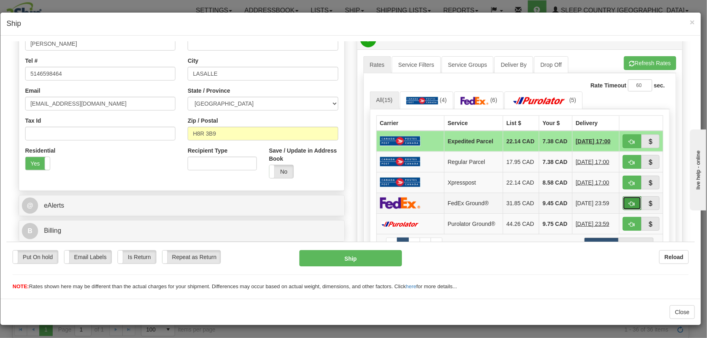
click at [629, 206] on span "button" at bounding box center [632, 203] width 6 height 5
type input "92"
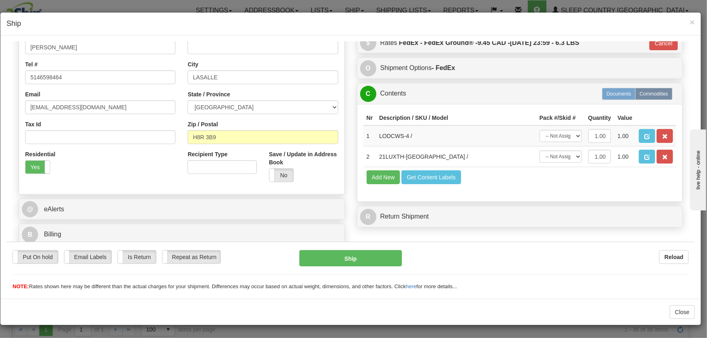
scroll to position [180, 0]
click at [650, 44] on button "Cancel" at bounding box center [664, 43] width 28 height 14
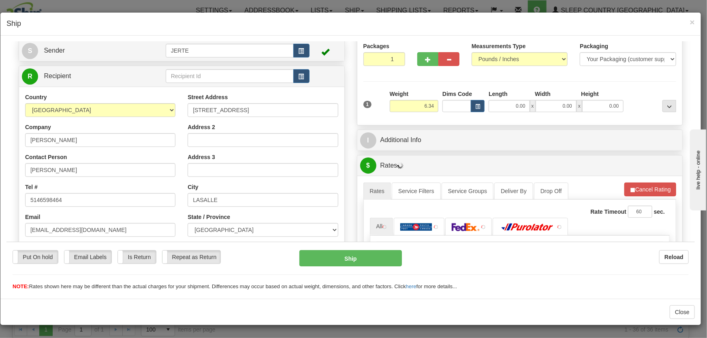
scroll to position [0, 0]
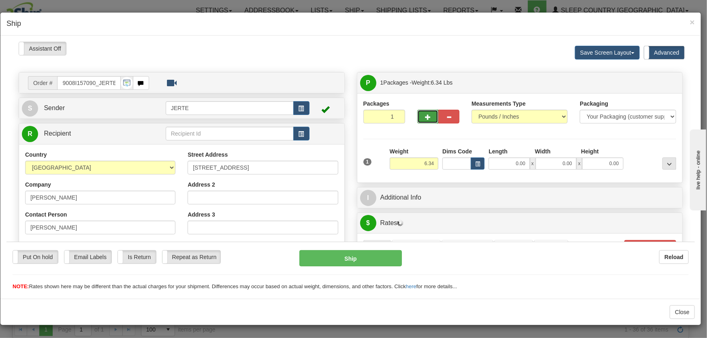
click at [425, 116] on span "button" at bounding box center [428, 116] width 6 height 5
type input "2"
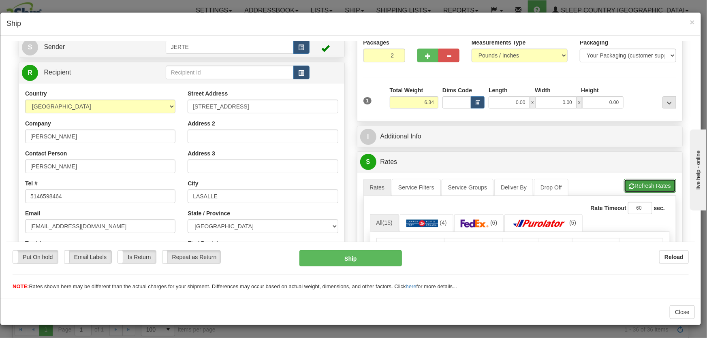
click at [638, 185] on button "Refresh Rates" at bounding box center [650, 186] width 52 height 14
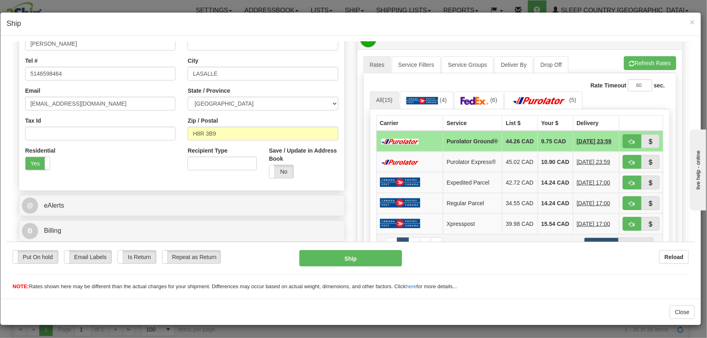
scroll to position [246, 0]
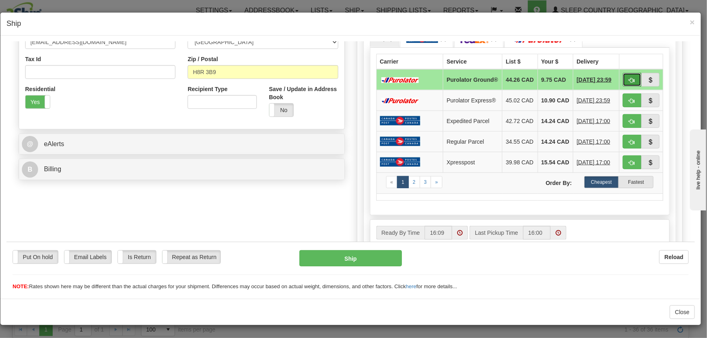
click at [629, 77] on span "button" at bounding box center [632, 79] width 6 height 5
type input "260"
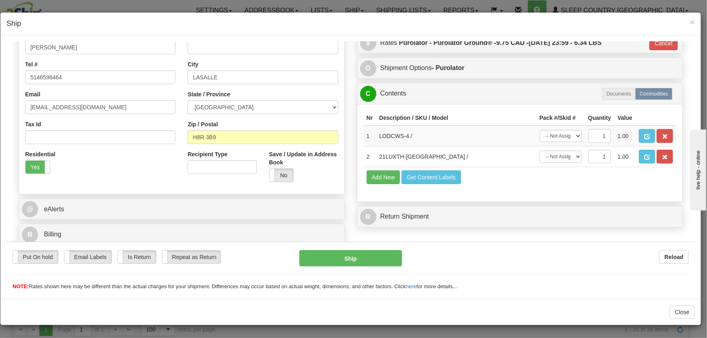
scroll to position [180, 0]
click at [558, 136] on select "-- Not Assigned -- Package 1 Package 2" at bounding box center [561, 136] width 42 height 12
select select "0"
click at [540, 130] on select "-- Not Assigned -- Package 1 Package 2" at bounding box center [561, 136] width 42 height 12
click at [557, 169] on td "Add New Get Content Labels" at bounding box center [520, 177] width 313 height 21
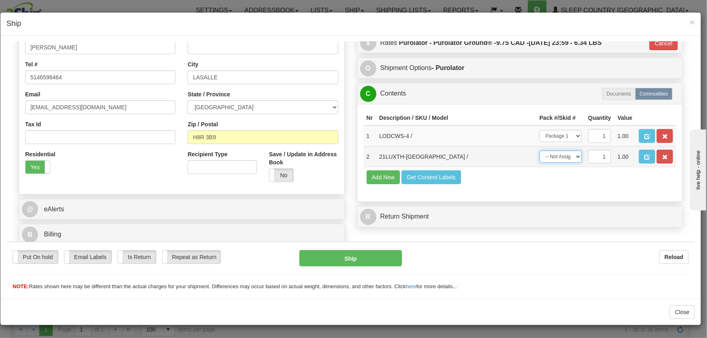
click at [556, 158] on select "-- Not Assigned -- Package 1 Package 2" at bounding box center [561, 156] width 42 height 12
select select "1"
click at [540, 150] on select "-- Not Assigned -- Package 1 Package 2" at bounding box center [561, 156] width 42 height 12
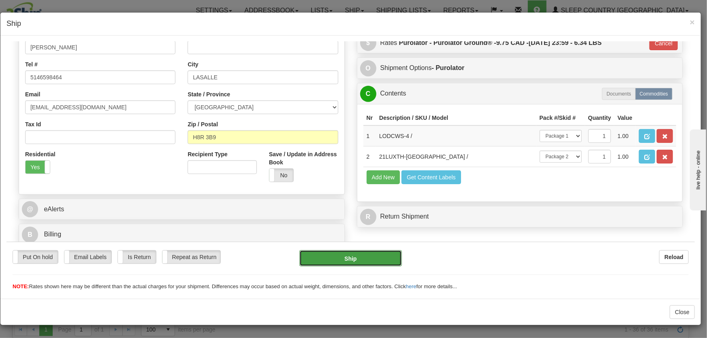
click at [376, 256] on button "Ship" at bounding box center [350, 258] width 103 height 16
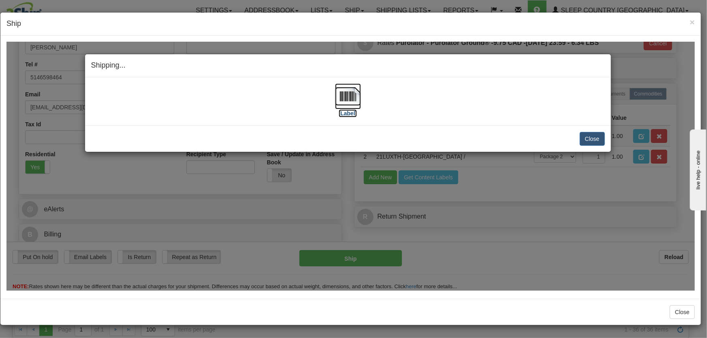
click at [344, 98] on img at bounding box center [348, 96] width 26 height 26
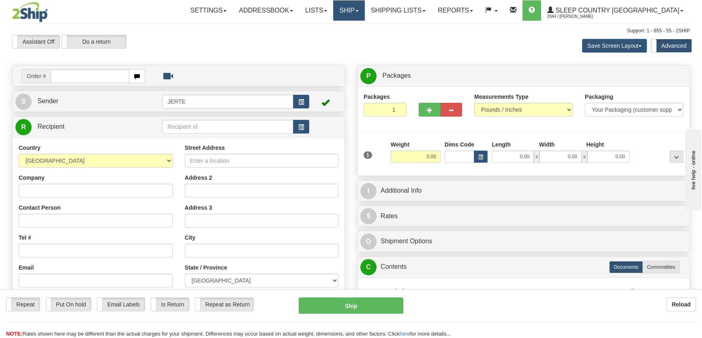
click at [364, 10] on link "Ship" at bounding box center [348, 10] width 31 height 20
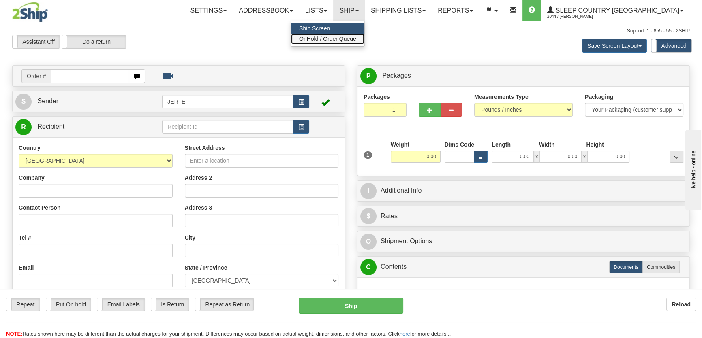
click at [364, 41] on link "OnHold / Order Queue" at bounding box center [327, 39] width 73 height 11
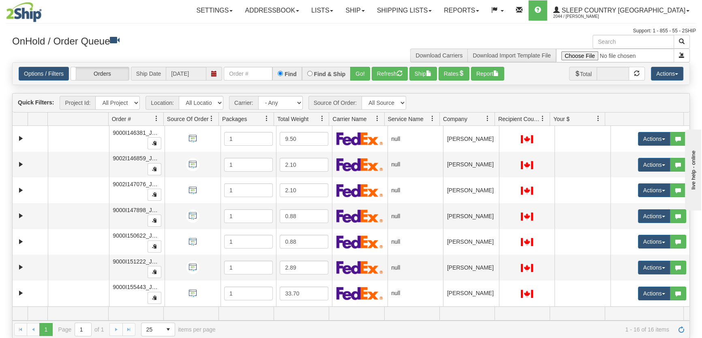
click at [472, 122] on span "Company" at bounding box center [463, 118] width 49 height 13
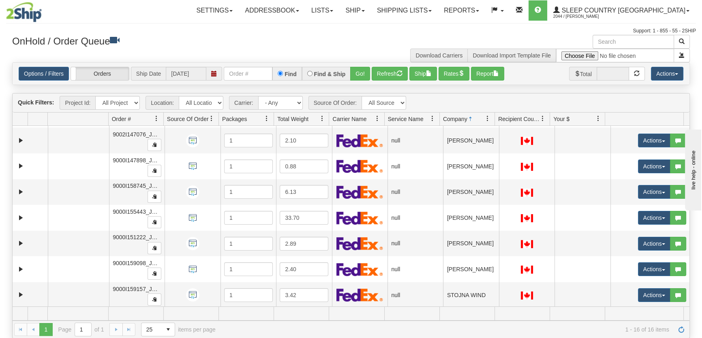
scroll to position [167, 0]
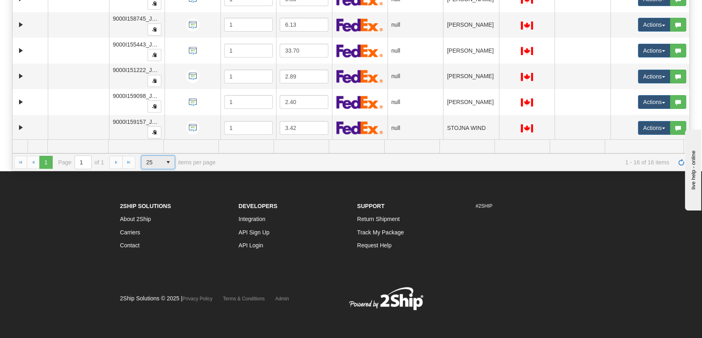
click at [147, 161] on span "25" at bounding box center [151, 162] width 11 height 8
click at [150, 203] on li "100" at bounding box center [157, 208] width 33 height 11
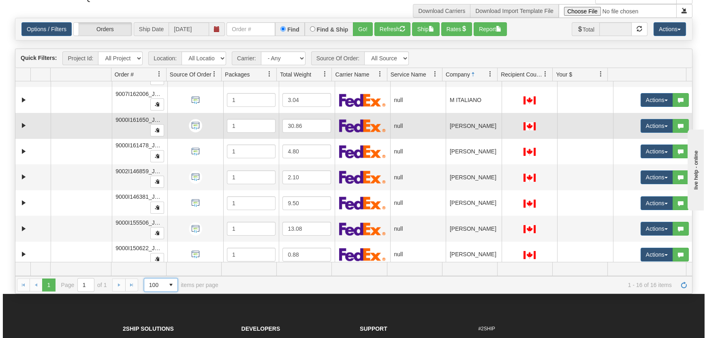
scroll to position [0, 0]
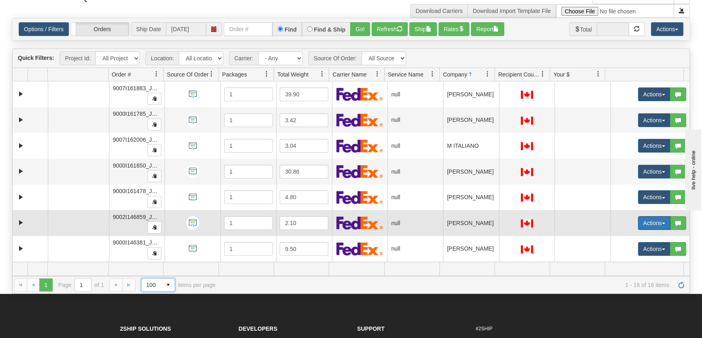
click at [643, 221] on button "Actions" at bounding box center [654, 223] width 32 height 14
click at [634, 235] on link "Open" at bounding box center [635, 238] width 70 height 11
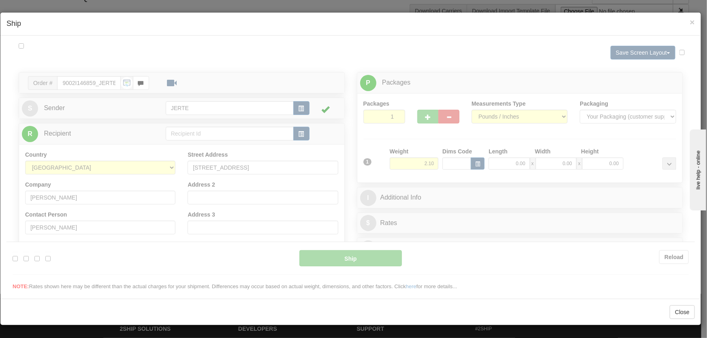
type input "16:11"
type input "16:00"
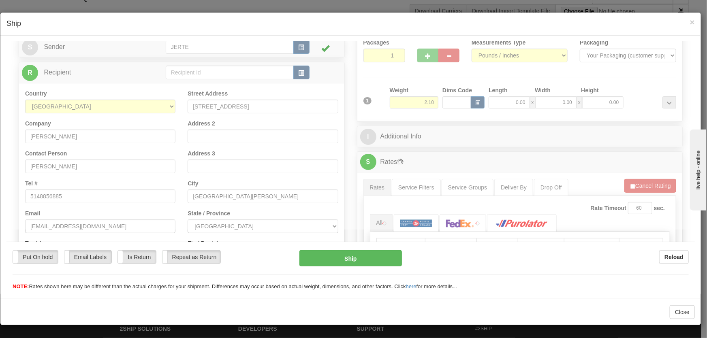
scroll to position [122, 0]
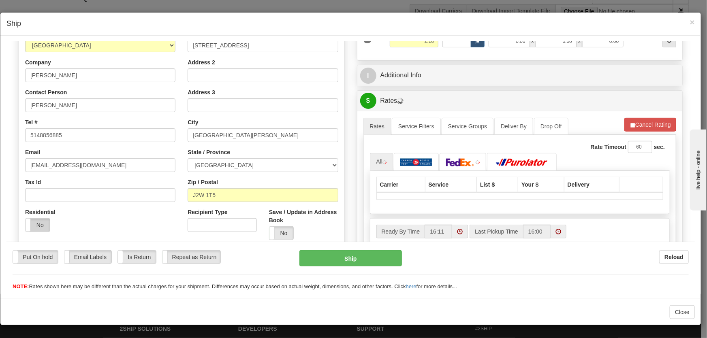
click at [41, 225] on label "No" at bounding box center [38, 224] width 24 height 13
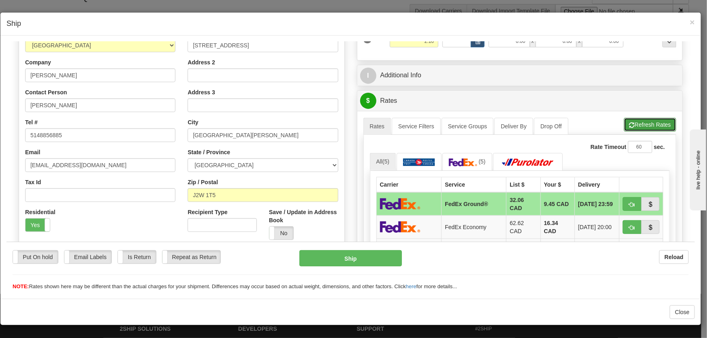
click at [648, 126] on button "Refresh Rates" at bounding box center [650, 125] width 52 height 14
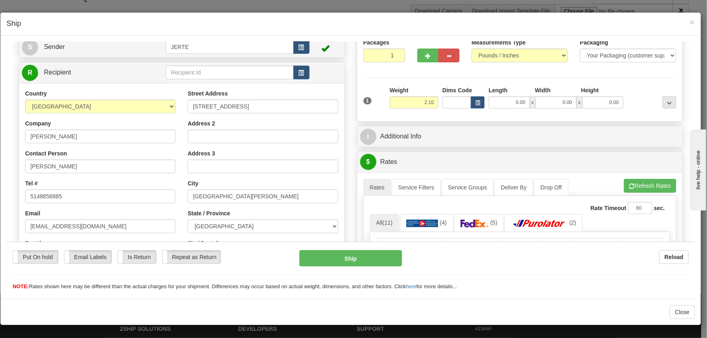
scroll to position [184, 0]
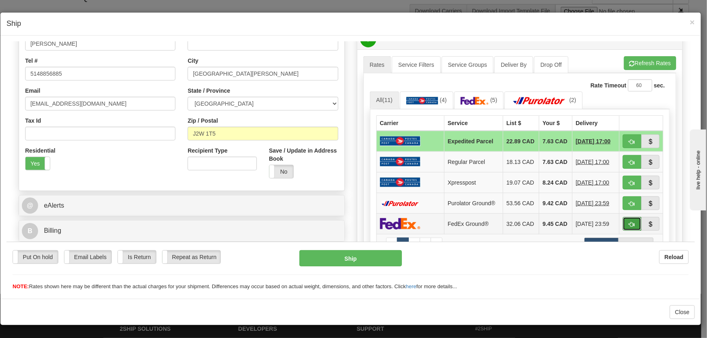
click at [629, 228] on button "button" at bounding box center [632, 224] width 19 height 14
type input "92"
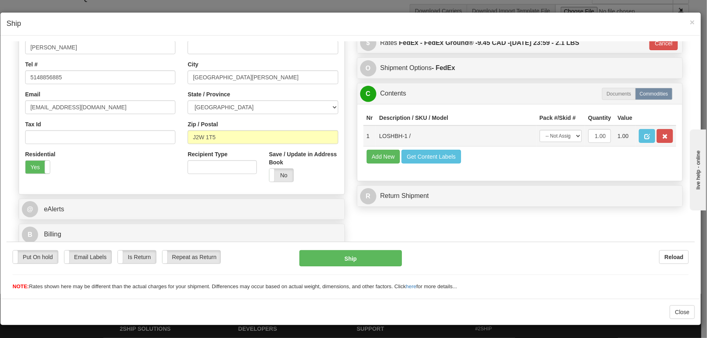
scroll to position [180, 0]
click at [563, 136] on select "-- Not Assigned -- Package 1" at bounding box center [561, 136] width 42 height 12
select select "0"
click at [540, 130] on select "-- Not Assigned -- Package 1" at bounding box center [561, 136] width 42 height 12
click at [365, 256] on button "Ship" at bounding box center [350, 258] width 103 height 16
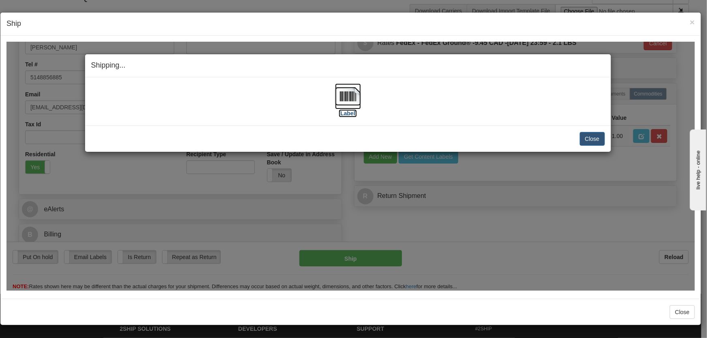
click at [347, 107] on img at bounding box center [348, 96] width 26 height 26
click at [597, 133] on button "Close" at bounding box center [592, 139] width 25 height 14
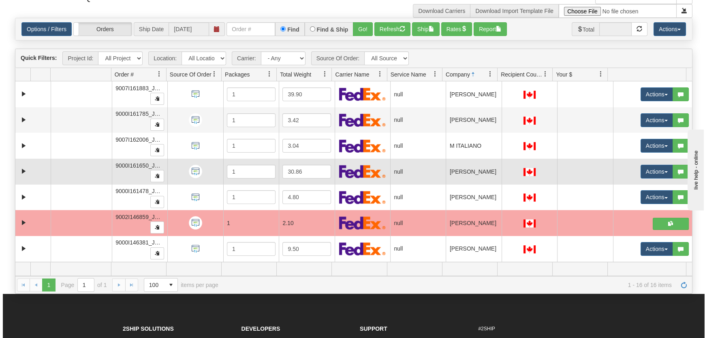
scroll to position [61, 0]
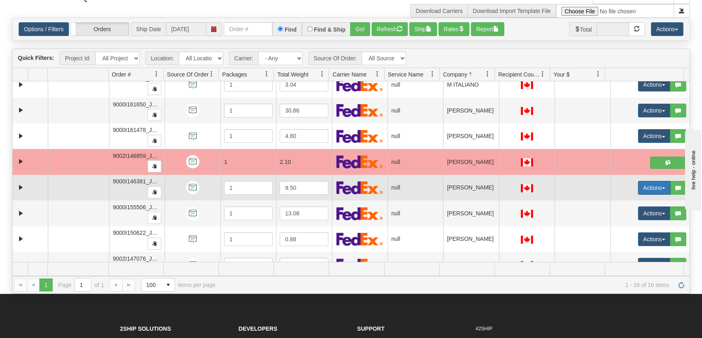
click at [650, 182] on button "Actions" at bounding box center [654, 188] width 32 height 14
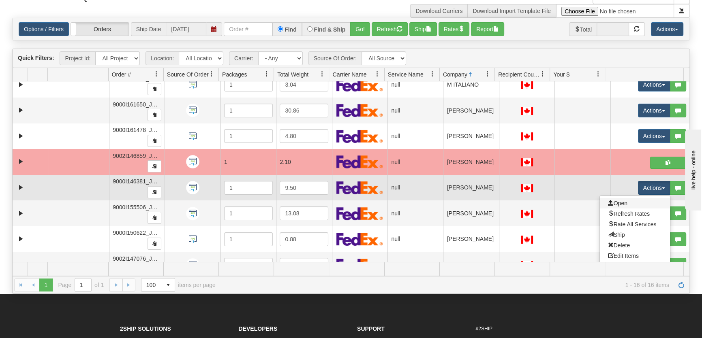
click at [632, 202] on link "Open" at bounding box center [635, 203] width 70 height 11
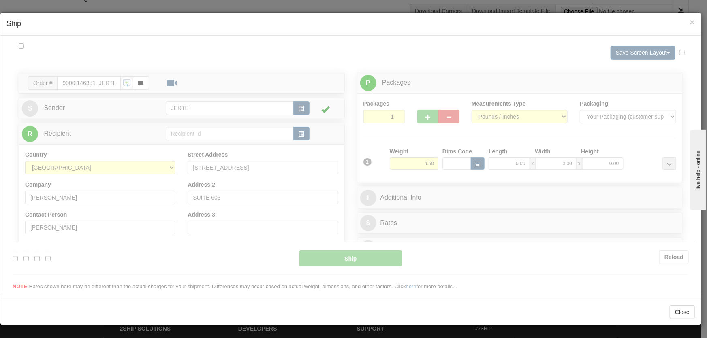
scroll to position [0, 0]
type input "16:12"
type input "16:00"
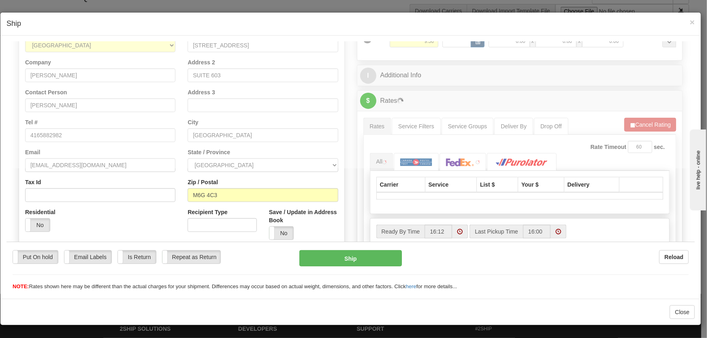
scroll to position [184, 0]
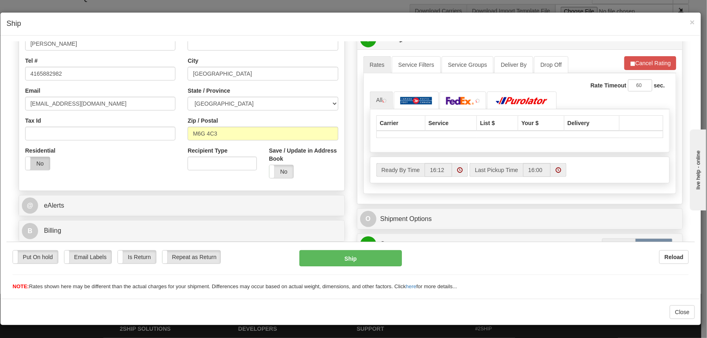
click at [43, 164] on label "No" at bounding box center [38, 163] width 24 height 13
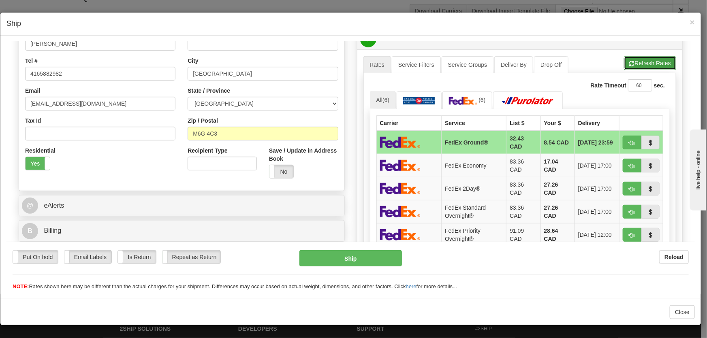
click at [646, 60] on button "Refresh Rates" at bounding box center [650, 63] width 52 height 14
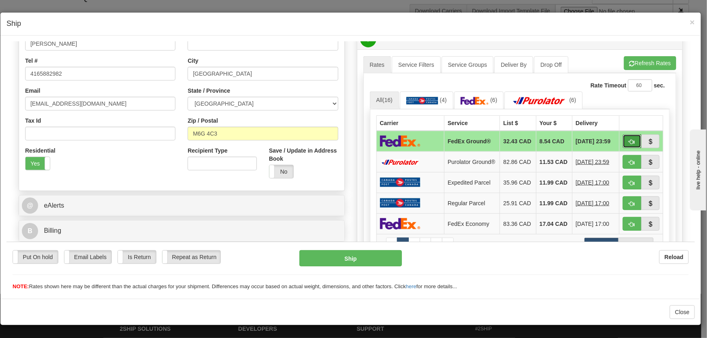
click at [629, 139] on span "button" at bounding box center [632, 141] width 6 height 5
type input "92"
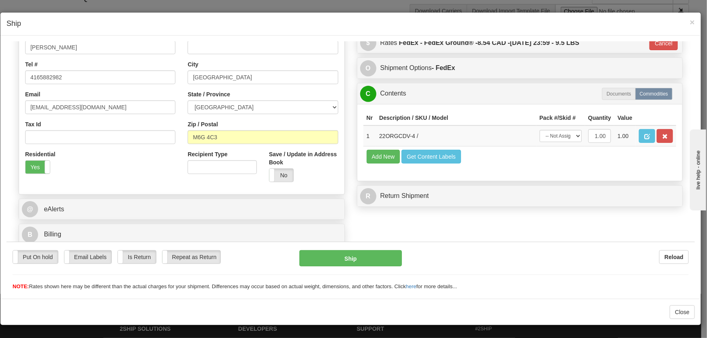
scroll to position [180, 0]
click at [557, 136] on select "-- Not Assigned -- Package 1" at bounding box center [561, 136] width 42 height 12
click at [540, 130] on select "-- Not Assigned -- Package 1" at bounding box center [561, 136] width 42 height 12
click at [554, 142] on td "-- Not Assigned -- Package 1" at bounding box center [561, 135] width 49 height 21
drag, startPoint x: 551, startPoint y: 137, endPoint x: 552, endPoint y: 141, distance: 4.4
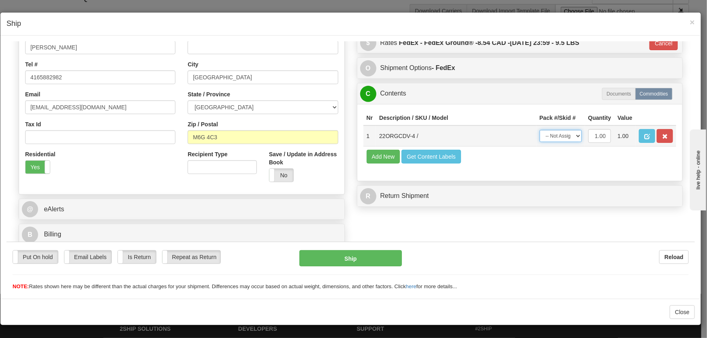
click at [551, 137] on select "-- Not Assigned -- Package 1" at bounding box center [561, 136] width 42 height 12
select select "0"
click at [540, 130] on select "-- Not Assigned -- Package 1" at bounding box center [561, 136] width 42 height 12
click at [375, 252] on button "Ship" at bounding box center [350, 258] width 103 height 16
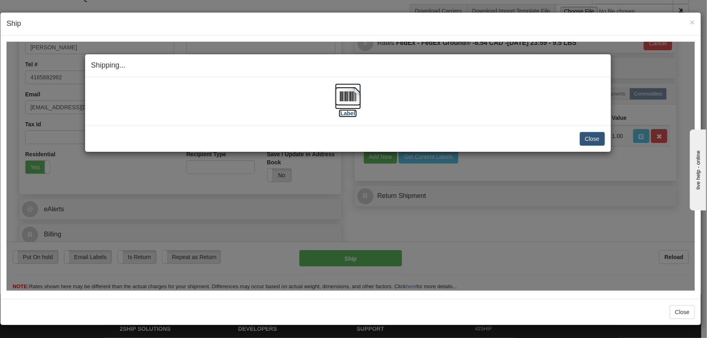
click at [349, 110] on label "[Label]" at bounding box center [348, 113] width 19 height 8
click at [595, 137] on button "Close" at bounding box center [592, 139] width 25 height 14
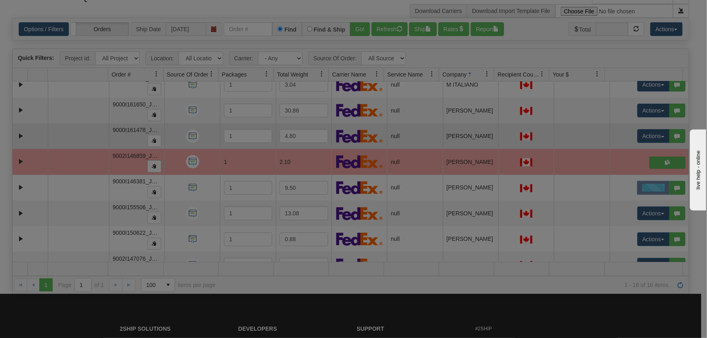
scroll to position [0, 0]
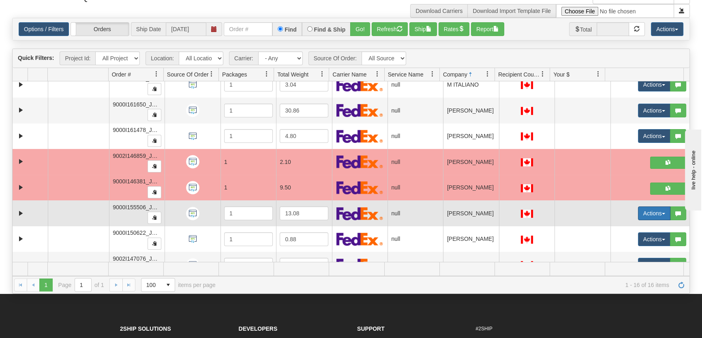
click at [643, 214] on button "Actions" at bounding box center [654, 214] width 32 height 14
click at [633, 225] on link "Open" at bounding box center [635, 229] width 70 height 11
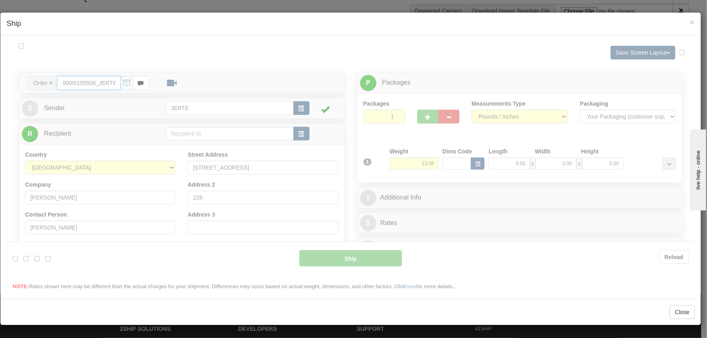
type input "16:15"
type input "16:00"
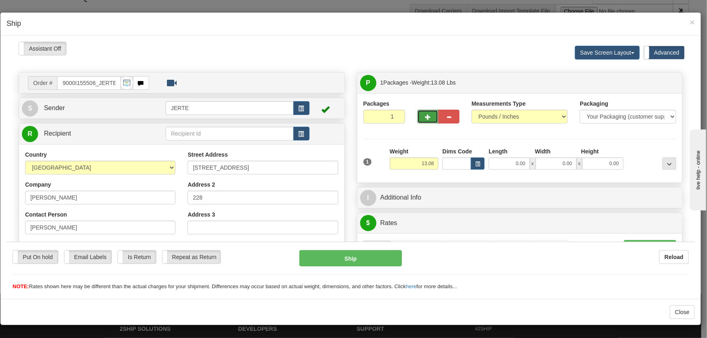
click at [425, 114] on span "button" at bounding box center [428, 116] width 6 height 5
type input "2"
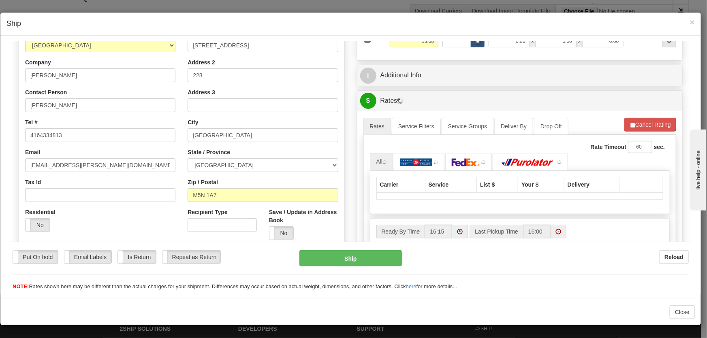
scroll to position [307, 0]
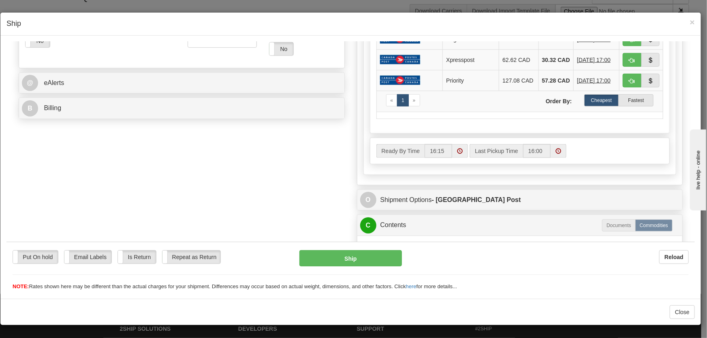
click at [44, 47] on div "Residential Yes No" at bounding box center [46, 39] width 54 height 30
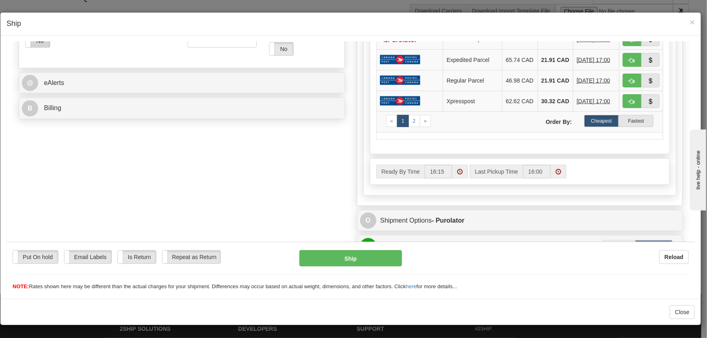
click at [44, 46] on label "No" at bounding box center [38, 40] width 24 height 13
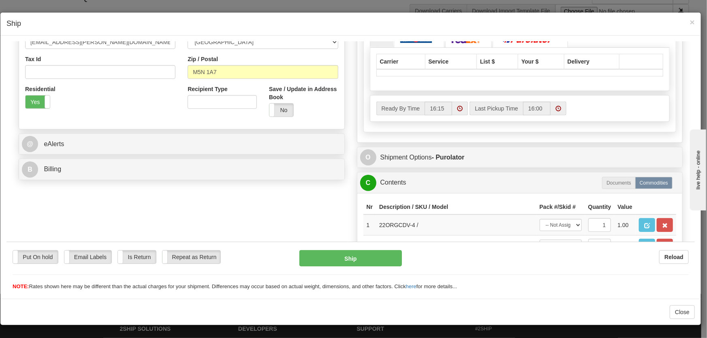
scroll to position [184, 0]
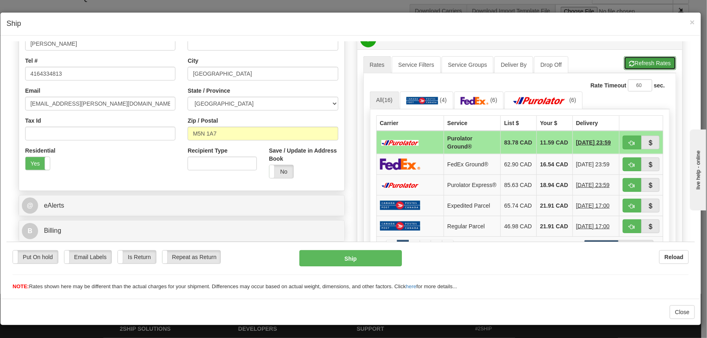
click at [629, 62] on span "button" at bounding box center [632, 63] width 6 height 5
click at [629, 143] on span "button" at bounding box center [632, 142] width 6 height 5
type input "260"
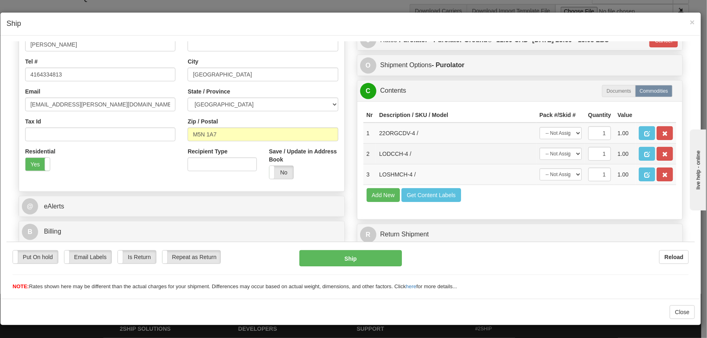
scroll to position [183, 0]
drag, startPoint x: 568, startPoint y: 129, endPoint x: 565, endPoint y: 137, distance: 8.2
click at [568, 130] on select "-- Not Assigned -- Package 1 Package 2" at bounding box center [561, 133] width 42 height 12
select select "0"
click at [540, 127] on select "-- Not Assigned -- Package 1 Package 2" at bounding box center [561, 133] width 42 height 12
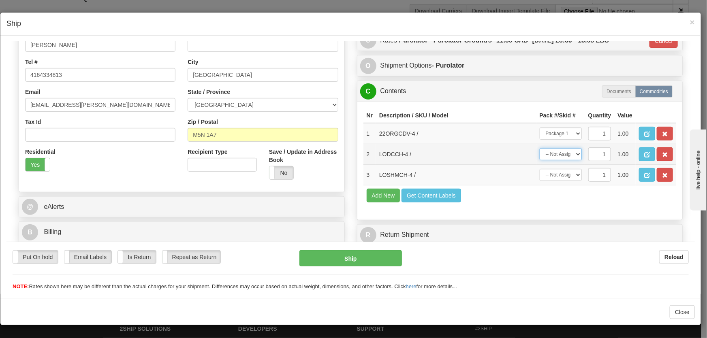
click at [565, 156] on select "-- Not Assigned -- Package 1 Package 2" at bounding box center [561, 154] width 42 height 12
select select "1"
click at [540, 148] on select "-- Not Assigned -- Package 1 Package 2" at bounding box center [561, 154] width 42 height 12
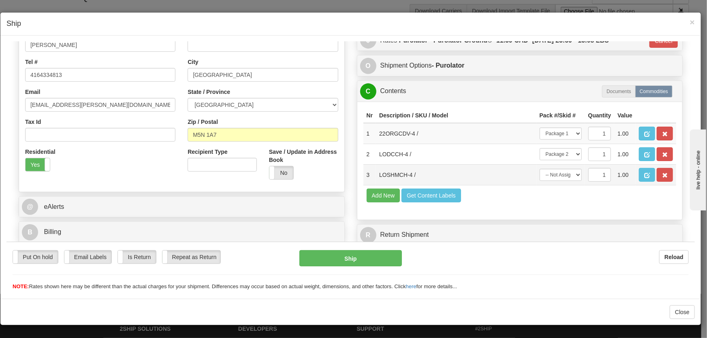
click at [567, 180] on td "-- Not Assigned -- Package 1 Package 2" at bounding box center [561, 174] width 49 height 21
drag, startPoint x: 567, startPoint y: 172, endPoint x: 569, endPoint y: 178, distance: 6.5
click at [567, 173] on select "-- Not Assigned -- Package 1 Package 2" at bounding box center [561, 175] width 42 height 12
select select "1"
click at [540, 169] on select "-- Not Assigned -- Package 1 Package 2" at bounding box center [561, 175] width 42 height 12
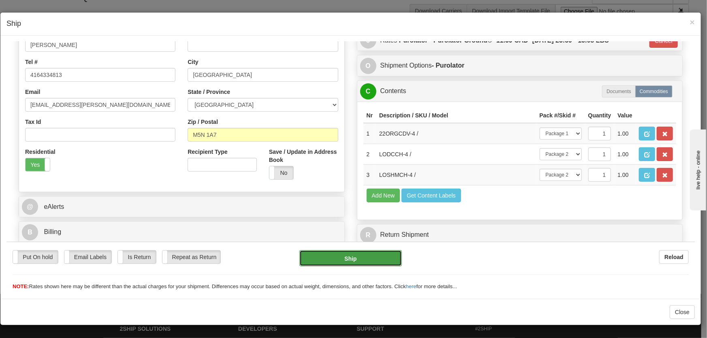
click at [376, 257] on button "Ship" at bounding box center [350, 258] width 103 height 16
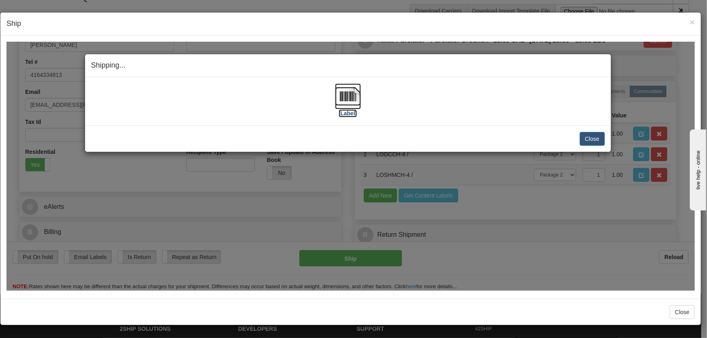
click at [349, 96] on img at bounding box center [348, 96] width 26 height 26
click at [597, 140] on button "Close" at bounding box center [592, 139] width 25 height 14
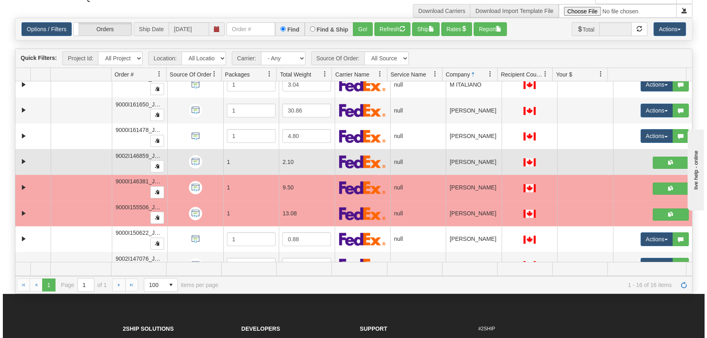
scroll to position [122, 0]
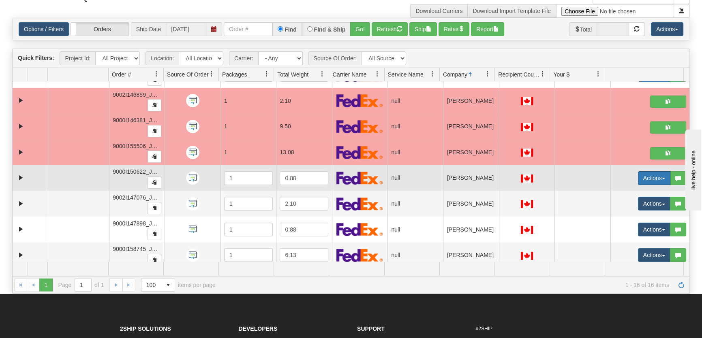
click at [640, 177] on button "Actions" at bounding box center [654, 178] width 32 height 14
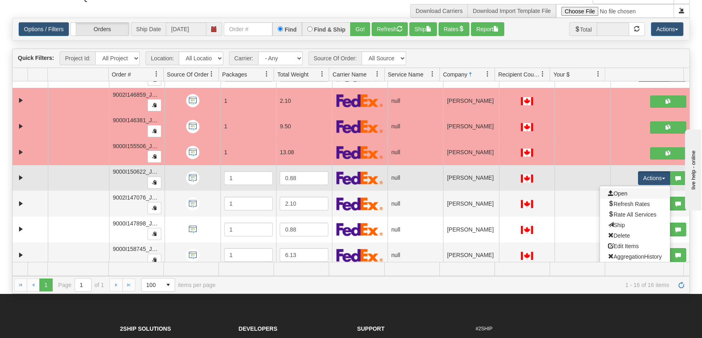
click at [628, 192] on link "Open" at bounding box center [635, 193] width 70 height 11
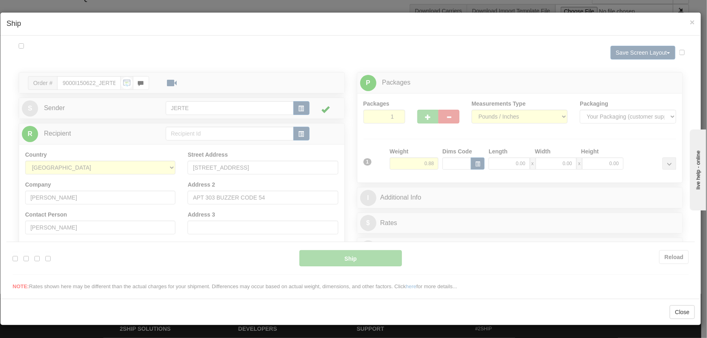
scroll to position [0, 0]
type input "16:16"
type input "16:00"
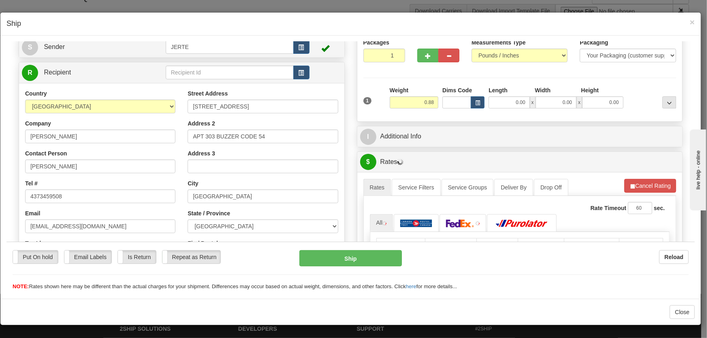
scroll to position [122, 0]
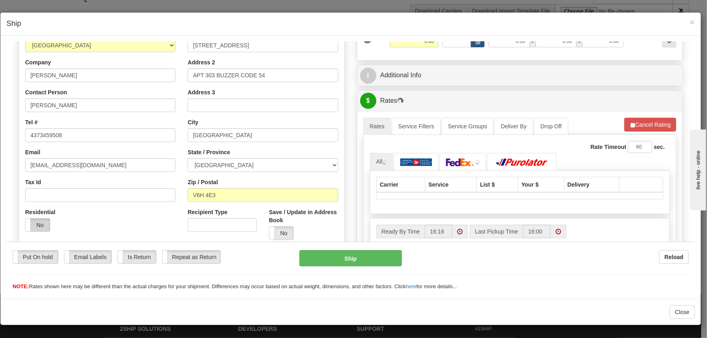
click at [43, 218] on label "No" at bounding box center [38, 224] width 24 height 13
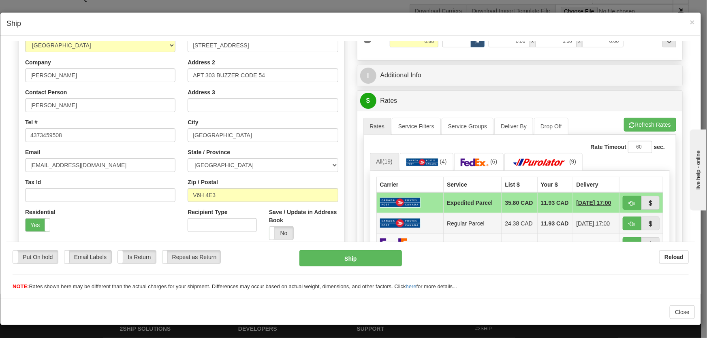
scroll to position [246, 0]
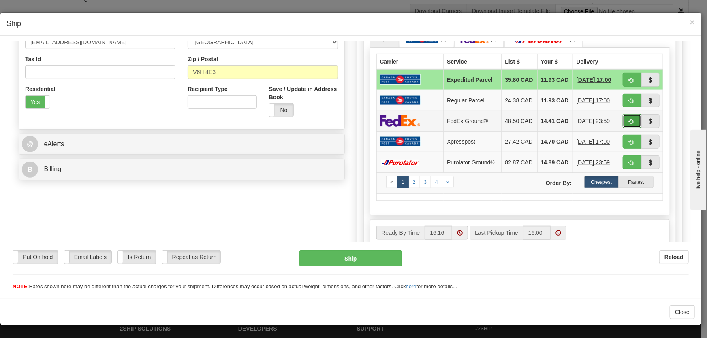
click at [629, 124] on span "button" at bounding box center [632, 121] width 6 height 5
type input "92"
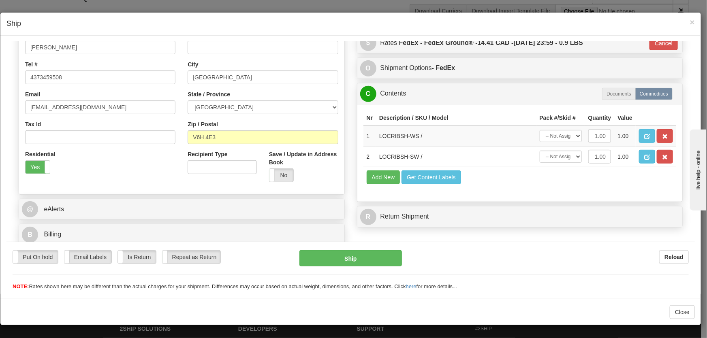
scroll to position [180, 0]
click at [569, 136] on select "-- Not Assigned -- Package 1" at bounding box center [561, 136] width 42 height 12
select select "0"
click at [540, 130] on select "-- Not Assigned -- Package 1" at bounding box center [561, 136] width 42 height 12
click at [561, 160] on select "-- Not Assigned -- Package 1" at bounding box center [561, 156] width 42 height 12
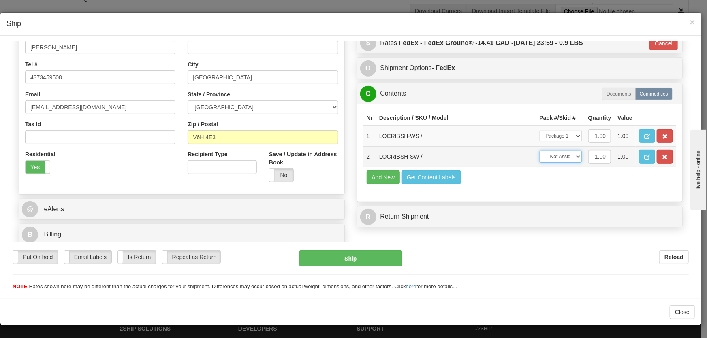
select select "0"
click at [540, 150] on select "-- Not Assigned -- Package 1" at bounding box center [561, 156] width 42 height 12
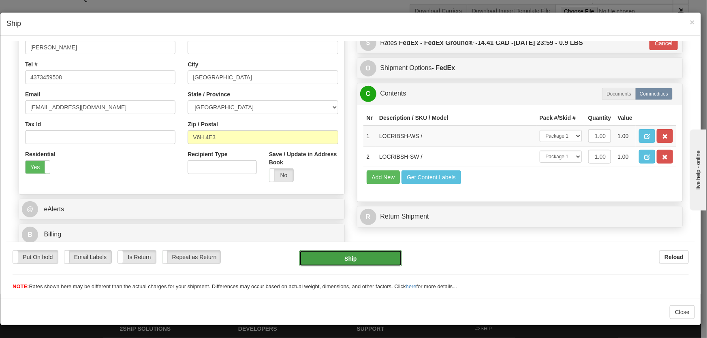
click at [374, 255] on button "Ship" at bounding box center [350, 258] width 103 height 16
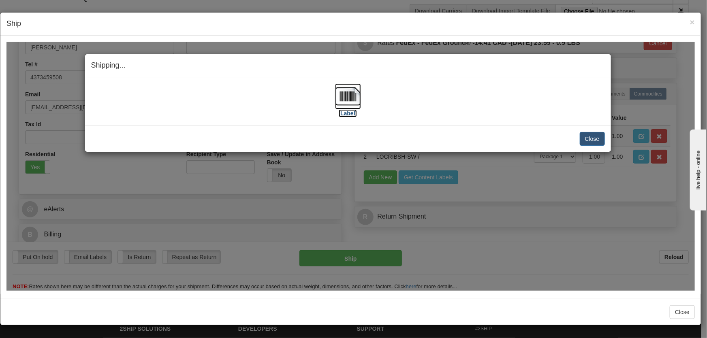
click at [351, 101] on img at bounding box center [348, 96] width 26 height 26
click at [591, 139] on button "Close" at bounding box center [592, 139] width 25 height 14
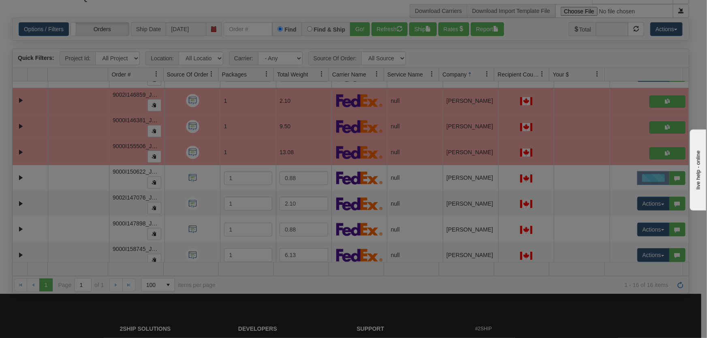
scroll to position [0, 0]
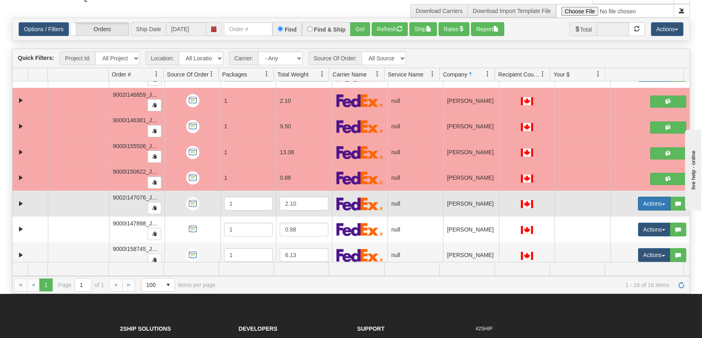
click at [638, 203] on button "Actions" at bounding box center [654, 204] width 32 height 14
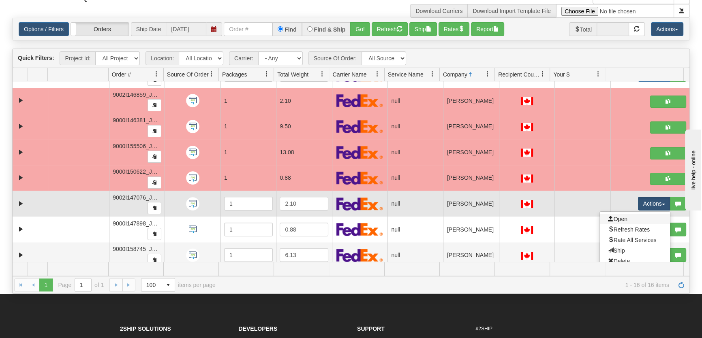
click at [632, 214] on link "Open" at bounding box center [635, 219] width 70 height 11
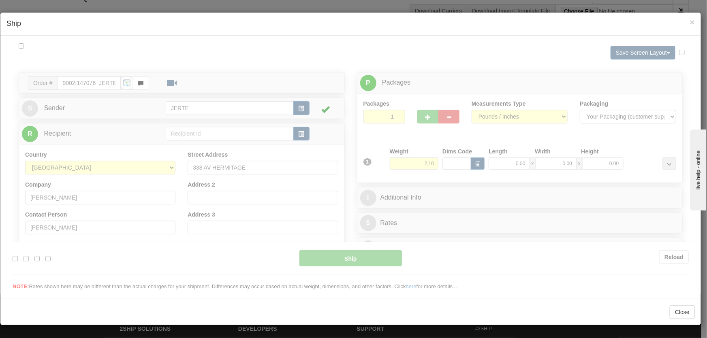
type input "16:17"
type input "16:00"
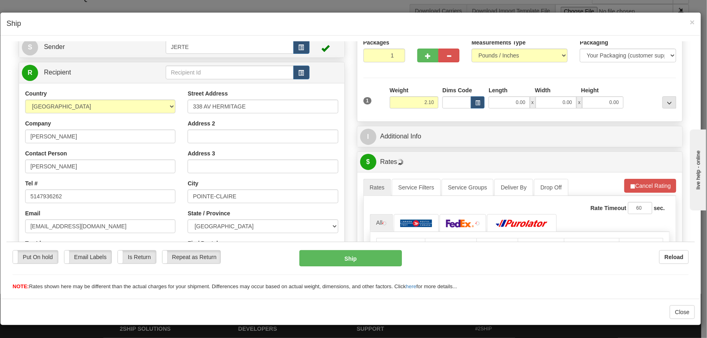
scroll to position [184, 0]
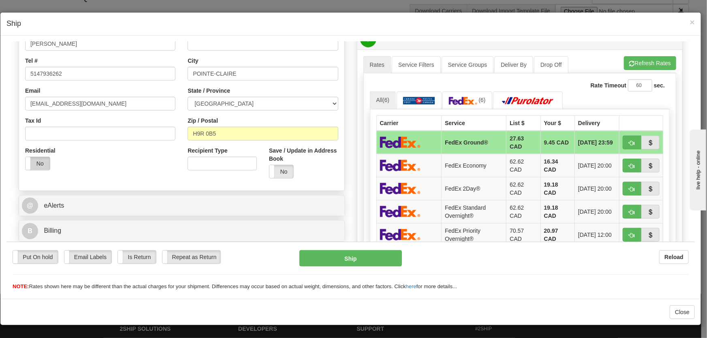
click at [37, 158] on label "No" at bounding box center [38, 163] width 24 height 13
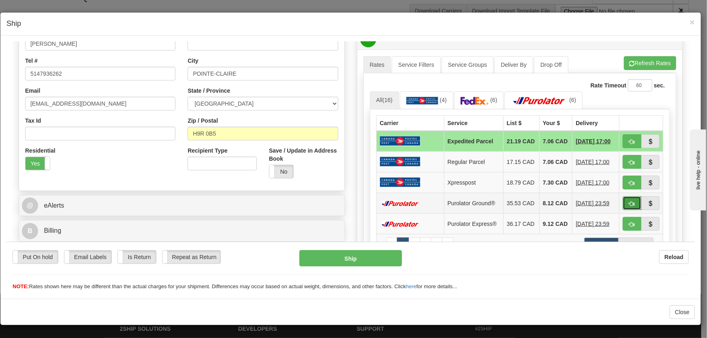
click at [629, 206] on span "button" at bounding box center [632, 203] width 6 height 5
type input "260"
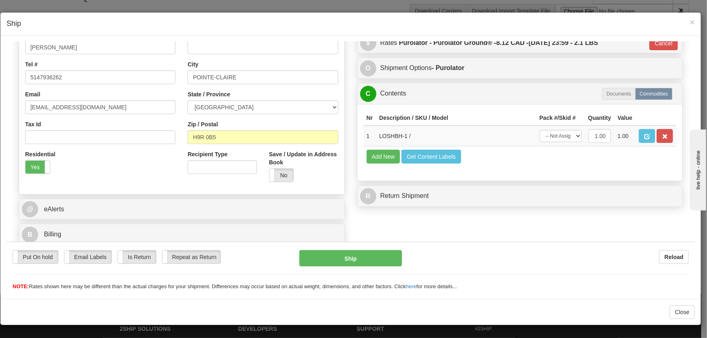
scroll to position [180, 0]
click at [569, 135] on select "-- Not Assigned -- Package 1" at bounding box center [561, 136] width 42 height 12
select select "0"
click at [540, 130] on select "-- Not Assigned -- Package 1" at bounding box center [561, 136] width 42 height 12
click at [343, 253] on button "Ship" at bounding box center [350, 258] width 103 height 16
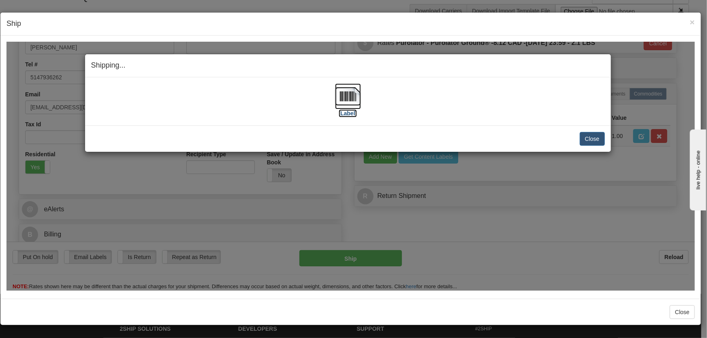
click at [349, 98] on img at bounding box center [348, 96] width 26 height 26
click at [584, 139] on button "Close" at bounding box center [592, 139] width 25 height 14
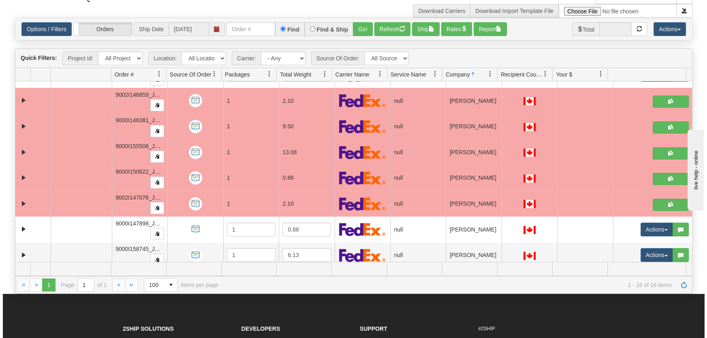
scroll to position [230, 0]
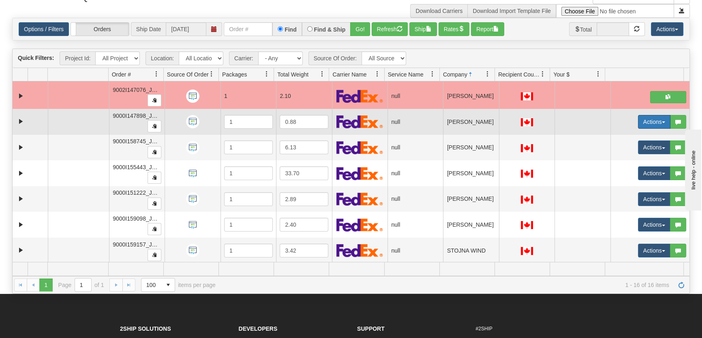
click at [640, 122] on button "Actions" at bounding box center [654, 122] width 32 height 14
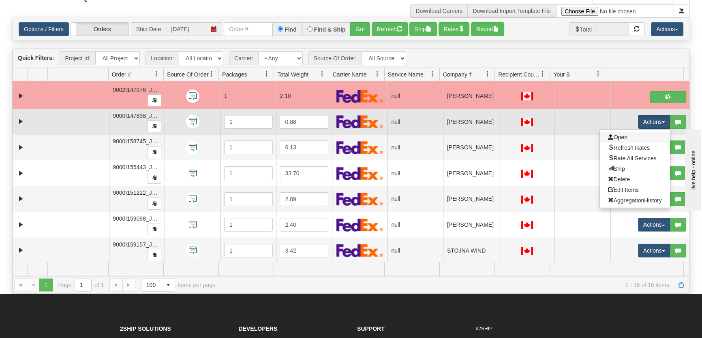
click at [620, 139] on link "Open" at bounding box center [635, 137] width 70 height 11
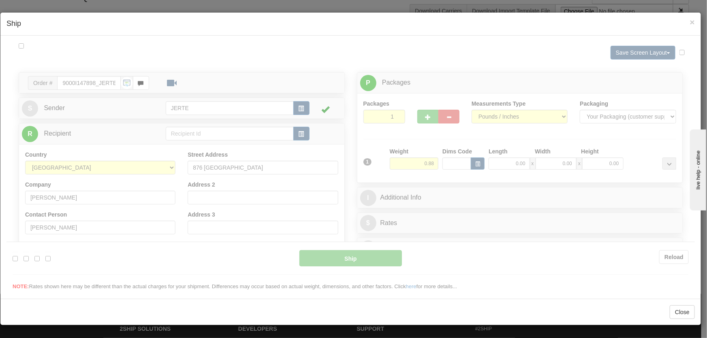
scroll to position [0, 0]
type input "16:18"
type input "16:00"
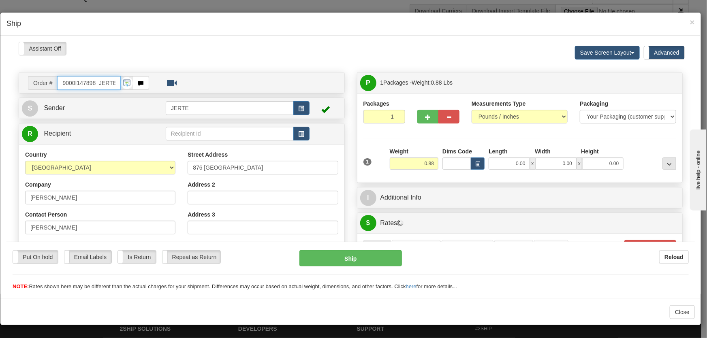
scroll to position [122, 0]
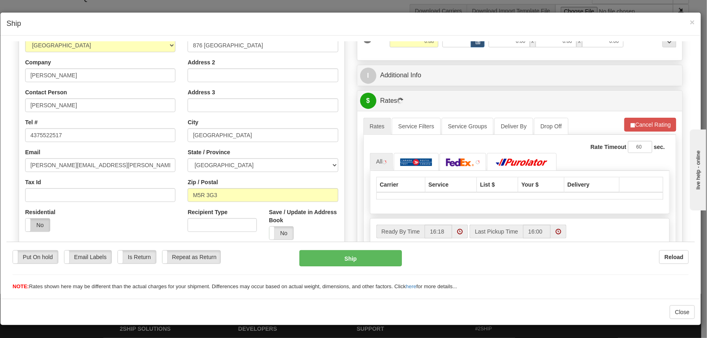
click at [32, 222] on label "No" at bounding box center [38, 224] width 24 height 13
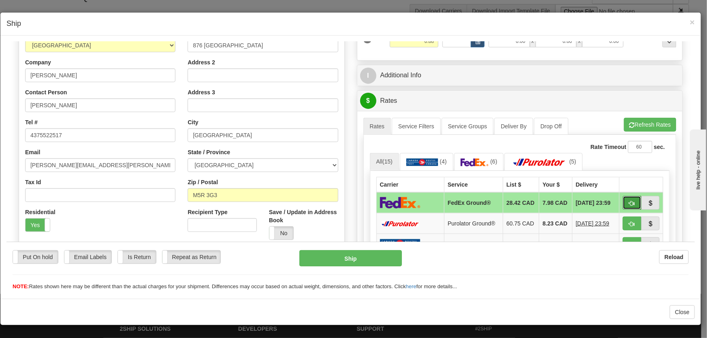
click at [629, 206] on span "button" at bounding box center [632, 203] width 6 height 5
type input "92"
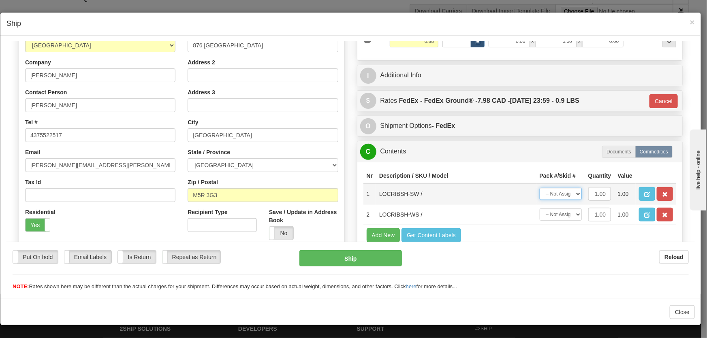
click at [555, 198] on select "-- Not Assigned -- Package 1" at bounding box center [561, 194] width 42 height 12
select select "0"
click at [540, 188] on select "-- Not Assigned -- Package 1" at bounding box center [561, 194] width 42 height 12
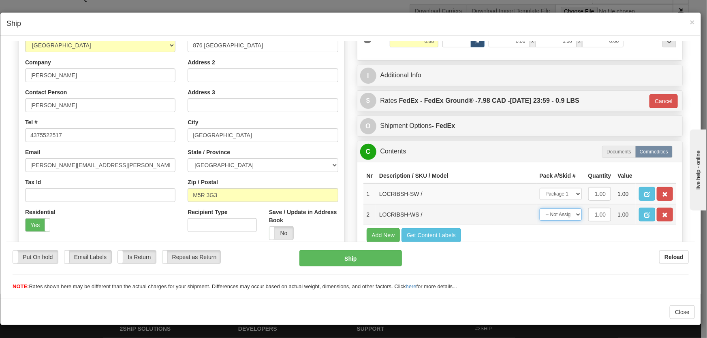
drag, startPoint x: 556, startPoint y: 216, endPoint x: 555, endPoint y: 220, distance: 4.1
click at [556, 216] on select "-- Not Assigned -- Package 1" at bounding box center [561, 214] width 42 height 12
select select "0"
click at [540, 208] on select "-- Not Assigned -- Package 1" at bounding box center [561, 214] width 42 height 12
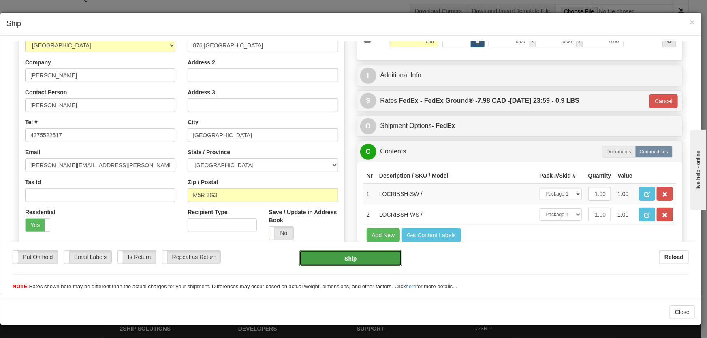
click at [359, 263] on button "Ship" at bounding box center [350, 258] width 103 height 16
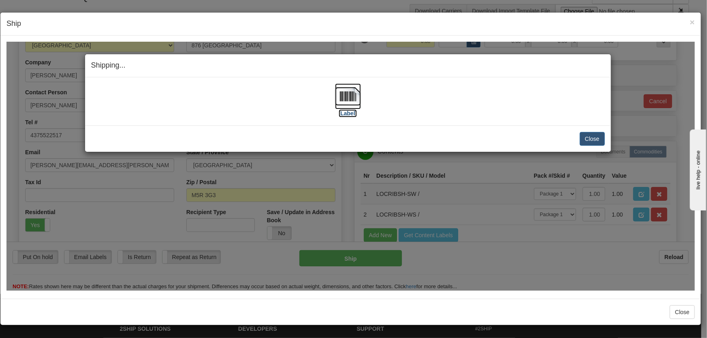
click at [341, 90] on img at bounding box center [348, 96] width 26 height 26
click at [592, 137] on button "Close" at bounding box center [592, 139] width 25 height 14
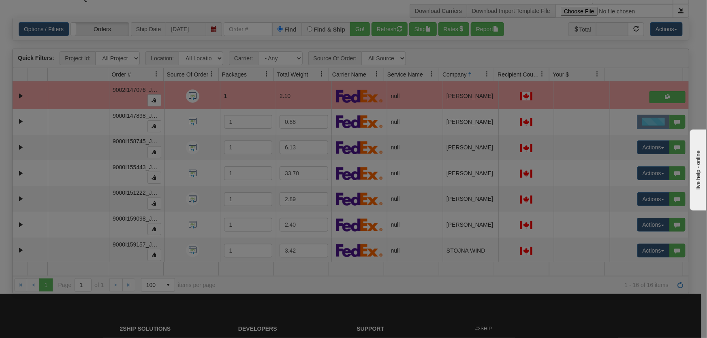
scroll to position [0, 0]
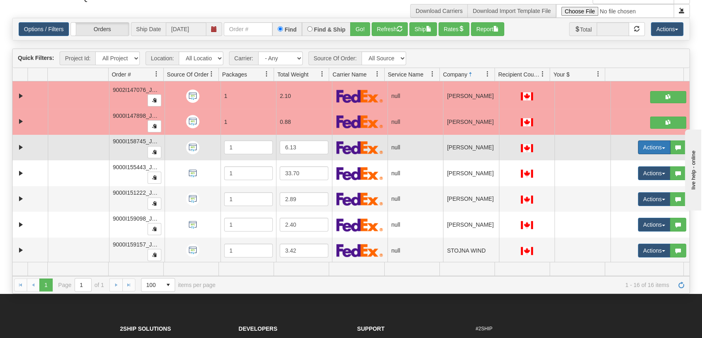
click at [646, 146] on button "Actions" at bounding box center [654, 148] width 32 height 14
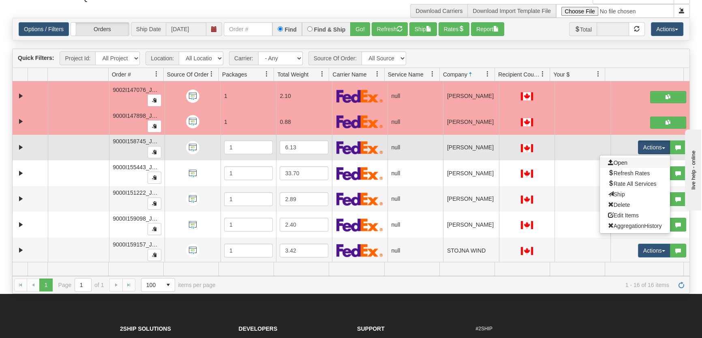
click at [634, 162] on link "Open" at bounding box center [635, 163] width 70 height 11
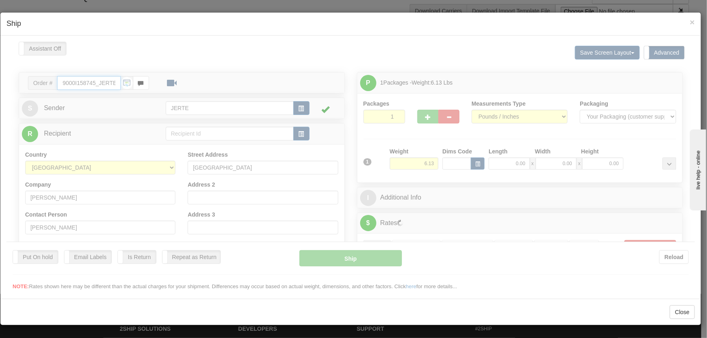
type input "16:19"
type input "16:00"
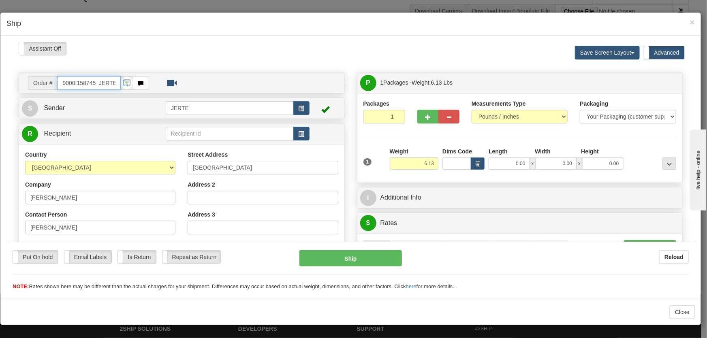
scroll to position [184, 0]
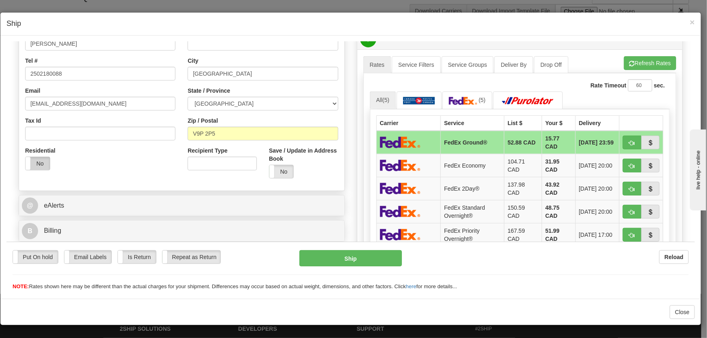
click at [46, 162] on label "No" at bounding box center [38, 163] width 24 height 13
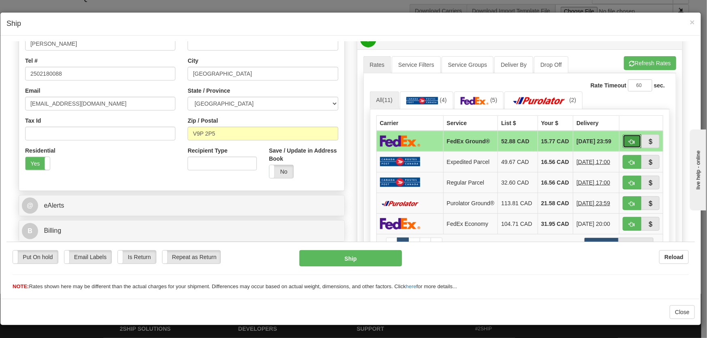
click at [629, 139] on span "button" at bounding box center [632, 141] width 6 height 5
type input "92"
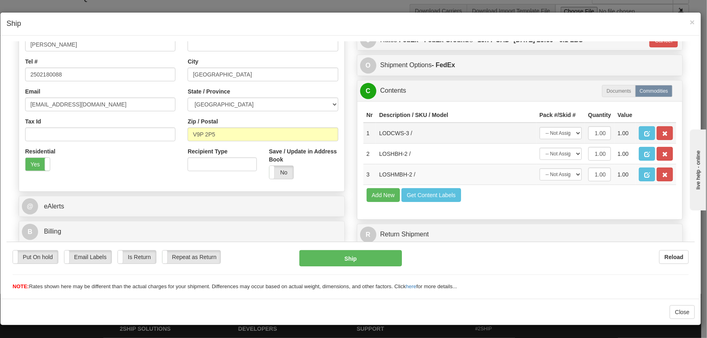
scroll to position [183, 0]
click at [566, 133] on select "-- Not Assigned -- Package 1" at bounding box center [561, 133] width 42 height 12
select select "0"
click at [540, 127] on select "-- Not Assigned -- Package 1" at bounding box center [561, 133] width 42 height 12
click at [563, 152] on select "-- Not Assigned -- Package 1" at bounding box center [561, 154] width 42 height 12
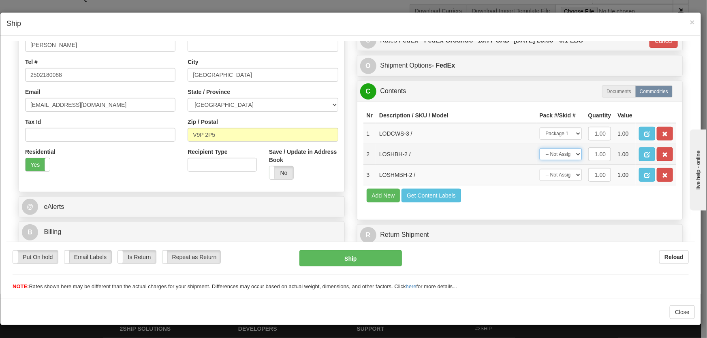
select select "0"
click at [540, 148] on select "-- Not Assigned -- Package 1" at bounding box center [561, 154] width 42 height 12
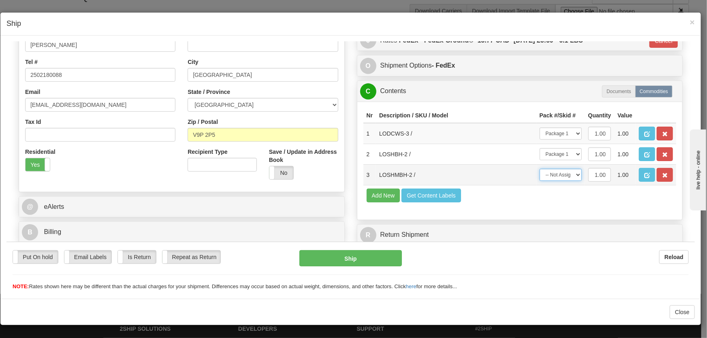
drag, startPoint x: 565, startPoint y: 174, endPoint x: 565, endPoint y: 178, distance: 4.5
click at [565, 174] on select "-- Not Assigned -- Package 1" at bounding box center [561, 175] width 42 height 12
select select "0"
click at [540, 169] on select "-- Not Assigned -- Package 1" at bounding box center [561, 175] width 42 height 12
click at [319, 261] on button "Ship" at bounding box center [350, 258] width 103 height 16
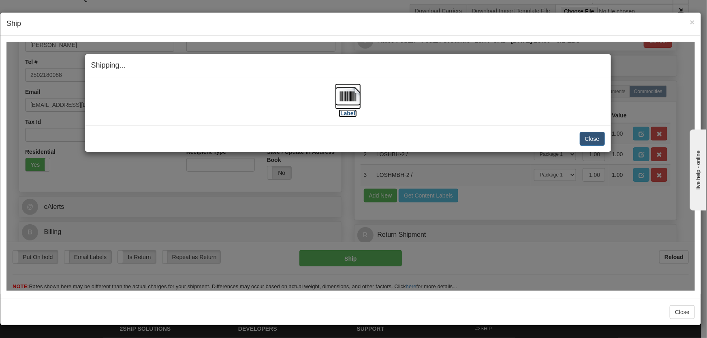
click at [347, 103] on img at bounding box center [348, 96] width 26 height 26
click at [598, 140] on button "Close" at bounding box center [592, 139] width 25 height 14
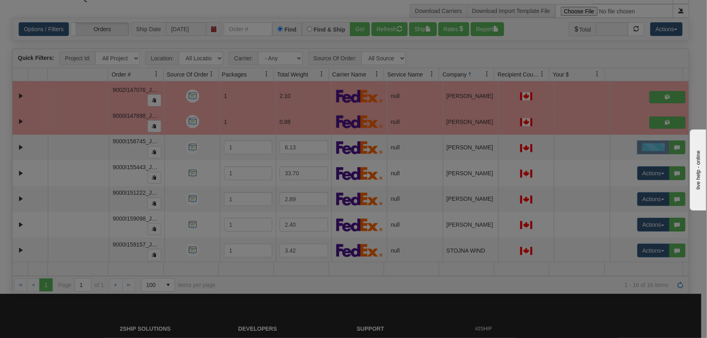
scroll to position [0, 0]
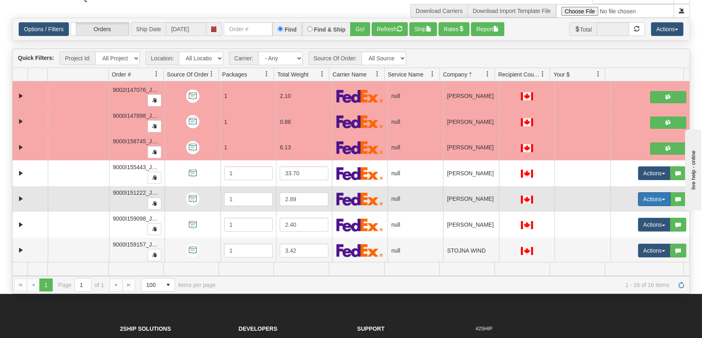
click at [639, 201] on button "Actions" at bounding box center [654, 200] width 32 height 14
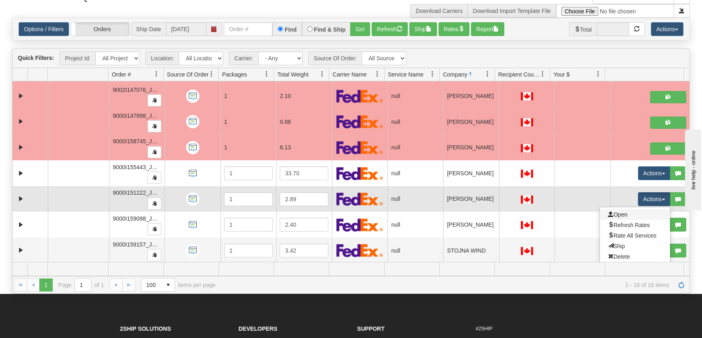
click at [637, 212] on link "Open" at bounding box center [635, 215] width 70 height 11
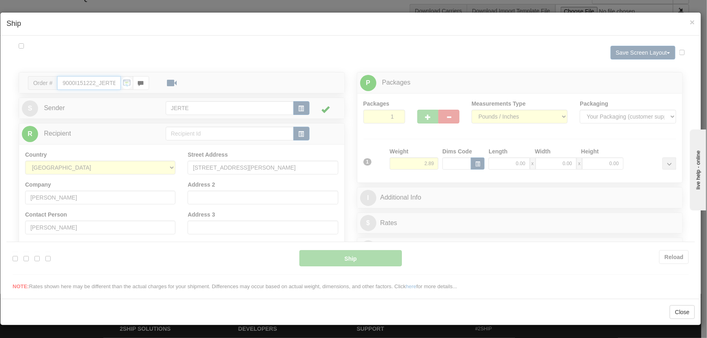
type input "16:21"
type input "16:00"
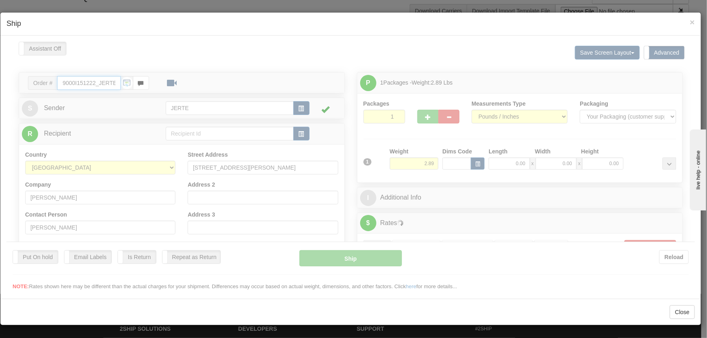
scroll to position [122, 0]
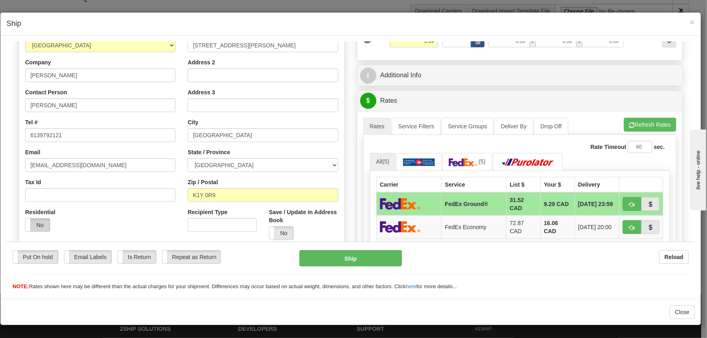
click at [36, 223] on label "No" at bounding box center [38, 224] width 24 height 13
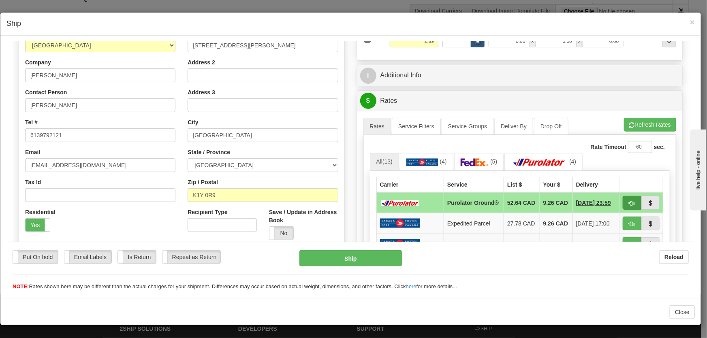
scroll to position [184, 0]
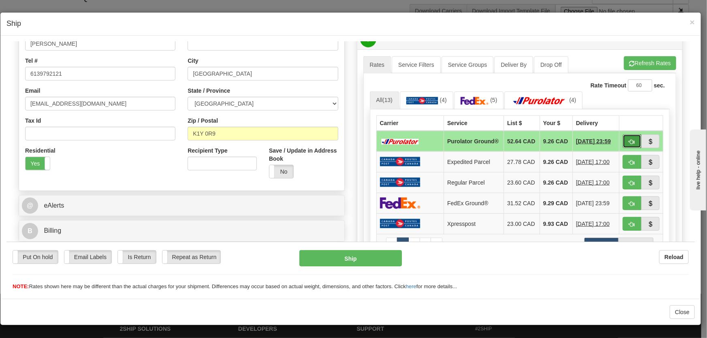
click at [629, 144] on span "button" at bounding box center [632, 141] width 6 height 5
type input "260"
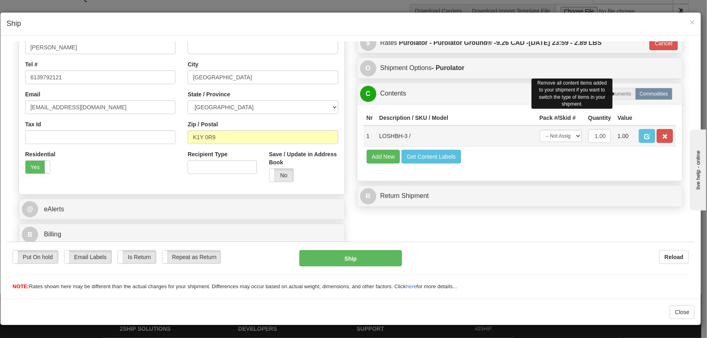
scroll to position [180, 0]
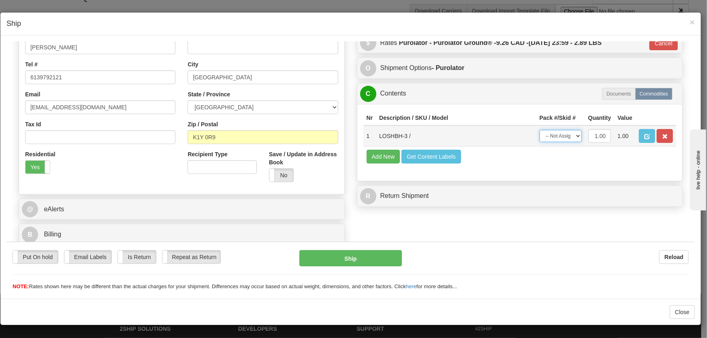
drag, startPoint x: 567, startPoint y: 137, endPoint x: 565, endPoint y: 141, distance: 5.1
click at [567, 137] on select "-- Not Assigned -- Package 1" at bounding box center [561, 136] width 42 height 12
select select "0"
click at [540, 130] on select "-- Not Assigned -- Package 1" at bounding box center [561, 136] width 42 height 12
click at [385, 255] on button "Ship" at bounding box center [350, 258] width 103 height 16
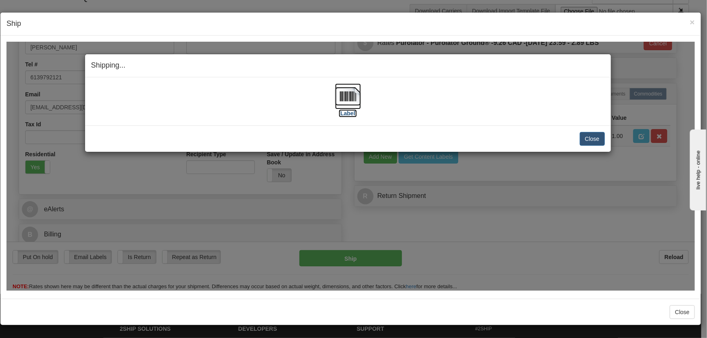
click at [343, 109] on label "[Label]" at bounding box center [348, 113] width 19 height 8
click at [594, 137] on button "Close" at bounding box center [592, 139] width 25 height 14
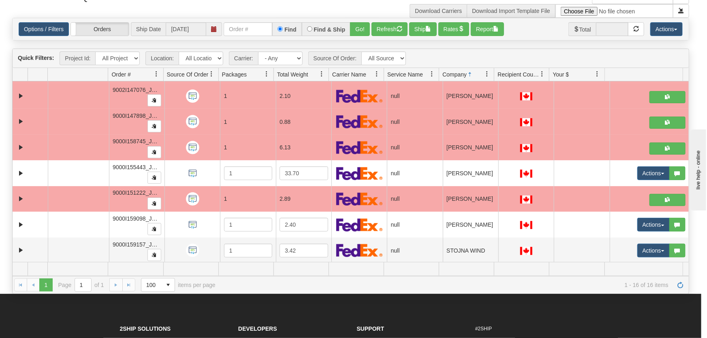
scroll to position [0, 0]
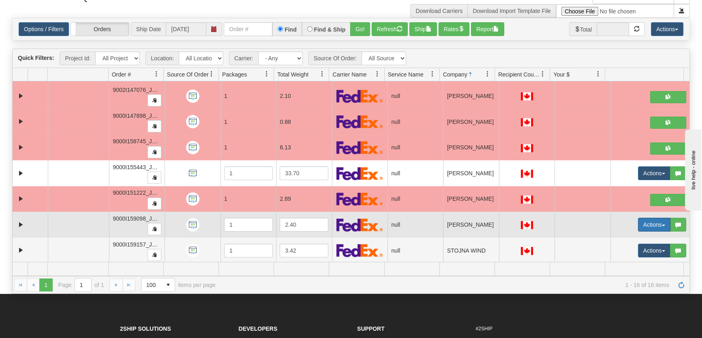
click at [644, 220] on button "Actions" at bounding box center [654, 225] width 32 height 14
click at [637, 237] on link "Open" at bounding box center [635, 240] width 70 height 11
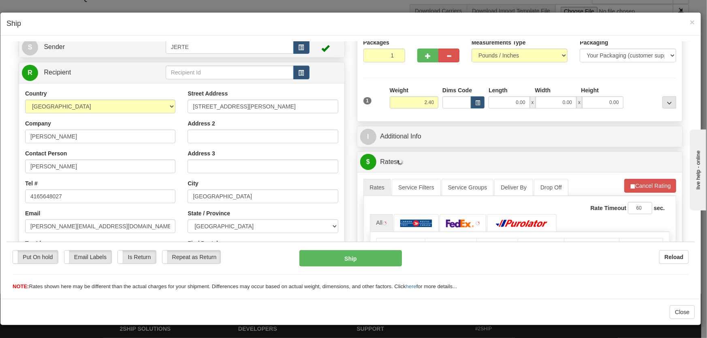
scroll to position [122, 0]
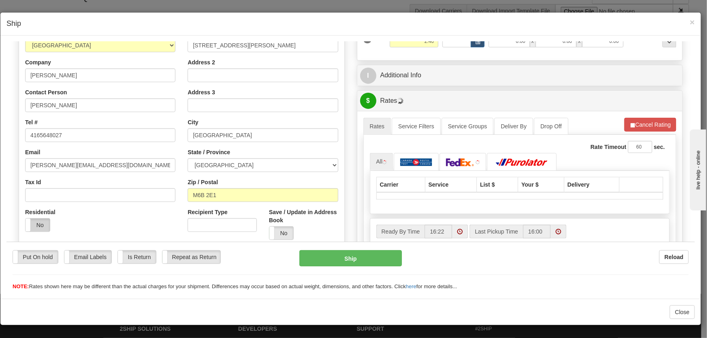
click at [38, 224] on label "No" at bounding box center [38, 224] width 24 height 13
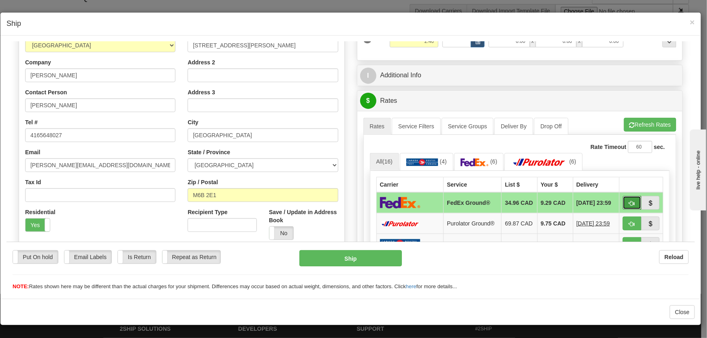
click at [629, 202] on span "button" at bounding box center [632, 203] width 6 height 5
type input "92"
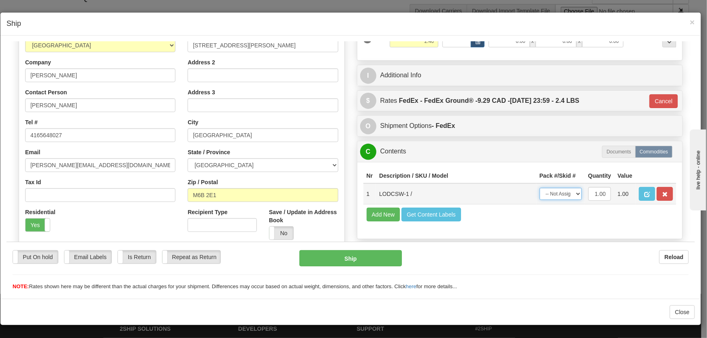
click at [560, 196] on select "-- Not Assigned -- Package 1" at bounding box center [561, 194] width 42 height 12
select select "0"
click at [540, 188] on select "-- Not Assigned -- Package 1" at bounding box center [561, 194] width 42 height 12
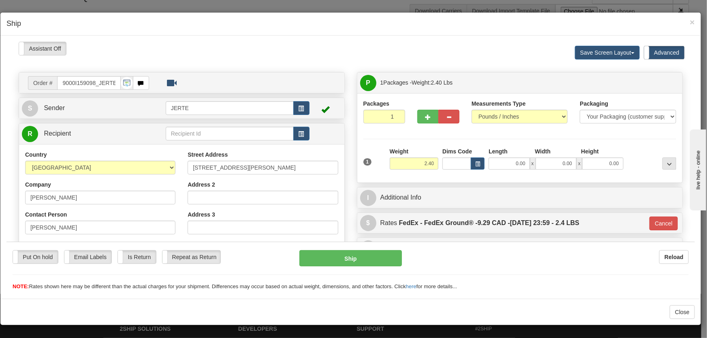
scroll to position [180, 0]
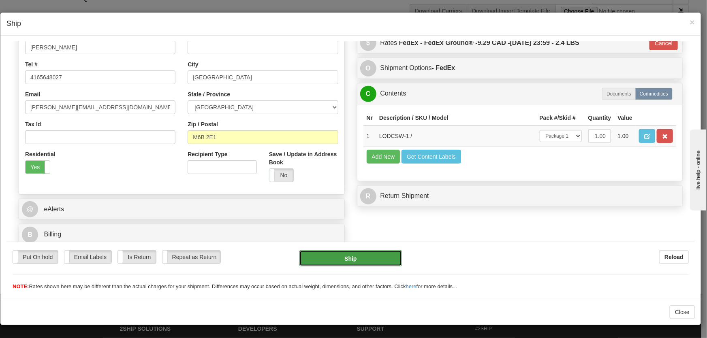
click at [385, 253] on button "Ship" at bounding box center [350, 258] width 103 height 16
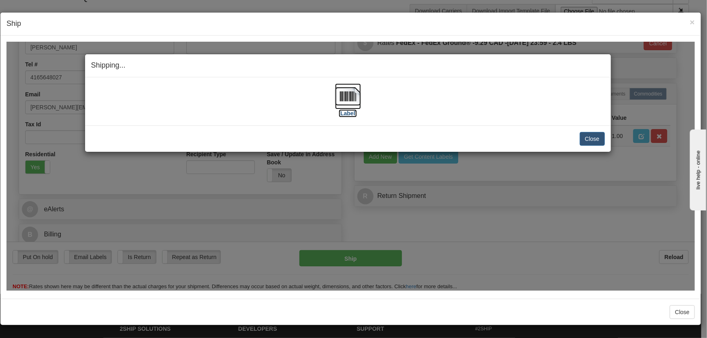
click at [348, 107] on img at bounding box center [348, 96] width 26 height 26
click at [597, 141] on button "Close" at bounding box center [592, 139] width 25 height 14
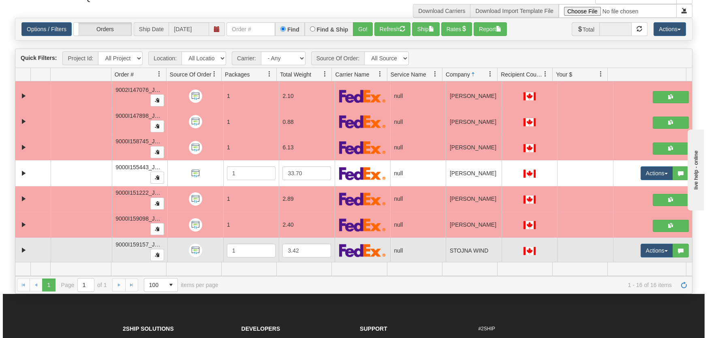
scroll to position [106, 0]
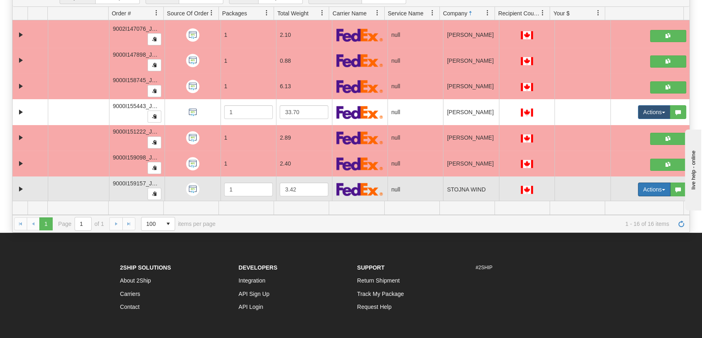
click at [638, 189] on button "Actions" at bounding box center [654, 190] width 32 height 14
click at [625, 200] on link "Open" at bounding box center [635, 205] width 70 height 11
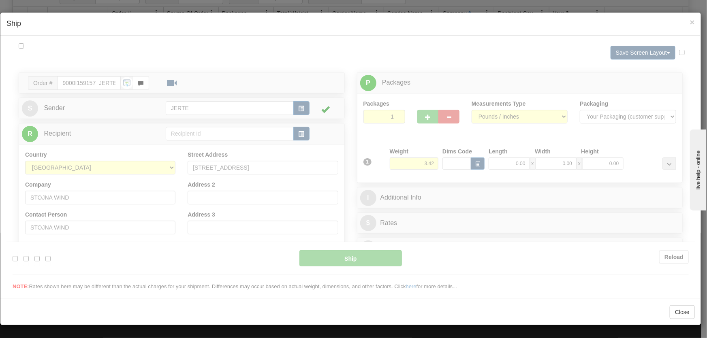
scroll to position [0, 0]
type input "16:22"
type input "16:00"
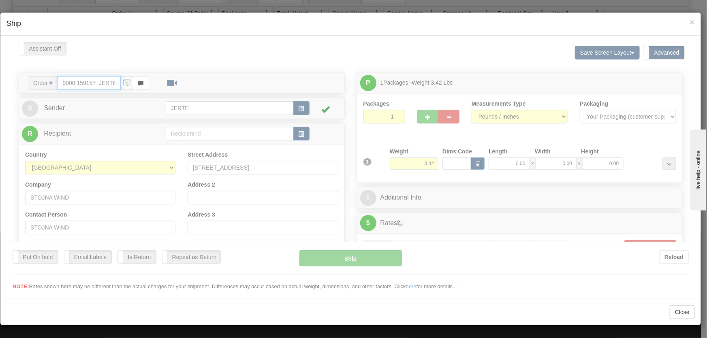
scroll to position [122, 0]
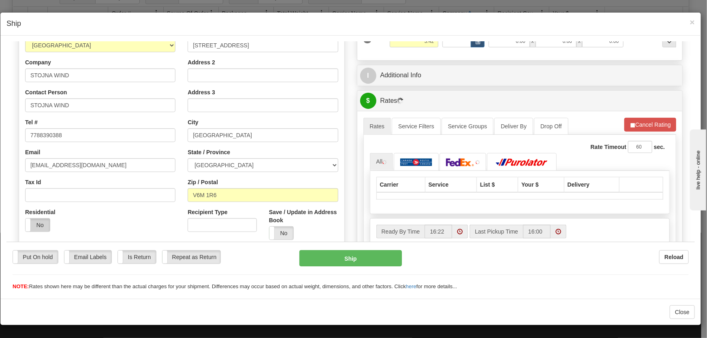
click at [41, 219] on label "No" at bounding box center [38, 224] width 24 height 13
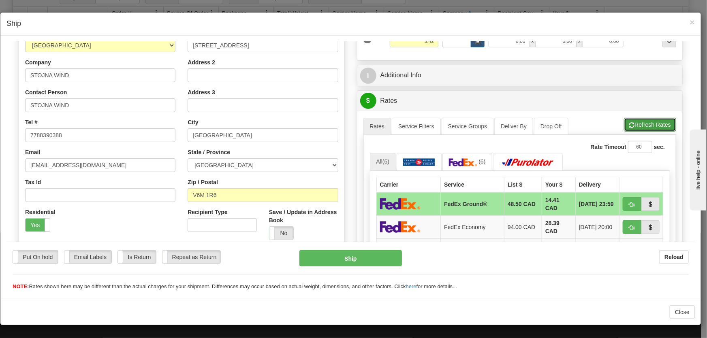
click at [629, 124] on span "button" at bounding box center [632, 124] width 6 height 5
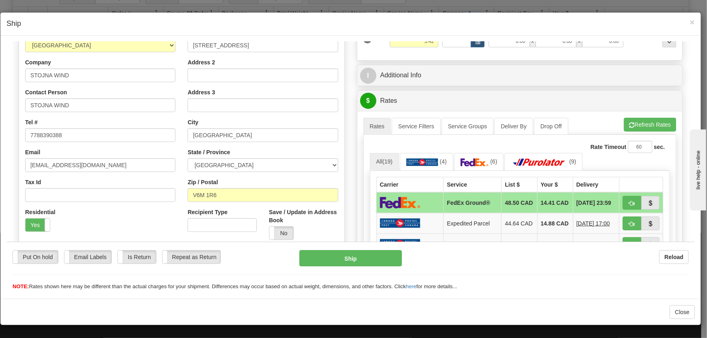
scroll to position [184, 0]
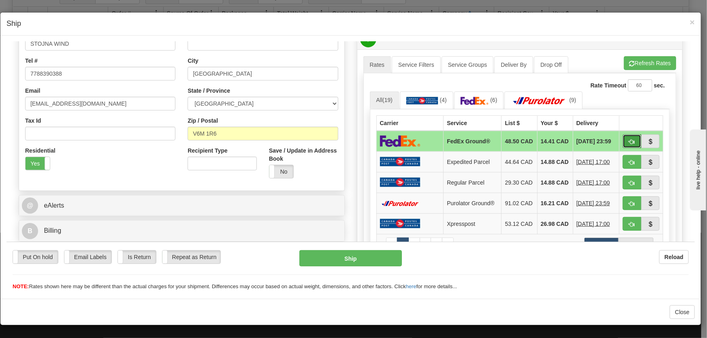
click at [629, 141] on span "button" at bounding box center [632, 141] width 6 height 5
type input "92"
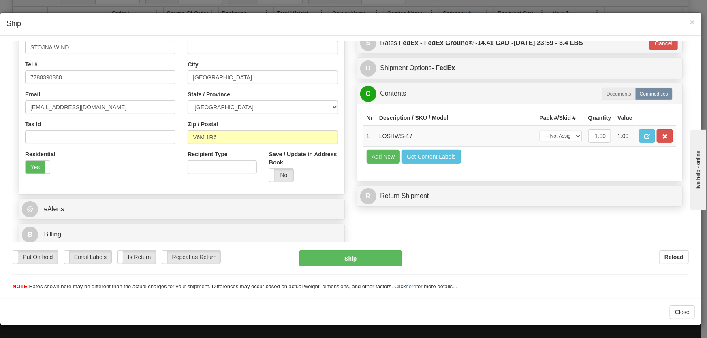
scroll to position [180, 0]
click at [546, 134] on select "-- Not Assigned -- Package 1" at bounding box center [561, 136] width 42 height 12
click at [554, 160] on td "Add New Get Content Labels" at bounding box center [520, 156] width 313 height 21
click at [545, 142] on td "-- Not Assigned -- Package 1" at bounding box center [561, 135] width 49 height 21
click at [545, 138] on select "-- Not Assigned -- Package 1" at bounding box center [561, 136] width 42 height 12
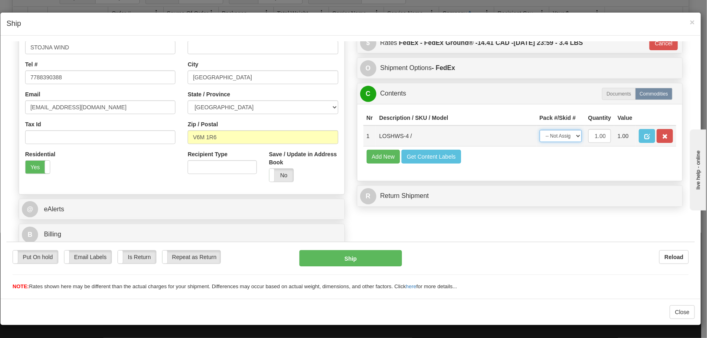
select select "0"
click at [540, 130] on select "-- Not Assigned -- Package 1" at bounding box center [561, 136] width 42 height 12
click at [346, 265] on button "Ship" at bounding box center [350, 258] width 103 height 16
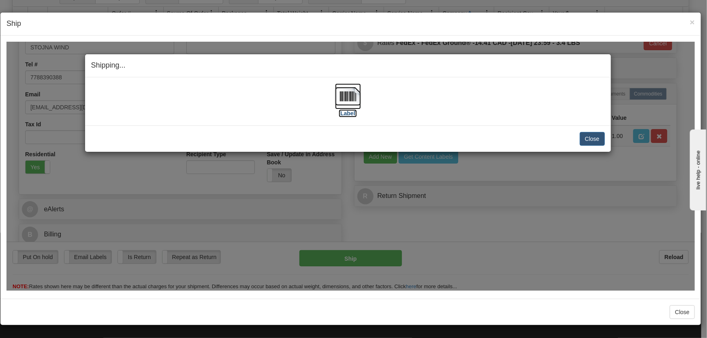
click at [340, 96] on img at bounding box center [348, 96] width 26 height 26
click at [594, 136] on button "Close" at bounding box center [592, 139] width 25 height 14
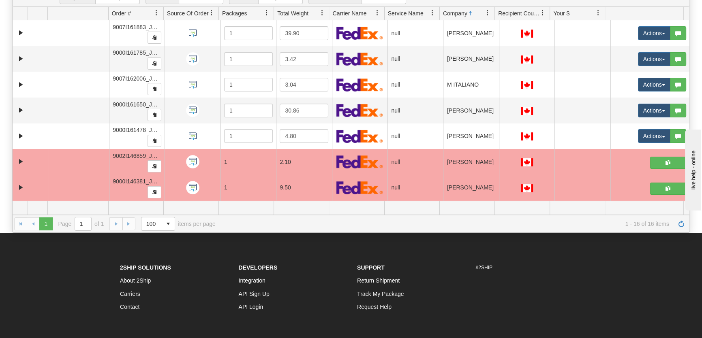
scroll to position [0, 0]
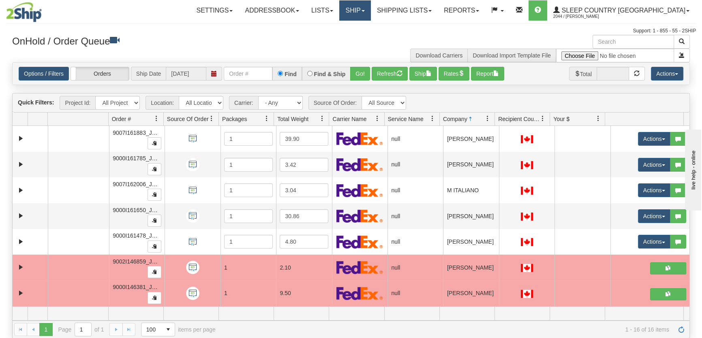
click at [370, 13] on link "Ship" at bounding box center [354, 10] width 31 height 20
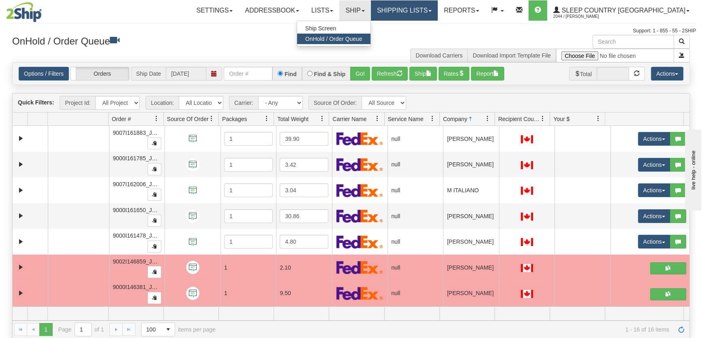
click at [421, 15] on link "Shipping lists" at bounding box center [404, 10] width 67 height 20
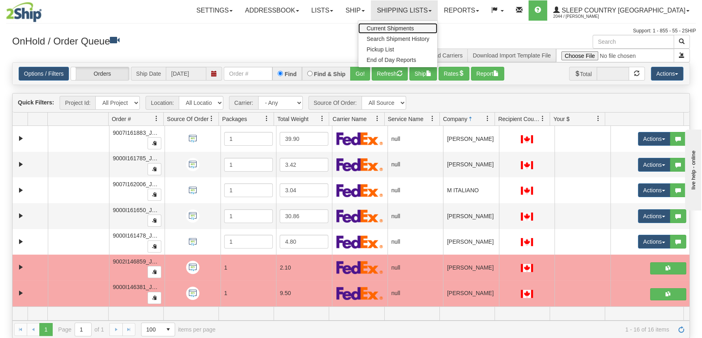
click at [414, 25] on span "Current Shipments" at bounding box center [389, 28] width 47 height 6
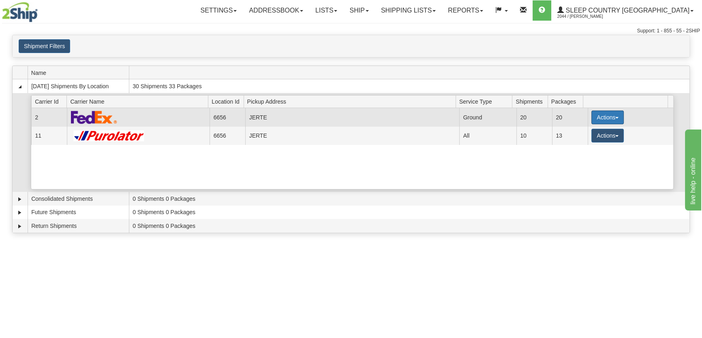
click at [604, 118] on button "Actions" at bounding box center [607, 118] width 32 height 14
click at [595, 130] on link "Details" at bounding box center [590, 133] width 65 height 11
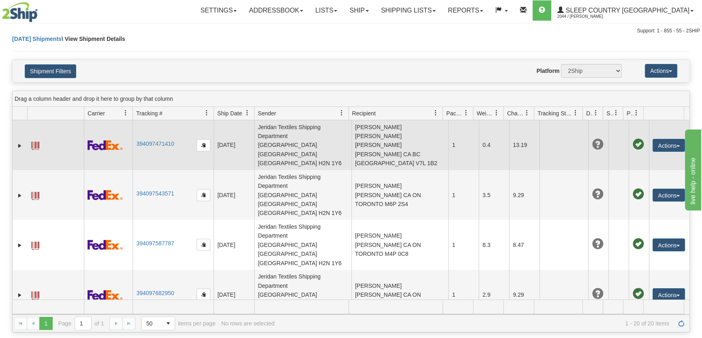
click at [365, 135] on td "ALICE HUI HSUAN WENG ALICE HUI HSUAN WENG CA BC NORTH VANCOUVER V7L 1B2" at bounding box center [399, 145] width 97 height 50
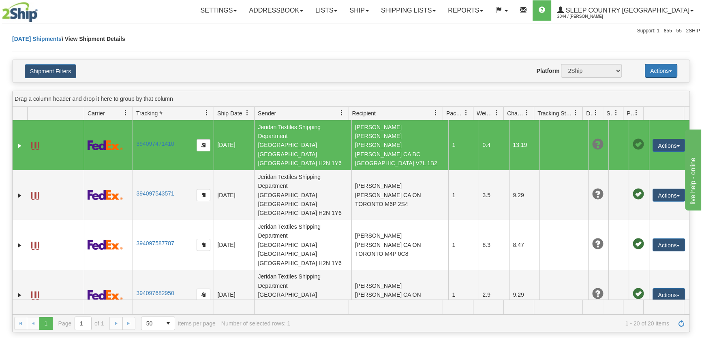
click at [668, 70] on button "Actions" at bounding box center [661, 71] width 32 height 14
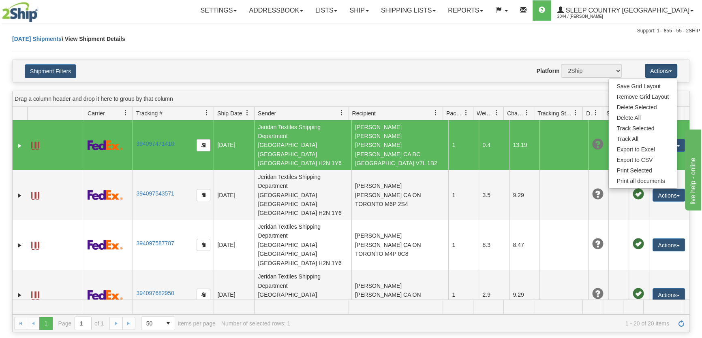
click at [400, 80] on div "Shipment Filters Website Agent Nothing selected Client User Platform 2Ship Impo…" at bounding box center [351, 71] width 677 height 22
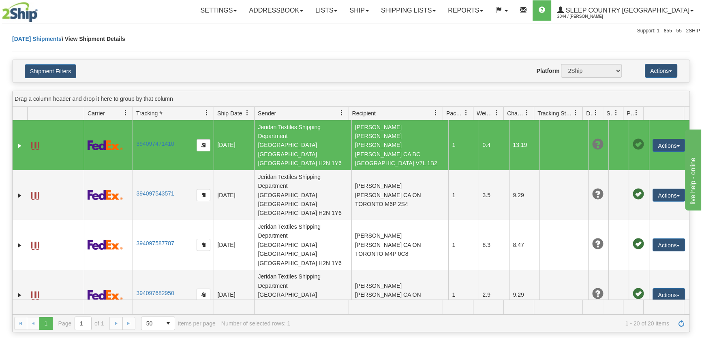
click at [377, 97] on div "Drag a column header and drop it here to group by that column" at bounding box center [351, 99] width 677 height 16
click at [660, 70] on button "Actions" at bounding box center [661, 71] width 32 height 14
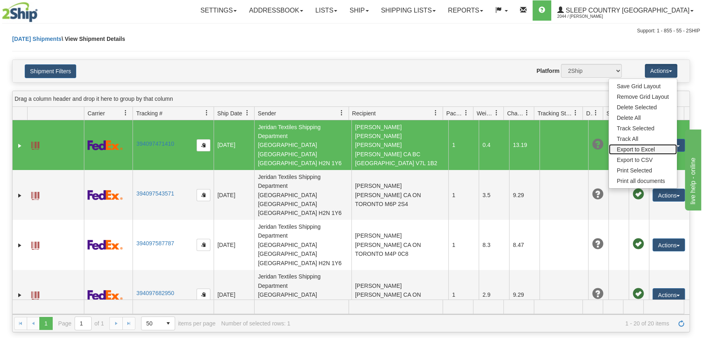
click at [643, 151] on link "Export to Excel" at bounding box center [643, 149] width 68 height 11
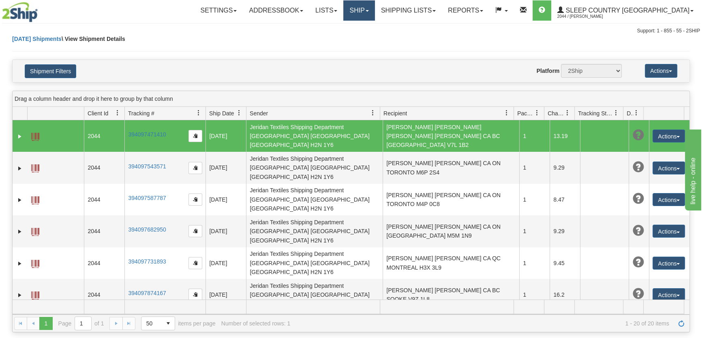
click at [374, 12] on link "Ship" at bounding box center [358, 10] width 31 height 20
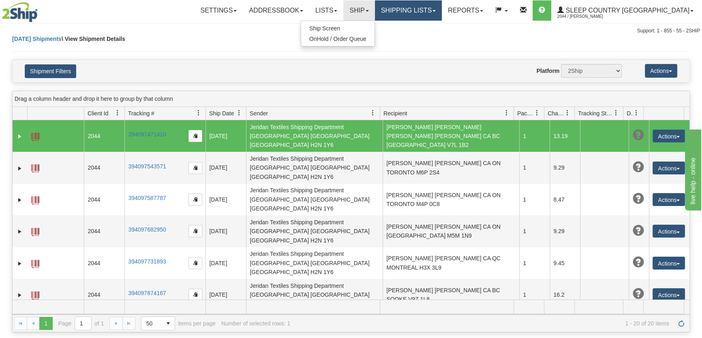
click at [442, 10] on link "Shipping lists" at bounding box center [408, 10] width 67 height 20
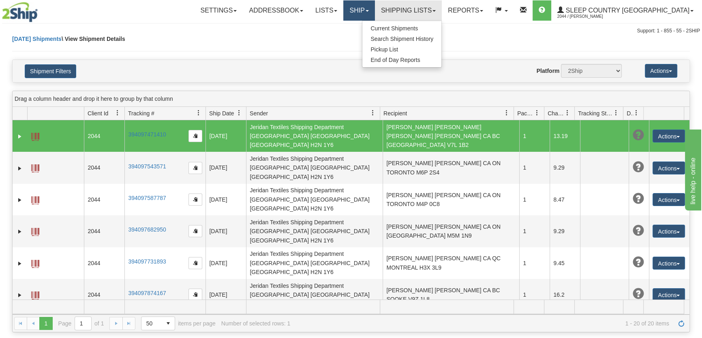
click at [374, 13] on link "Ship" at bounding box center [358, 10] width 31 height 20
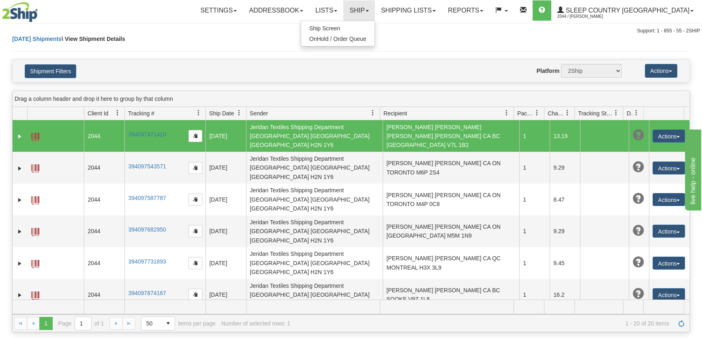
click at [419, 24] on div "Toggle navigation Settings Shipping Preferences Fields Preferences New" at bounding box center [351, 17] width 702 height 35
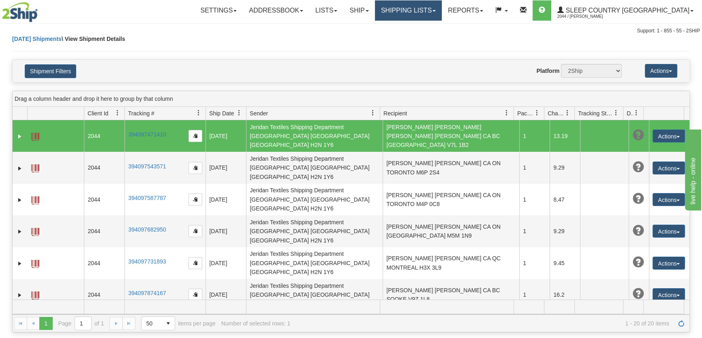
click at [421, 16] on link "Shipping lists" at bounding box center [408, 10] width 67 height 20
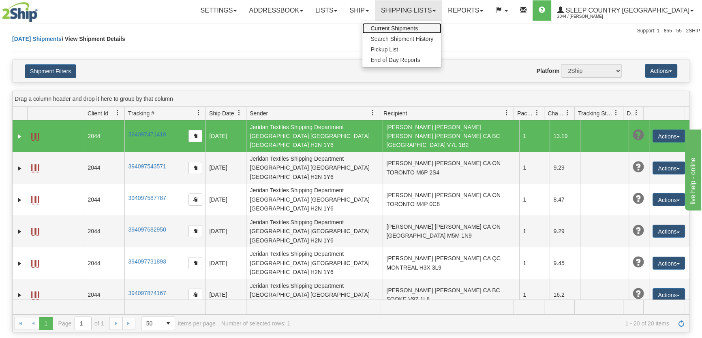
click at [418, 25] on span "Current Shipments" at bounding box center [393, 28] width 47 height 6
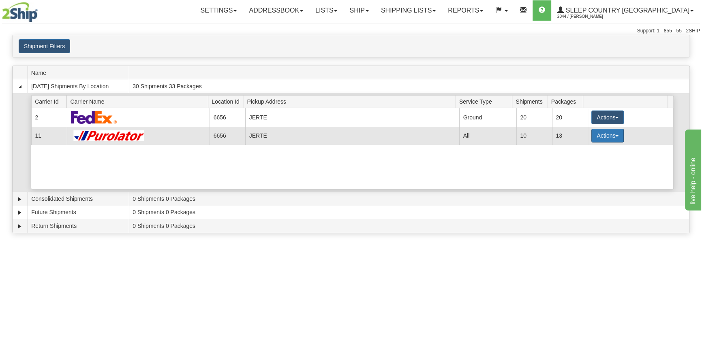
click at [591, 135] on button "Actions" at bounding box center [607, 136] width 32 height 14
click at [586, 150] on span "Details" at bounding box center [578, 151] width 22 height 6
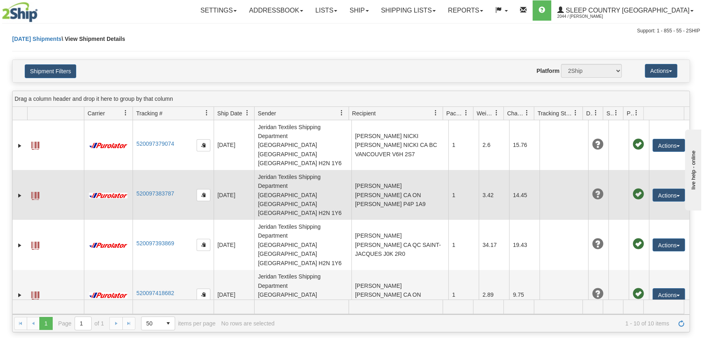
click at [421, 170] on td "[PERSON_NAME] [PERSON_NAME] CA ON [PERSON_NAME] P4P 1A9" at bounding box center [399, 195] width 97 height 50
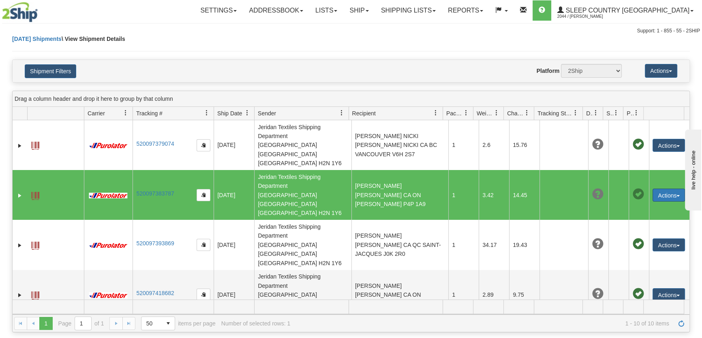
click at [661, 189] on button "Actions" at bounding box center [668, 195] width 32 height 13
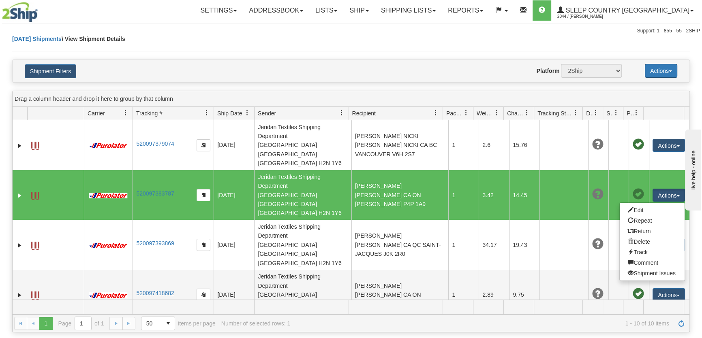
click at [669, 74] on button "Actions" at bounding box center [661, 71] width 32 height 14
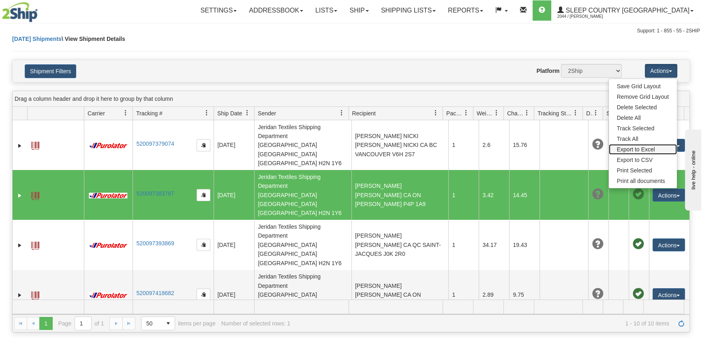
click at [645, 147] on link "Export to Excel" at bounding box center [643, 149] width 68 height 11
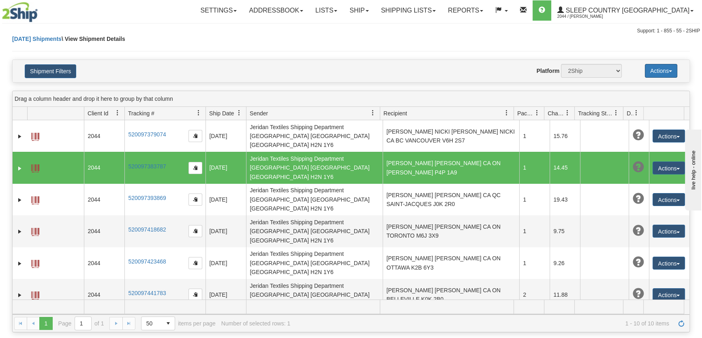
click at [655, 71] on button "Actions" at bounding box center [661, 71] width 32 height 14
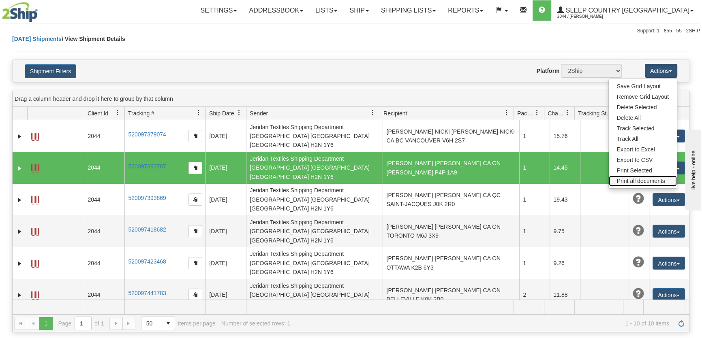
click at [644, 178] on link "Print all documents" at bounding box center [643, 181] width 68 height 11
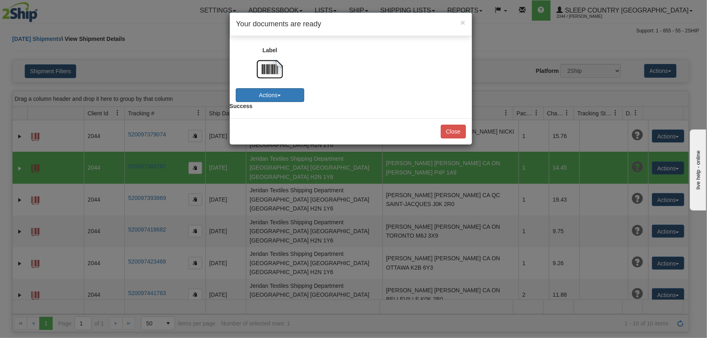
click at [286, 98] on button "Actions" at bounding box center [270, 95] width 68 height 14
click at [252, 118] on link "Print" at bounding box center [262, 121] width 64 height 11
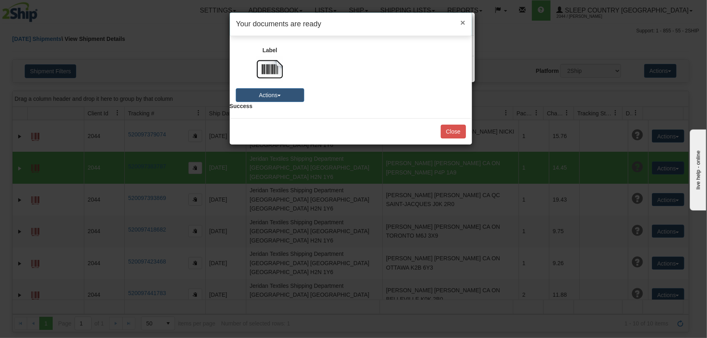
click at [464, 22] on span "×" at bounding box center [462, 22] width 5 height 9
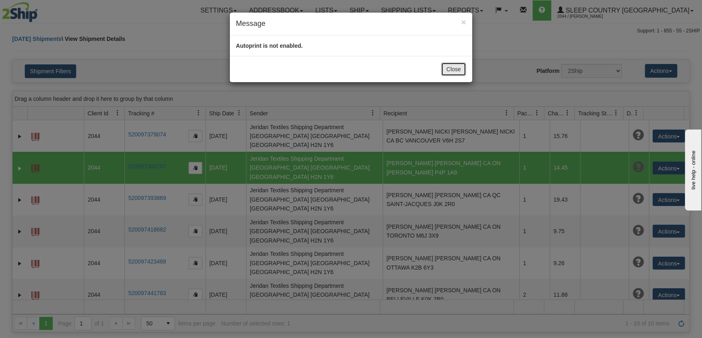
click at [456, 70] on button "Close" at bounding box center [453, 69] width 25 height 14
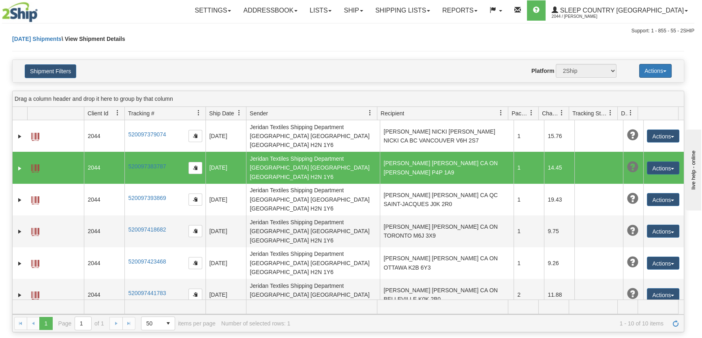
click at [663, 68] on button "Actions" at bounding box center [655, 71] width 32 height 14
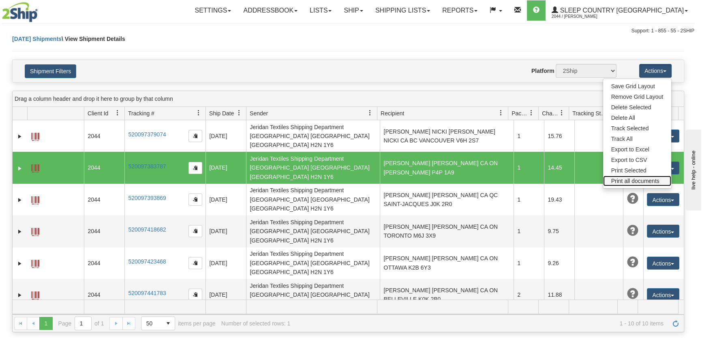
click at [640, 178] on link "Print all documents" at bounding box center [637, 181] width 68 height 11
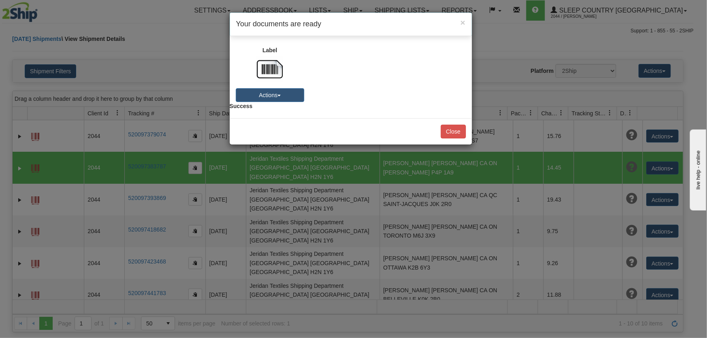
click at [289, 102] on div "Success" at bounding box center [351, 107] width 255 height 10
click at [288, 96] on button "Actions" at bounding box center [270, 95] width 68 height 14
click at [254, 113] on link "Download" at bounding box center [262, 110] width 64 height 11
click at [459, 133] on button "Close" at bounding box center [453, 132] width 25 height 14
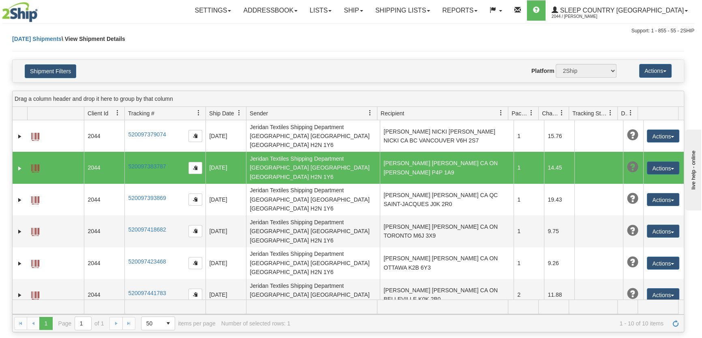
click at [466, 99] on div "Drag a column header and drop it here to group by that column" at bounding box center [348, 99] width 671 height 16
click at [436, 8] on link "Shipping lists" at bounding box center [402, 10] width 67 height 20
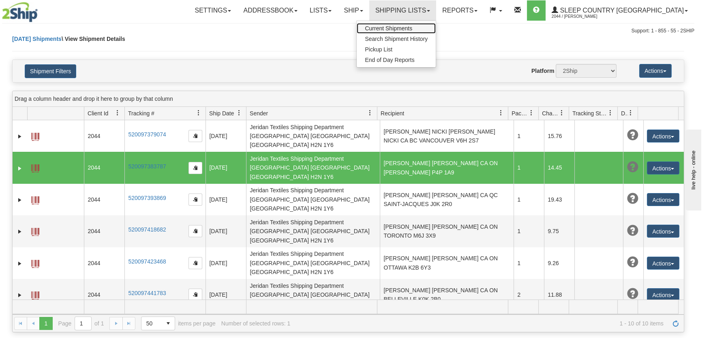
click at [436, 28] on link "Current Shipments" at bounding box center [396, 28] width 79 height 11
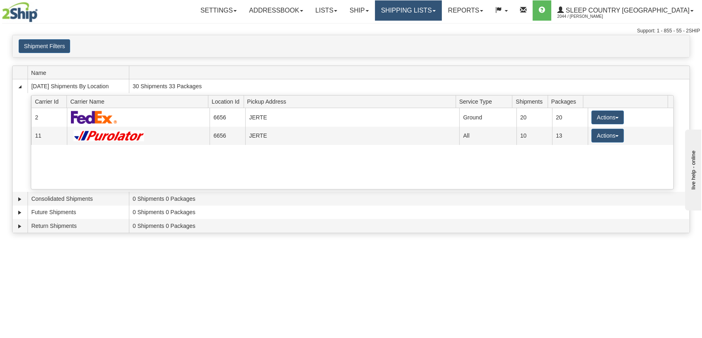
click at [442, 11] on link "Shipping lists" at bounding box center [408, 10] width 67 height 20
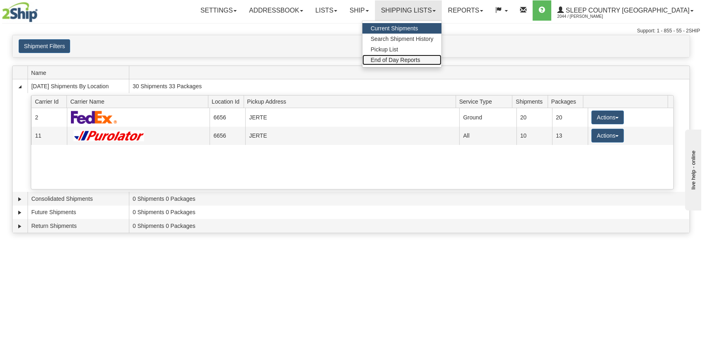
click at [441, 56] on link "End of Day Reports" at bounding box center [401, 60] width 79 height 11
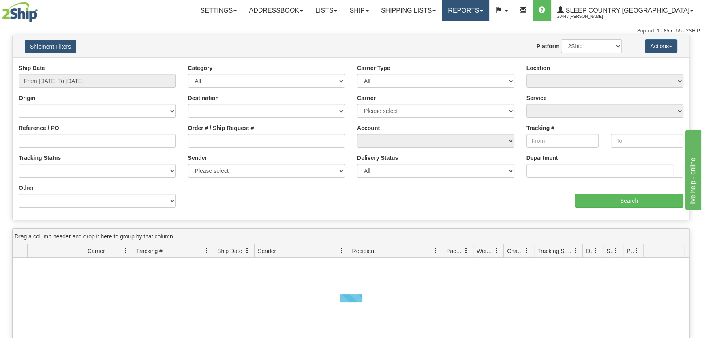
click at [489, 15] on link "Reports" at bounding box center [465, 10] width 47 height 20
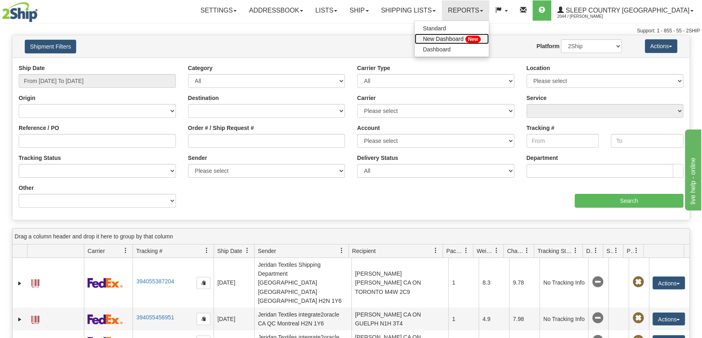
click at [481, 36] on span "New" at bounding box center [473, 39] width 16 height 7
click at [489, 17] on link "Reports" at bounding box center [465, 10] width 47 height 20
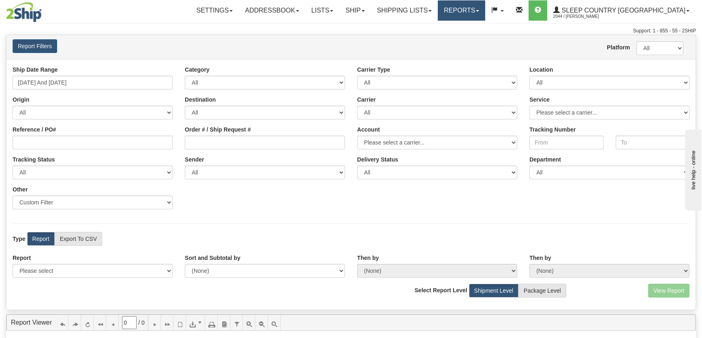
click at [485, 9] on link "Reports" at bounding box center [461, 10] width 47 height 20
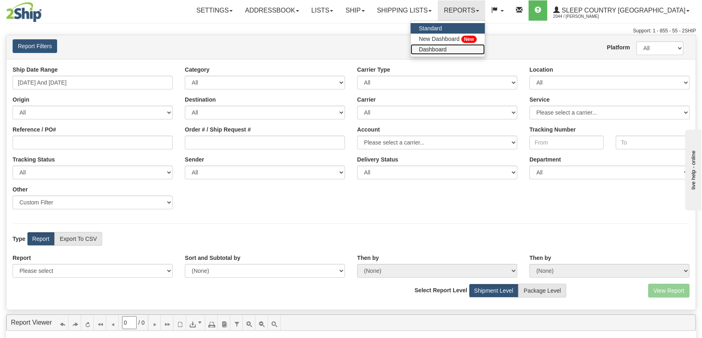
click at [485, 51] on link "Dashboard" at bounding box center [448, 49] width 74 height 11
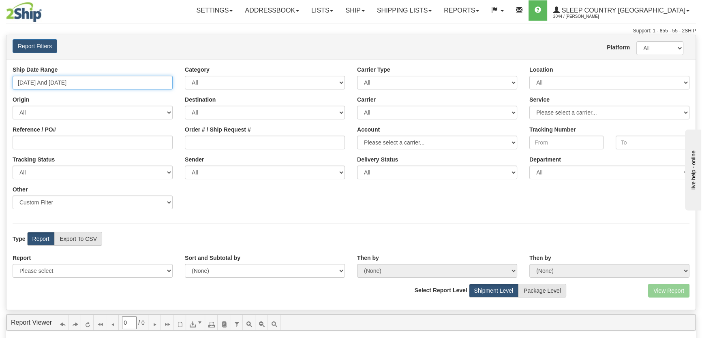
click at [134, 83] on input "[DATE] And [DATE]" at bounding box center [93, 83] width 160 height 14
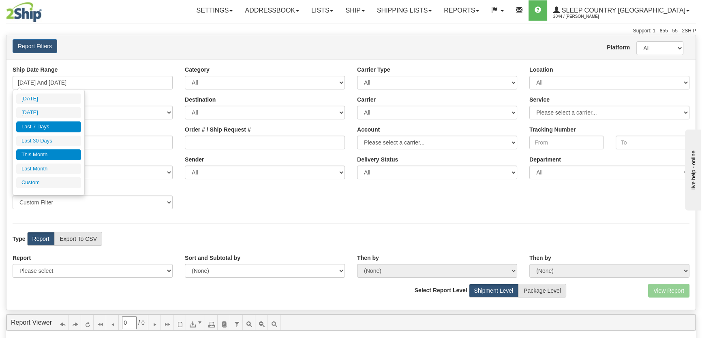
click at [67, 159] on li "This Month" at bounding box center [48, 155] width 65 height 11
type input "[DATE] And [DATE]"
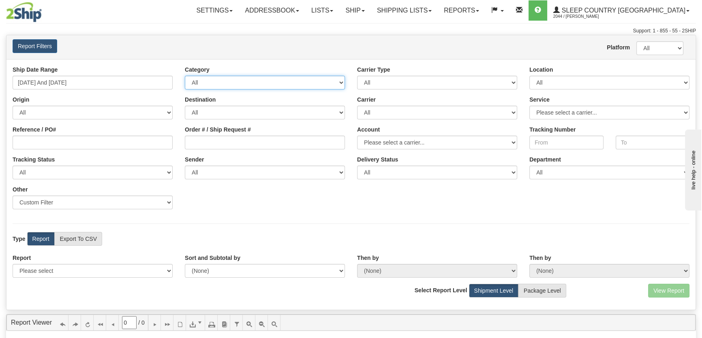
click at [207, 83] on select "All Inbound Outbound" at bounding box center [265, 83] width 160 height 14
click at [286, 79] on select "All Inbound Outbound" at bounding box center [265, 83] width 160 height 14
click at [277, 77] on select "All Inbound Outbound" at bounding box center [265, 83] width 160 height 14
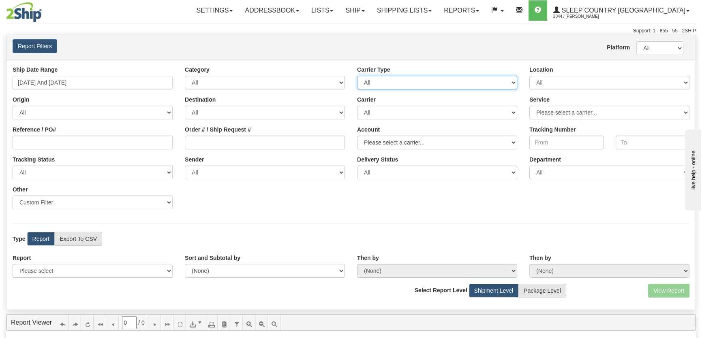
click at [372, 81] on select "All Most Common Small Package (Parcel / Courier) International Less Than Truckl…" at bounding box center [437, 83] width 160 height 14
click at [383, 83] on select "All Most Common Small Package (Parcel / Courier) International Less Than Truckl…" at bounding box center [437, 83] width 160 height 14
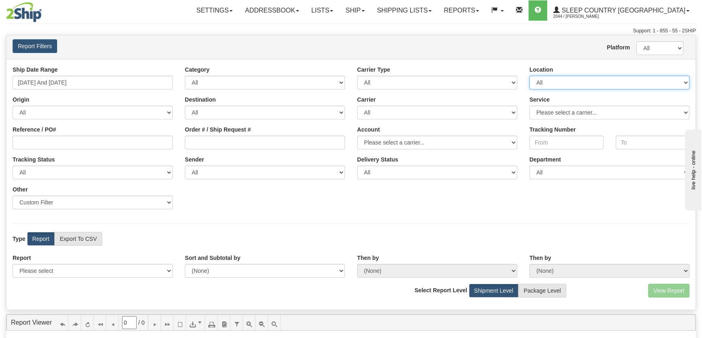
click at [553, 81] on select "All JERTE" at bounding box center [609, 83] width 160 height 14
select select "6656"
click at [529, 76] on select "All JERTE" at bounding box center [609, 83] width 160 height 14
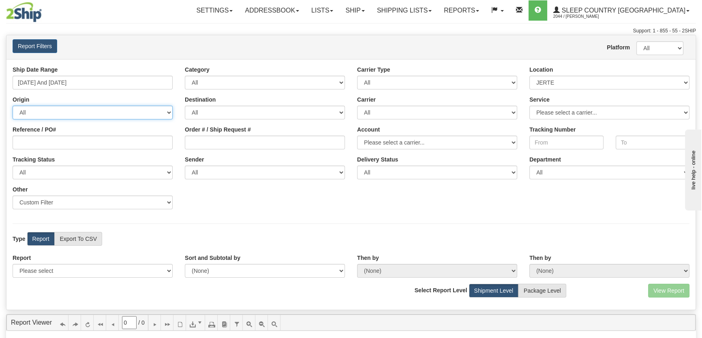
click at [126, 115] on select "All [GEOGRAPHIC_DATA] [GEOGRAPHIC_DATA] [GEOGRAPHIC_DATA] [GEOGRAPHIC_DATA] [US…" at bounding box center [93, 113] width 160 height 14
drag, startPoint x: 126, startPoint y: 115, endPoint x: 131, endPoint y: 113, distance: 5.0
click at [126, 115] on select "All [GEOGRAPHIC_DATA] [GEOGRAPHIC_DATA] [GEOGRAPHIC_DATA] [GEOGRAPHIC_DATA] [US…" at bounding box center [93, 113] width 160 height 14
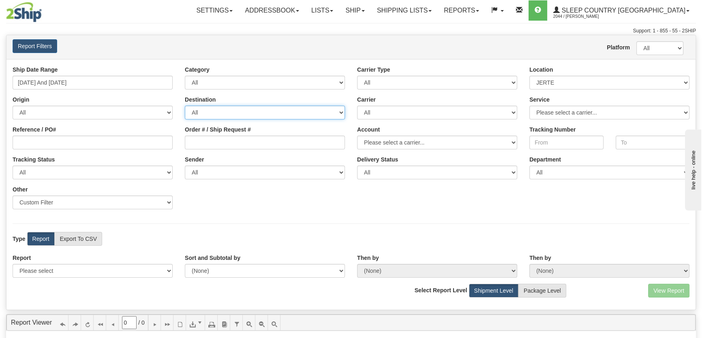
click at [234, 113] on select "All [GEOGRAPHIC_DATA] [GEOGRAPHIC_DATA] [GEOGRAPHIC_DATA] [GEOGRAPHIC_DATA] [US…" at bounding box center [265, 113] width 160 height 14
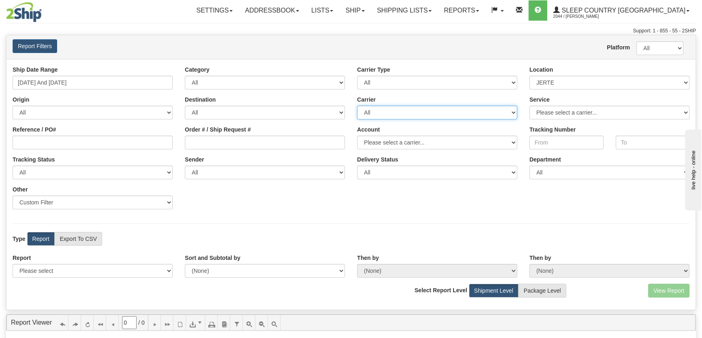
click at [383, 113] on select "All Canada Post FedEx Purolator" at bounding box center [437, 113] width 160 height 14
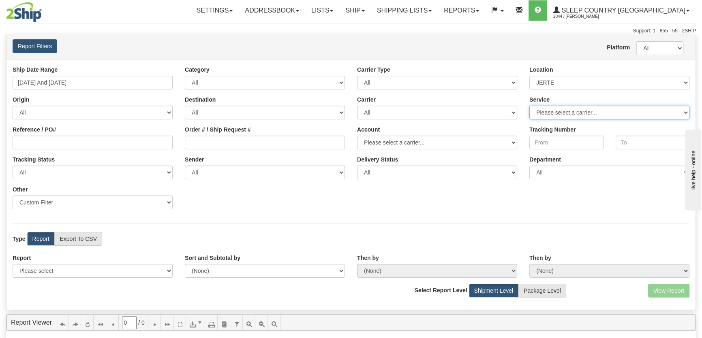
click at [543, 116] on select "Please select a carrier..." at bounding box center [609, 113] width 160 height 14
click at [543, 114] on select "Please select a carrier..." at bounding box center [609, 113] width 160 height 14
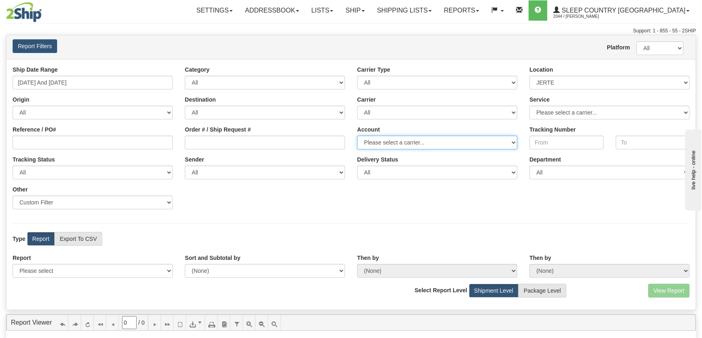
click at [399, 142] on select "Please select a carrier..." at bounding box center [437, 143] width 160 height 14
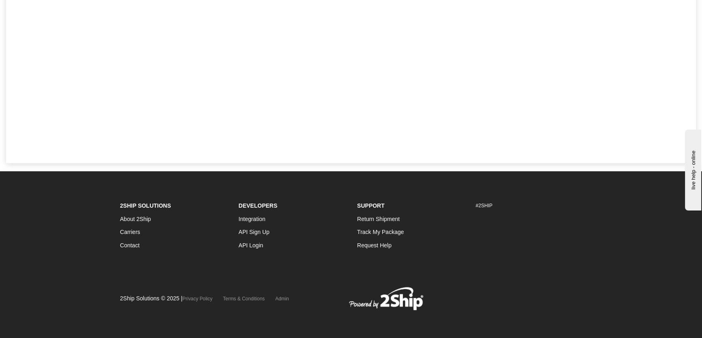
scroll to position [170, 0]
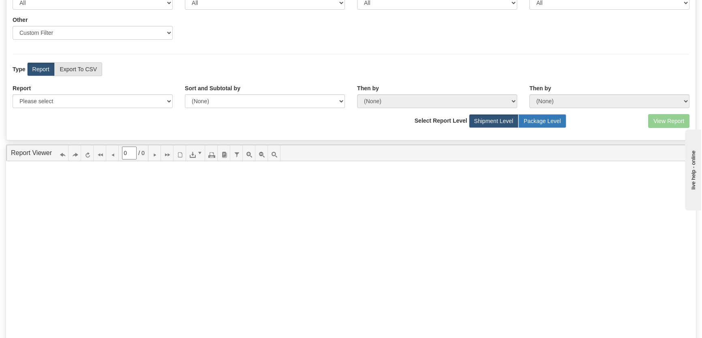
click at [557, 119] on label "Package Level" at bounding box center [542, 121] width 48 height 14
radio input "true"
click at [503, 120] on label "Shipment Level" at bounding box center [494, 121] width 50 height 14
radio input "true"
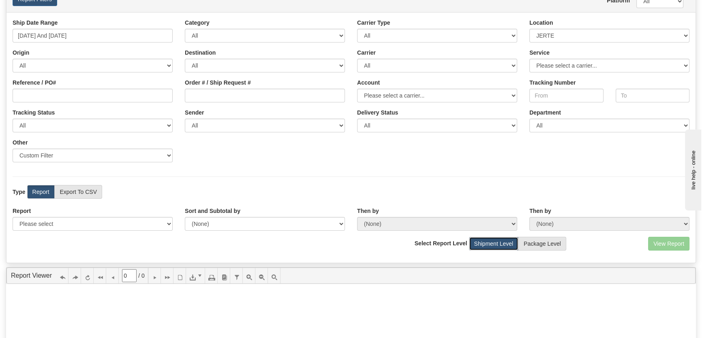
scroll to position [0, 0]
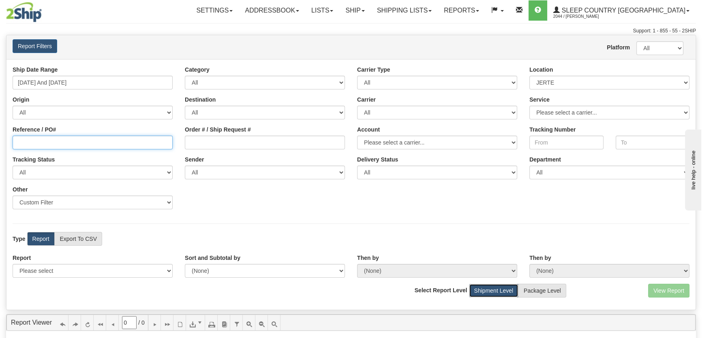
click at [92, 148] on input "Reference / PO#" at bounding box center [93, 143] width 160 height 14
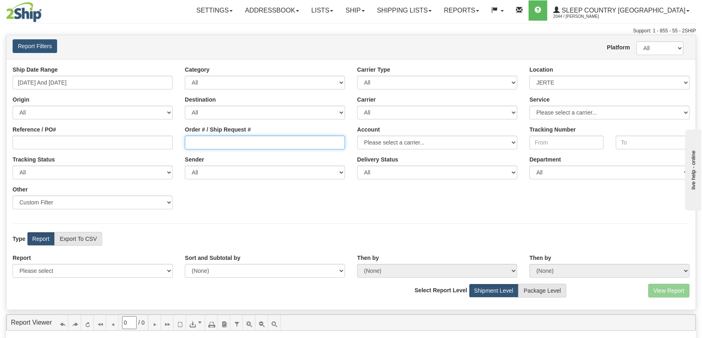
click at [218, 145] on input "Order # / Ship Request #" at bounding box center [265, 143] width 160 height 14
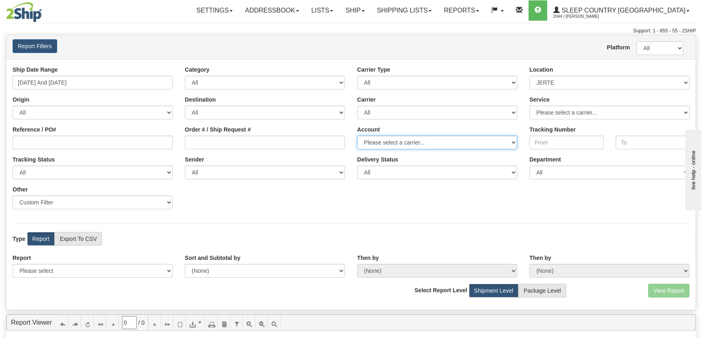
click at [394, 143] on select "Please select a carrier..." at bounding box center [437, 143] width 160 height 14
drag, startPoint x: 394, startPoint y: 143, endPoint x: 400, endPoint y: 143, distance: 5.7
click at [394, 143] on select "Please select a carrier..." at bounding box center [437, 143] width 160 height 14
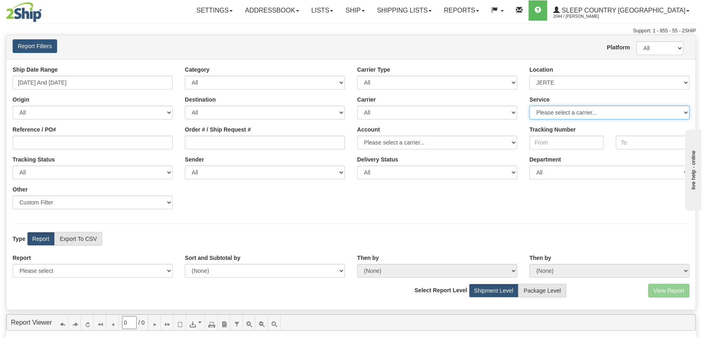
click at [567, 118] on select "Please select a carrier..." at bounding box center [609, 113] width 160 height 14
click at [565, 113] on select "Please select a carrier..." at bounding box center [609, 113] width 160 height 14
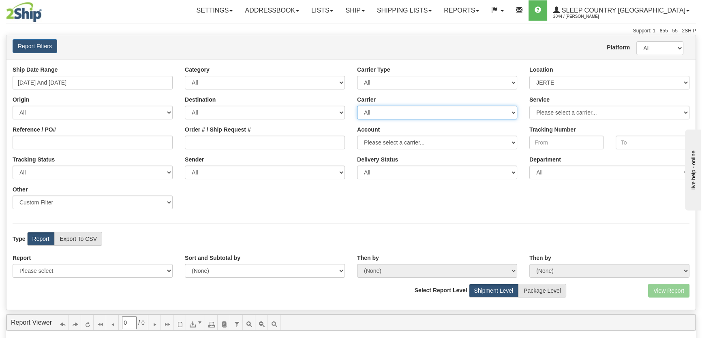
click at [452, 119] on select "All Canada Post FedEx Purolator" at bounding box center [437, 113] width 160 height 14
select select "2"
click at [357, 106] on select "All Canada Post FedEx Purolator" at bounding box center [437, 113] width 160 height 14
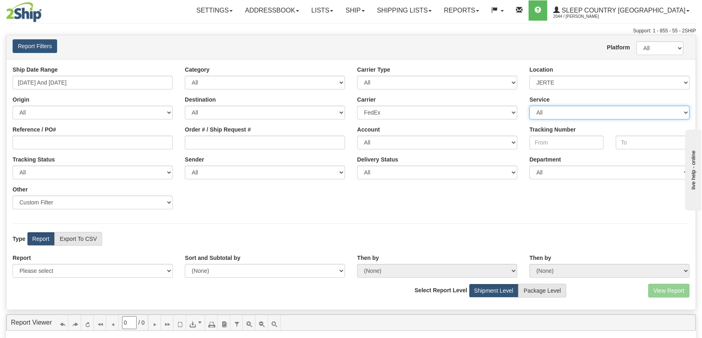
click at [549, 118] on select "All - 01, FedEx International Priority® - 03, FedEx International Economy® - 05…" at bounding box center [609, 113] width 160 height 14
click at [529, 106] on select "All - 01, FedEx International Priority® - 03, FedEx International Economy® - 05…" at bounding box center [609, 113] width 160 height 14
click at [421, 135] on div "Account All Fedex Jerte - 790651936" at bounding box center [437, 138] width 172 height 24
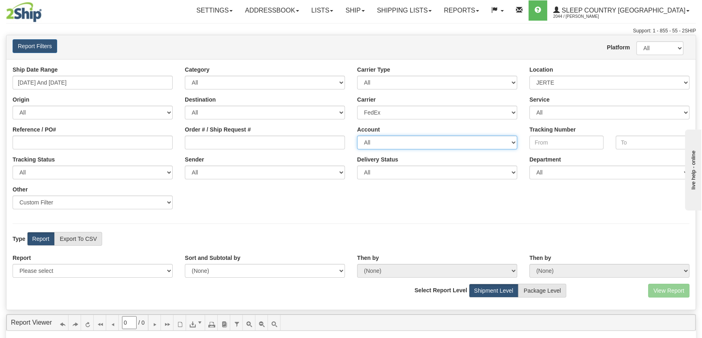
click at [422, 139] on select "All Fedex Jerte - 790651936" at bounding box center [437, 143] width 160 height 14
click at [420, 145] on select "All Fedex Jerte - 790651936" at bounding box center [437, 143] width 160 height 14
select select "21083"
click at [357, 136] on select "All Fedex Jerte - 790651936" at bounding box center [437, 143] width 160 height 14
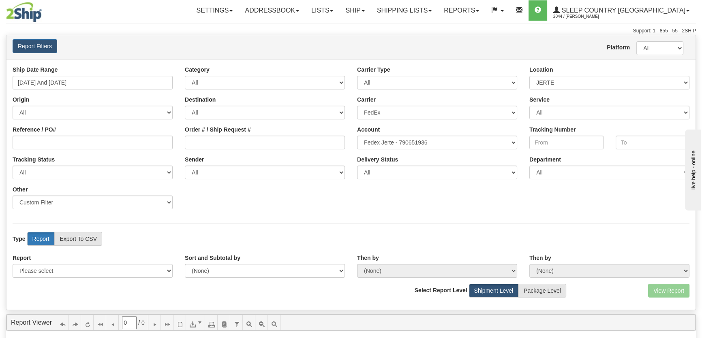
click at [43, 235] on label "Report" at bounding box center [41, 239] width 28 height 14
click at [73, 242] on label "Export To CSV" at bounding box center [78, 239] width 48 height 14
radio input "true"
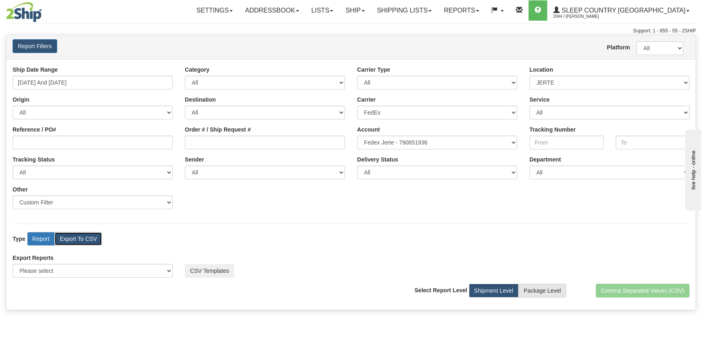
click at [39, 237] on label "Report" at bounding box center [41, 239] width 28 height 14
radio input "true"
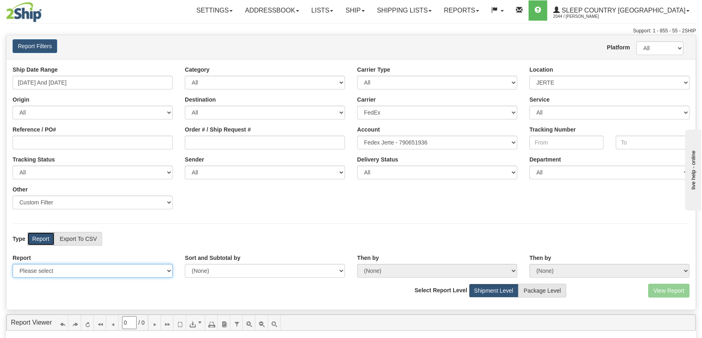
click at [84, 267] on select "Please select 1 Line Shipment Report Address Detail Basic Shipment Overview Can…" at bounding box center [93, 271] width 160 height 14
select select "Users\Tracking Detail.trdx"
click at [13, 264] on select "Please select 1 Line Shipment Report Address Detail Basic Shipment Overview Can…" at bounding box center [93, 271] width 160 height 14
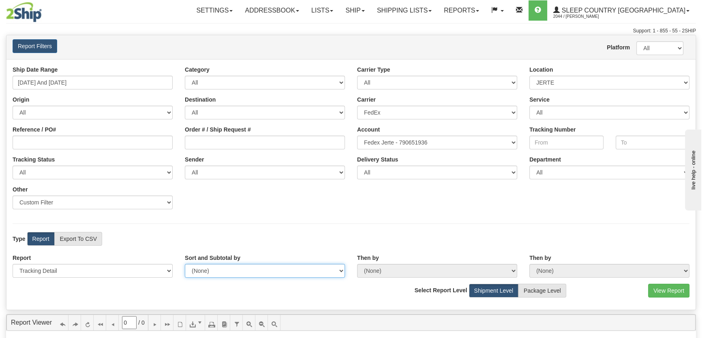
click at [241, 275] on select "(None) Carrier Name Service Name Origin Destination Location Name Account Numbe…" at bounding box center [265, 271] width 160 height 14
click at [288, 276] on select "(None) Carrier Name Service Name Origin Destination Location Name Account Numbe…" at bounding box center [265, 271] width 160 height 14
click at [288, 274] on select "(None) Carrier Name Service Name Origin Destination Location Name Account Numbe…" at bounding box center [265, 271] width 160 height 14
select select "Carrier Name"
click at [185, 264] on select "(None) Carrier Name Service Name Origin Destination Location Name Account Numbe…" at bounding box center [265, 271] width 160 height 14
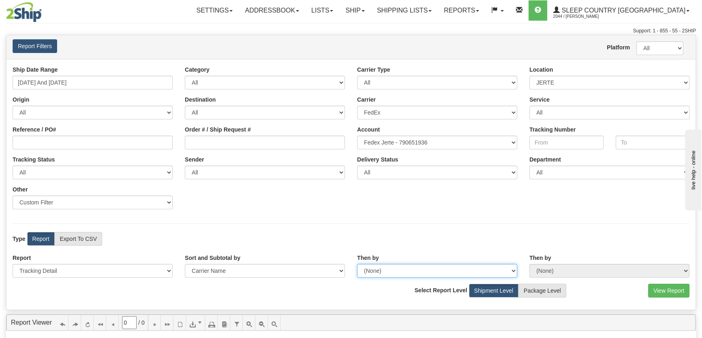
click at [405, 270] on select "(None) Carrier Name Service Name Origin Destination Location Name Account Numbe…" at bounding box center [437, 271] width 160 height 14
select select "Ship Date"
click at [357, 264] on select "(None) Carrier Name Service Name Origin Destination Location Name Account Numbe…" at bounding box center [437, 271] width 160 height 14
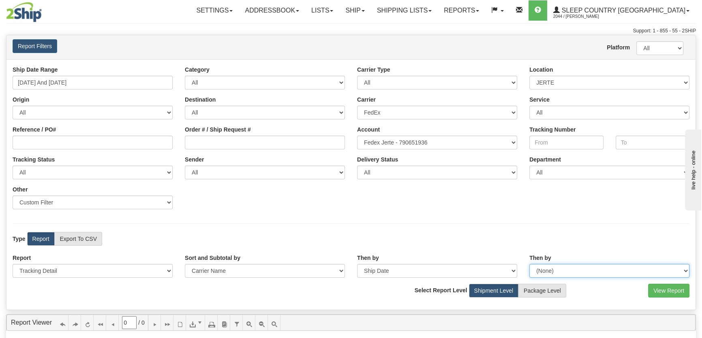
click at [548, 272] on select "(None) Carrier Name Service Name Origin Destination Location Name Account Numbe…" at bounding box center [609, 271] width 160 height 14
select select "Tracking Status"
click at [529, 264] on select "(None) Carrier Name Service Name Origin Destination Location Name Account Numbe…" at bounding box center [609, 271] width 160 height 14
click at [674, 289] on button "View Report" at bounding box center [668, 291] width 41 height 14
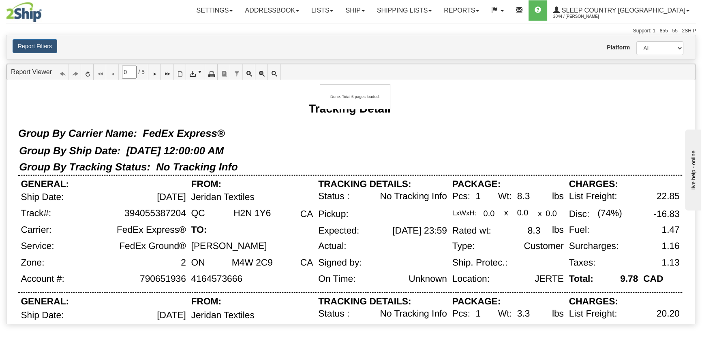
type input "1"
click at [430, 12] on link "Shipping lists" at bounding box center [404, 10] width 67 height 20
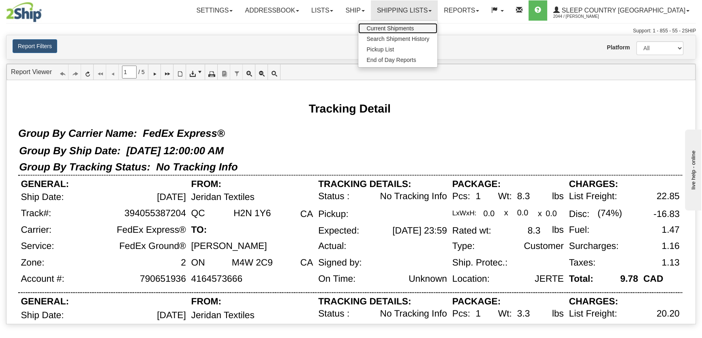
click at [430, 24] on link "Current Shipments" at bounding box center [397, 28] width 79 height 11
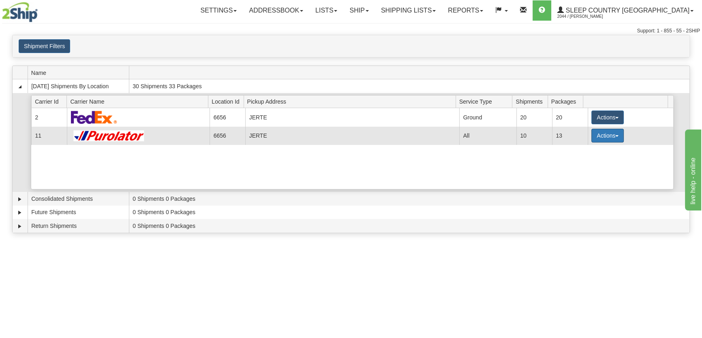
click at [597, 130] on button "Actions" at bounding box center [607, 136] width 32 height 14
click at [588, 169] on span "Pickup" at bounding box center [577, 172] width 21 height 6
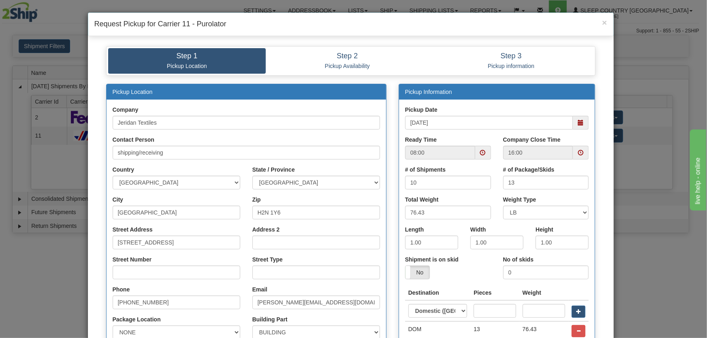
click at [580, 124] on span at bounding box center [581, 123] width 6 height 6
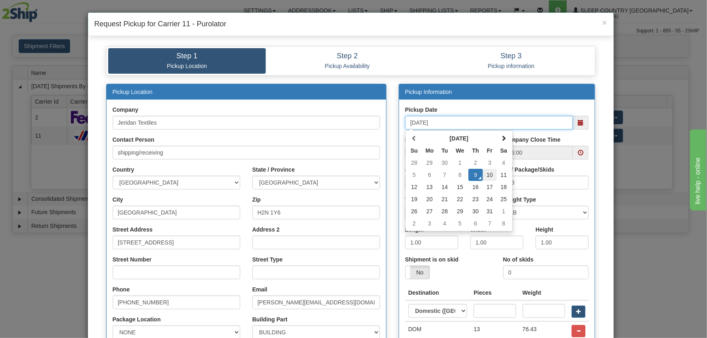
click at [490, 176] on td "10" at bounding box center [490, 175] width 14 height 12
type input "[DATE]"
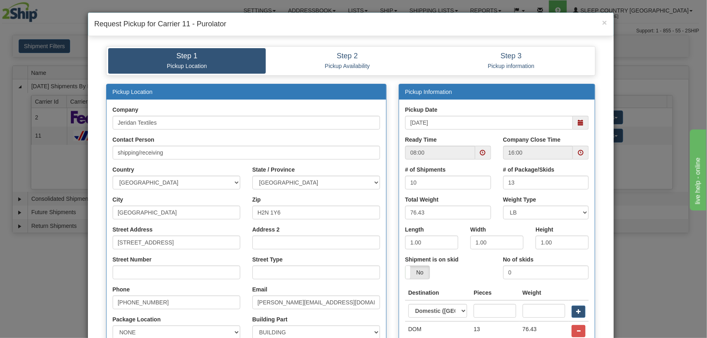
click at [481, 150] on span at bounding box center [483, 153] width 6 height 6
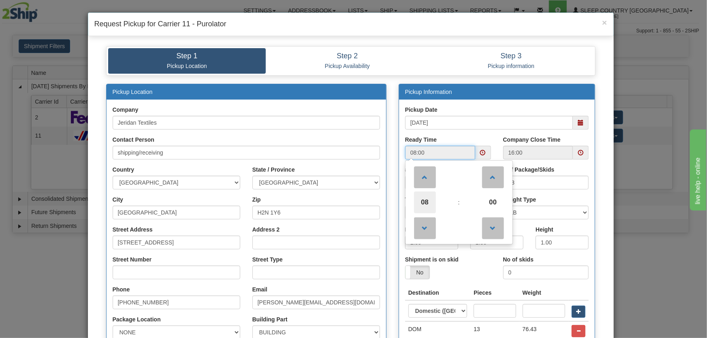
click at [426, 200] on span "08" at bounding box center [425, 203] width 22 height 22
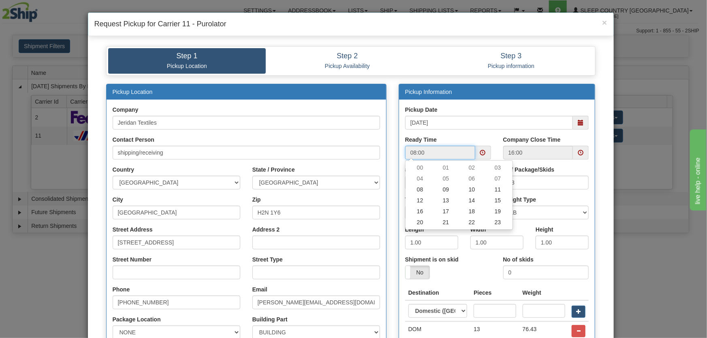
click at [495, 189] on td "11" at bounding box center [498, 189] width 26 height 11
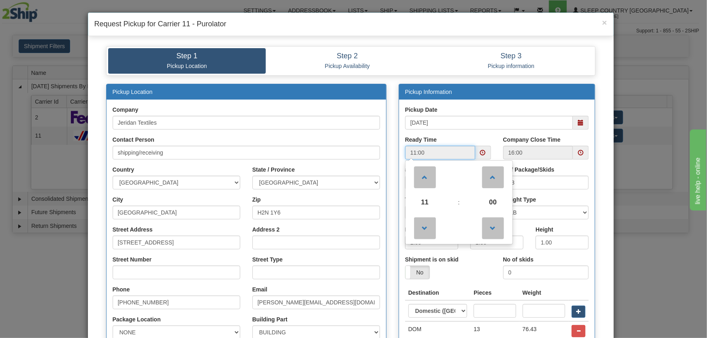
click at [494, 197] on span "00" at bounding box center [493, 203] width 22 height 22
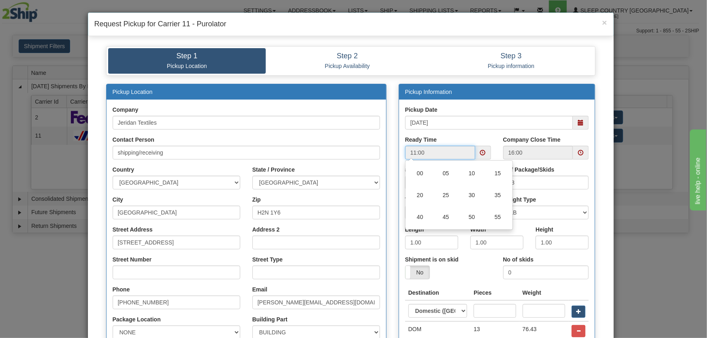
click at [468, 195] on td "30" at bounding box center [472, 195] width 26 height 22
type input "11:30"
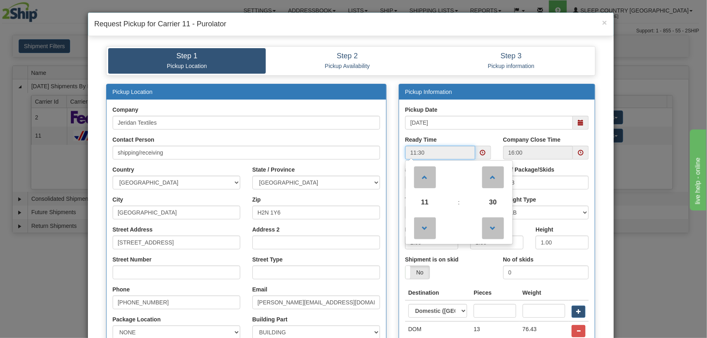
scroll to position [61, 0]
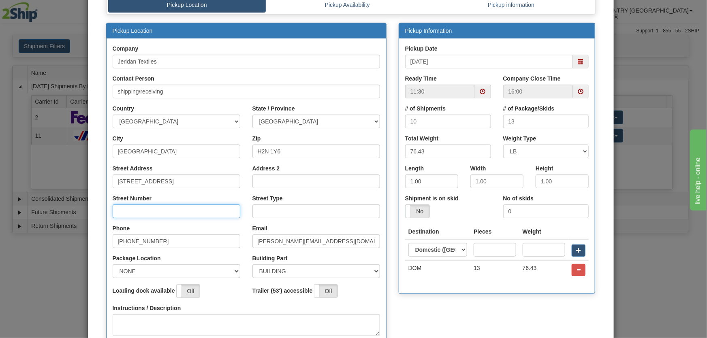
click at [157, 215] on input "Street Number" at bounding box center [177, 212] width 128 height 14
type input "8750"
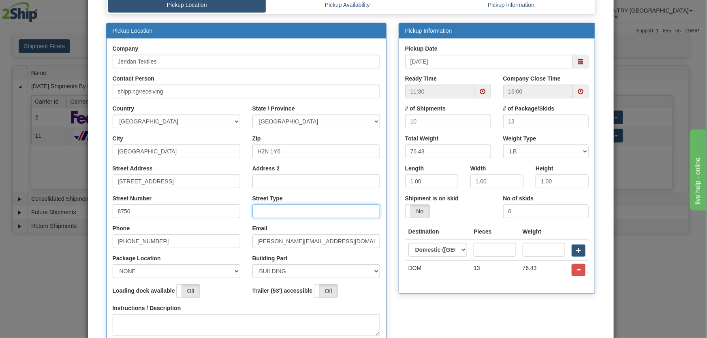
drag, startPoint x: 280, startPoint y: 206, endPoint x: 289, endPoint y: 207, distance: 8.9
click at [283, 206] on input "Street Type" at bounding box center [316, 212] width 128 height 14
type input "ave"
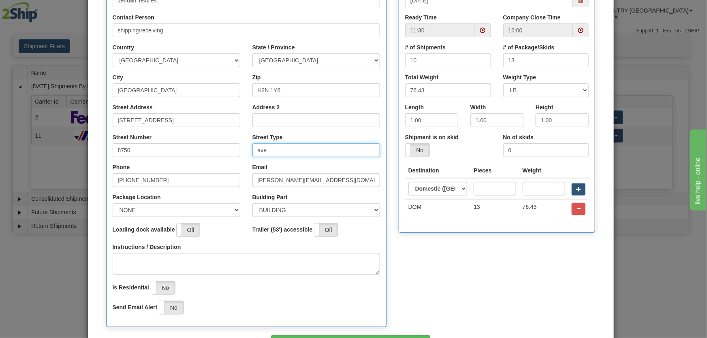
scroll to position [178, 0]
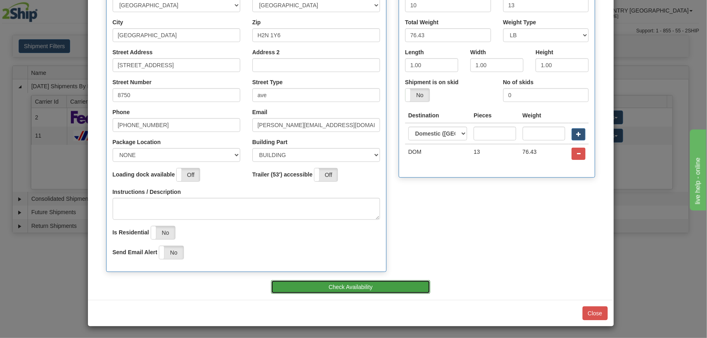
click at [340, 285] on button "Check Availability" at bounding box center [350, 287] width 159 height 14
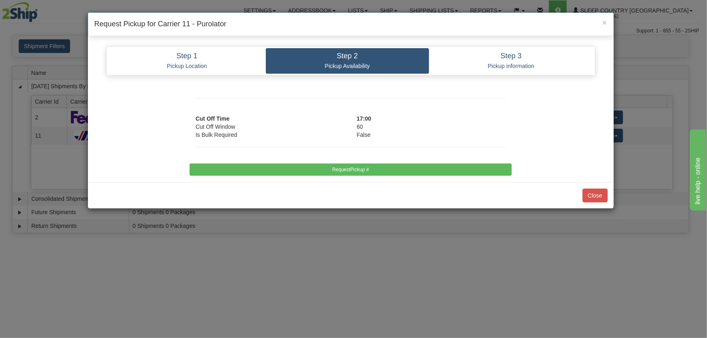
scroll to position [0, 0]
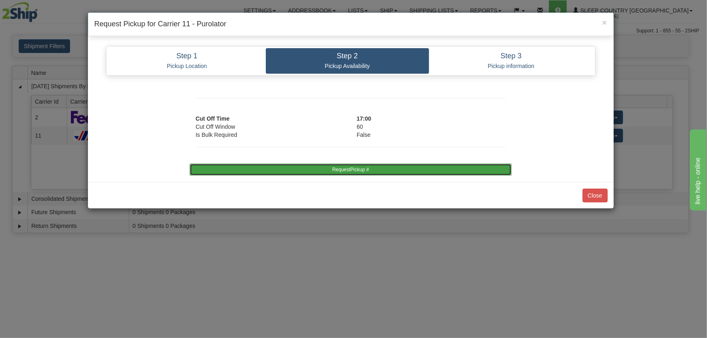
click at [383, 169] on button "RequestPickup #" at bounding box center [351, 170] width 322 height 12
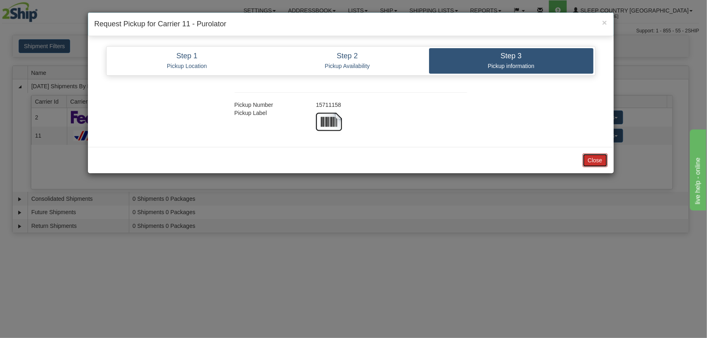
click at [593, 161] on button "Close" at bounding box center [595, 161] width 25 height 14
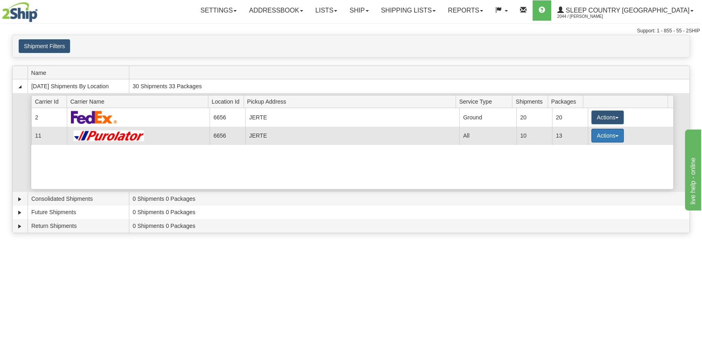
click at [595, 142] on button "Actions" at bounding box center [607, 136] width 32 height 14
click at [589, 163] on link "Close" at bounding box center [590, 161] width 65 height 11
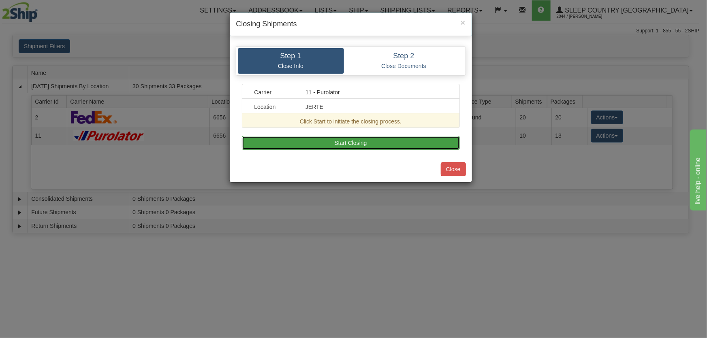
click at [419, 143] on button "Start Closing" at bounding box center [351, 143] width 218 height 14
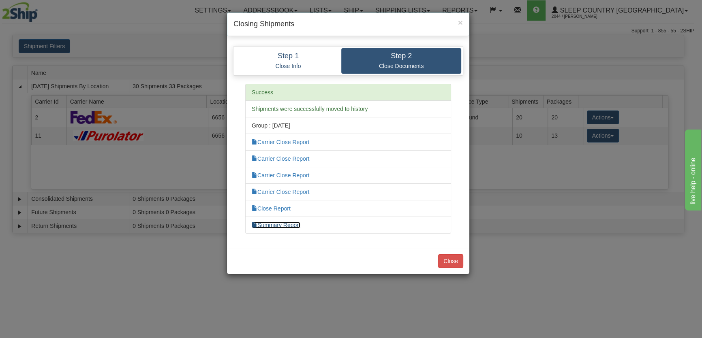
click at [285, 222] on link "Summary Report" at bounding box center [276, 225] width 49 height 6
click at [453, 261] on button "Close" at bounding box center [450, 262] width 25 height 14
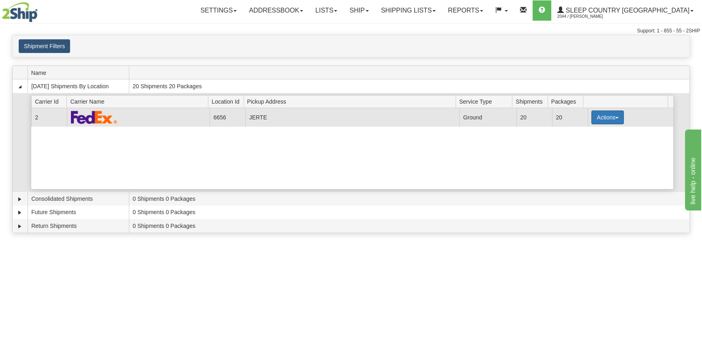
click at [593, 119] on button "Actions" at bounding box center [607, 118] width 32 height 14
click at [585, 158] on link "Pickup" at bounding box center [590, 154] width 65 height 11
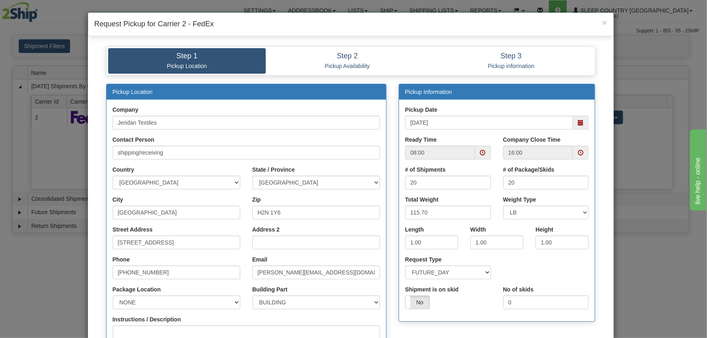
click at [575, 122] on span at bounding box center [581, 123] width 16 height 14
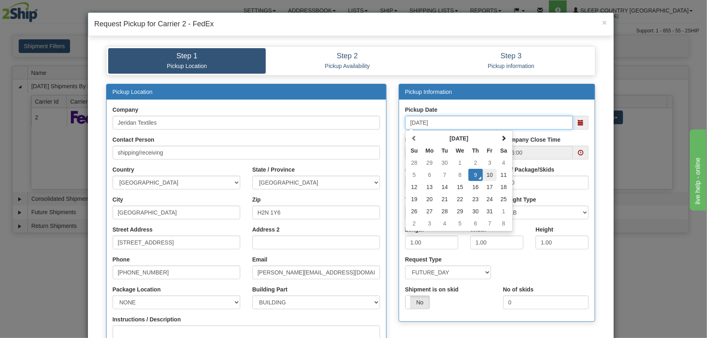
click at [488, 178] on td "10" at bounding box center [490, 175] width 14 height 12
type input "10/10/2025"
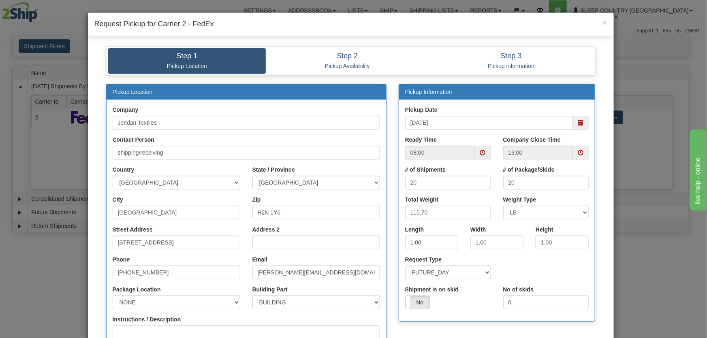
click at [481, 150] on span at bounding box center [483, 153] width 6 height 6
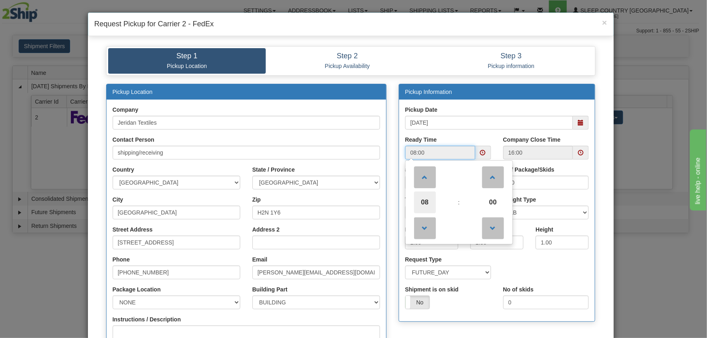
drag, startPoint x: 425, startPoint y: 205, endPoint x: 461, endPoint y: 201, distance: 35.9
click at [426, 205] on span "08" at bounding box center [425, 203] width 22 height 22
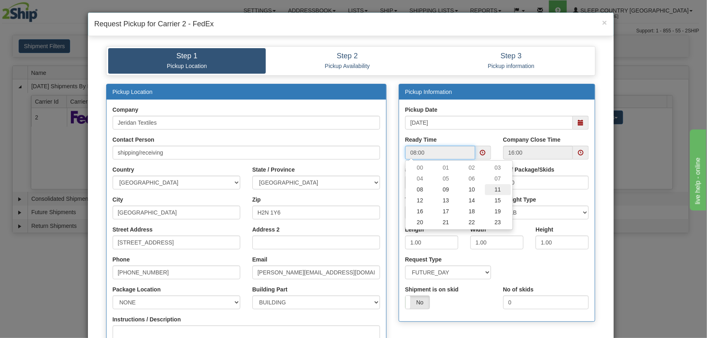
click at [488, 194] on td "11" at bounding box center [498, 189] width 26 height 11
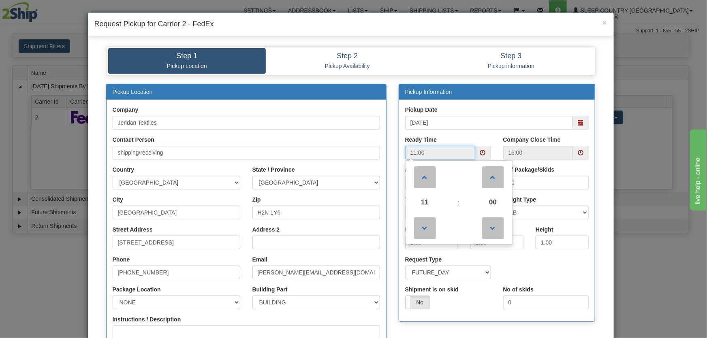
click at [488, 194] on span "00" at bounding box center [493, 203] width 22 height 22
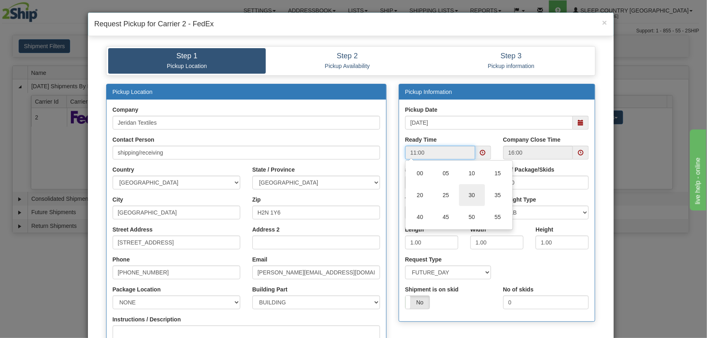
click at [479, 192] on td "30" at bounding box center [472, 195] width 26 height 22
type input "11:30"
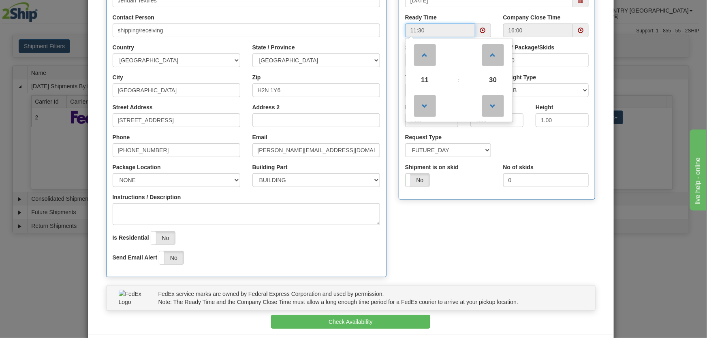
scroll to position [157, 0]
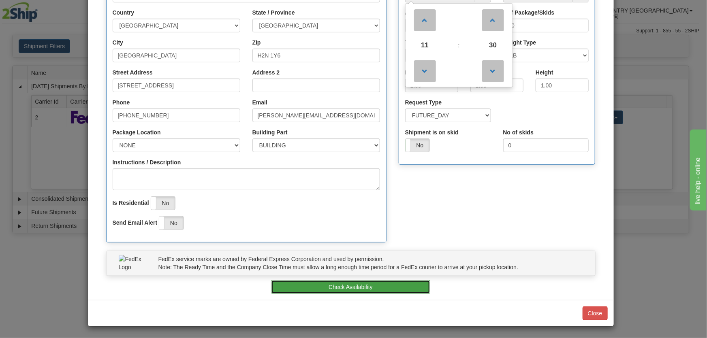
click at [381, 285] on button "Check Availability" at bounding box center [350, 287] width 159 height 14
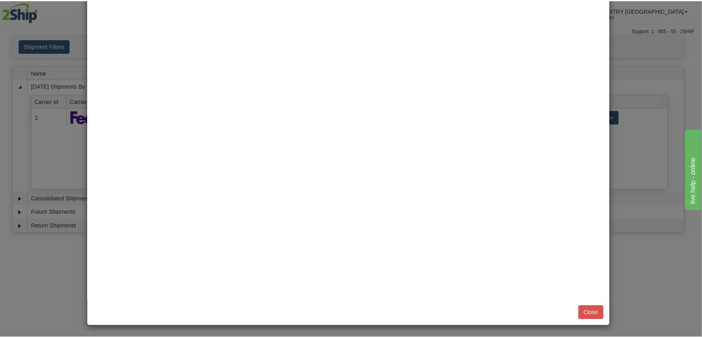
scroll to position [0, 0]
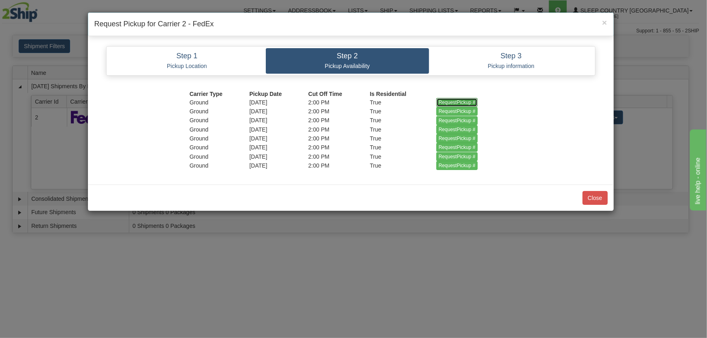
click at [468, 101] on input "RequestPickup #" at bounding box center [457, 102] width 42 height 9
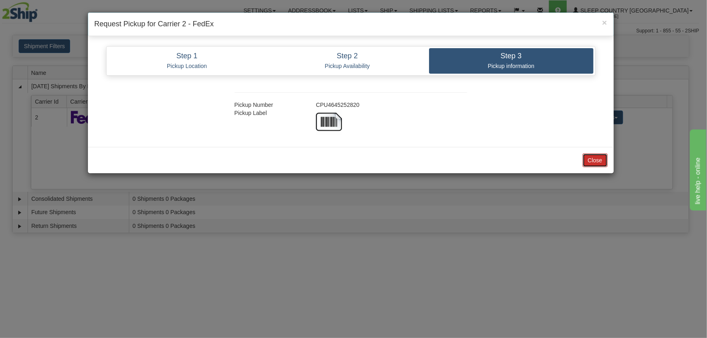
click at [595, 165] on button "Close" at bounding box center [595, 161] width 25 height 14
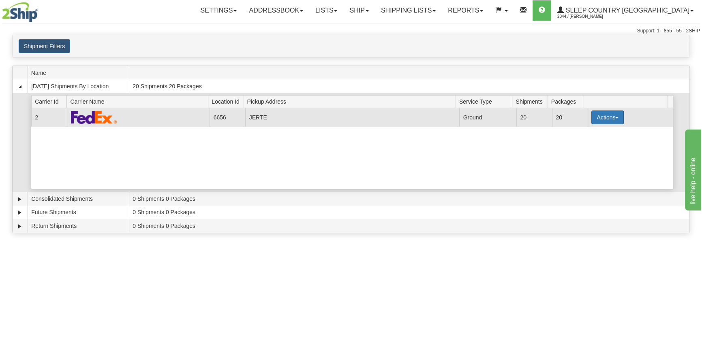
click at [606, 119] on button "Actions" at bounding box center [607, 118] width 32 height 14
click at [588, 144] on link "Close" at bounding box center [590, 143] width 65 height 11
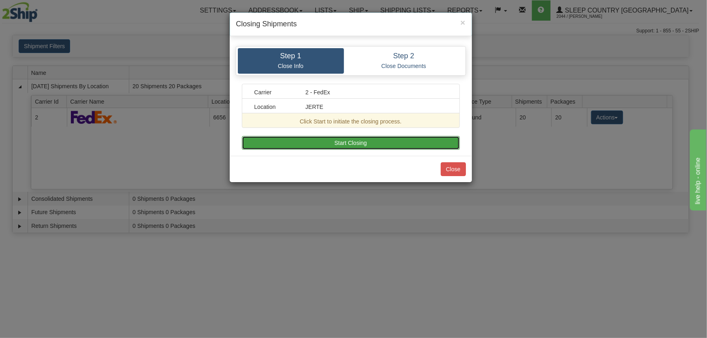
click at [416, 138] on button "Start Closing" at bounding box center [351, 143] width 218 height 14
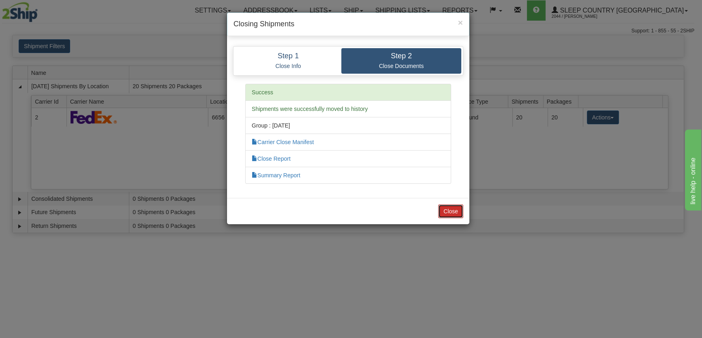
click at [456, 209] on button "Close" at bounding box center [450, 212] width 25 height 14
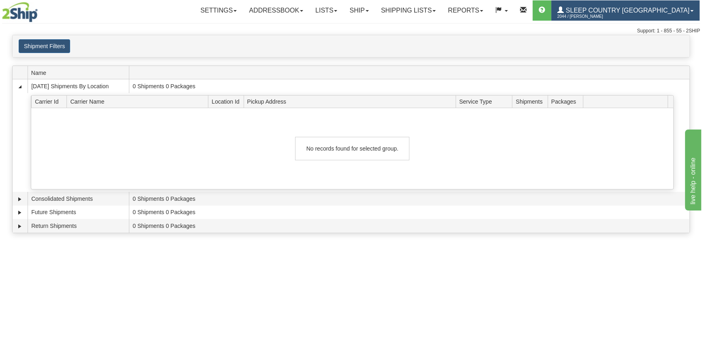
click at [618, 13] on span "2044 / [PERSON_NAME]" at bounding box center [587, 17] width 61 height 8
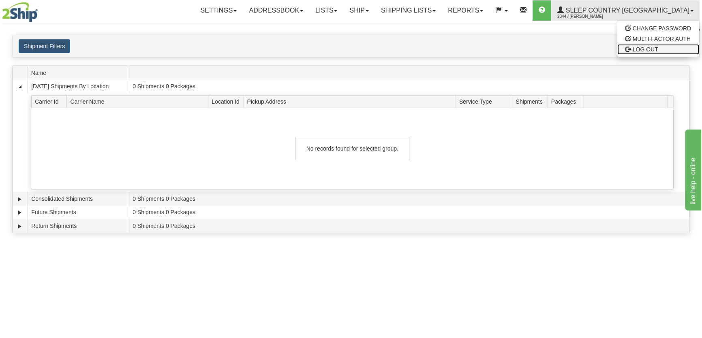
click at [635, 47] on span "LOG OUT" at bounding box center [646, 49] width 26 height 6
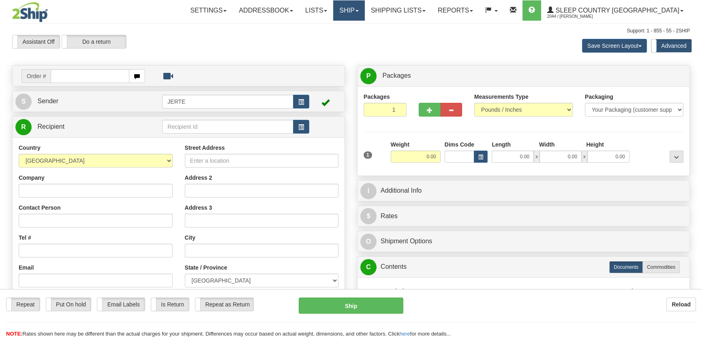
click at [364, 8] on link "Ship" at bounding box center [348, 10] width 31 height 20
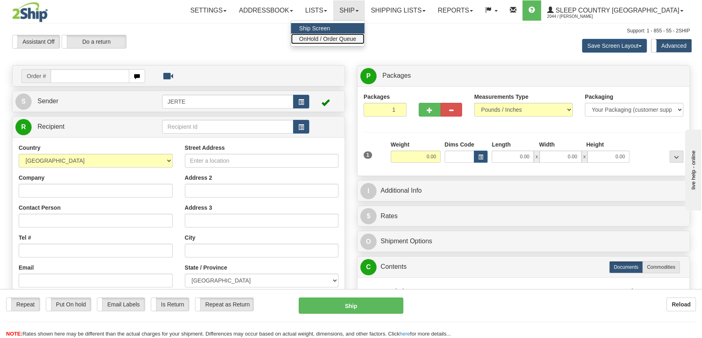
click at [364, 34] on link "OnHold / Order Queue" at bounding box center [327, 39] width 73 height 11
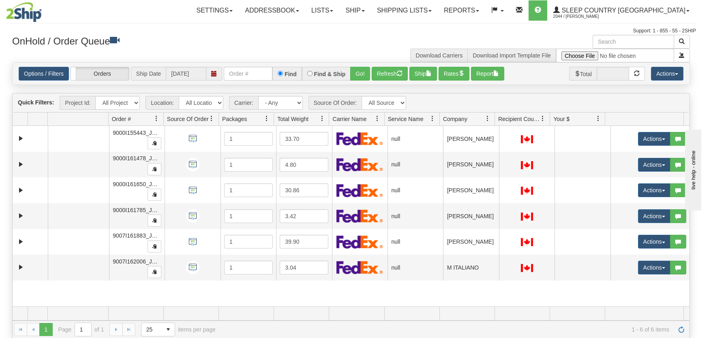
click at [460, 119] on span "Company" at bounding box center [455, 119] width 24 height 8
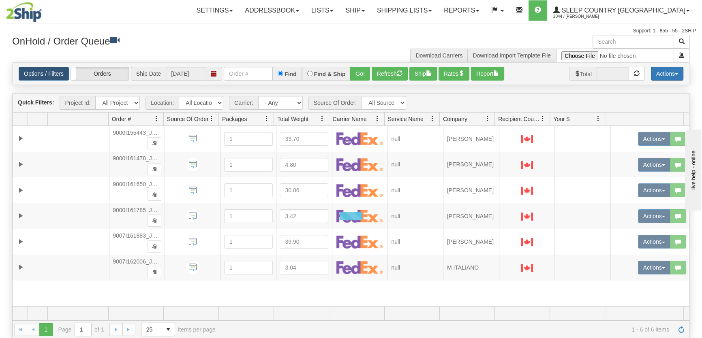
click at [661, 75] on button "Actions" at bounding box center [667, 74] width 32 height 14
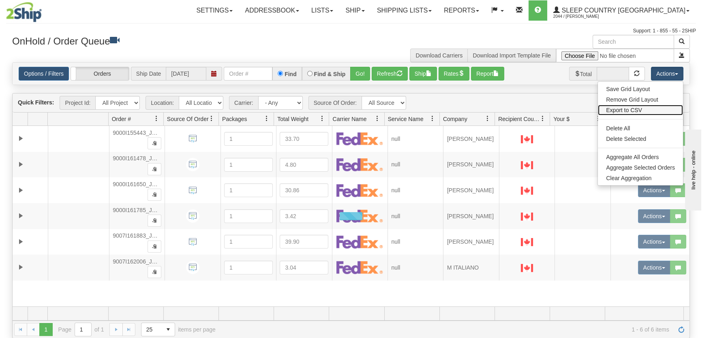
click at [634, 113] on link "Export to CSV" at bounding box center [640, 110] width 85 height 11
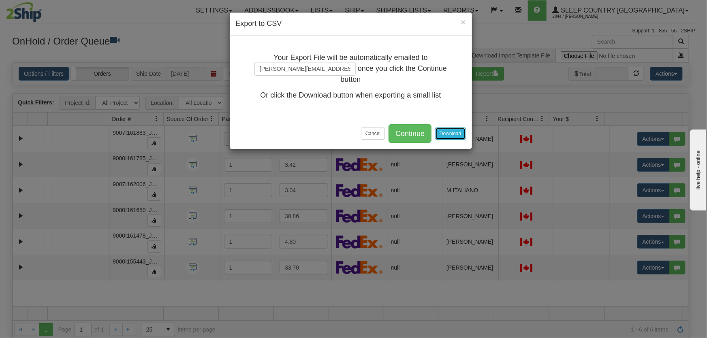
click at [458, 133] on button "Download" at bounding box center [450, 134] width 30 height 12
drag, startPoint x: 382, startPoint y: 132, endPoint x: 400, endPoint y: 127, distance: 18.9
click at [384, 132] on button "Cancel" at bounding box center [373, 134] width 24 height 12
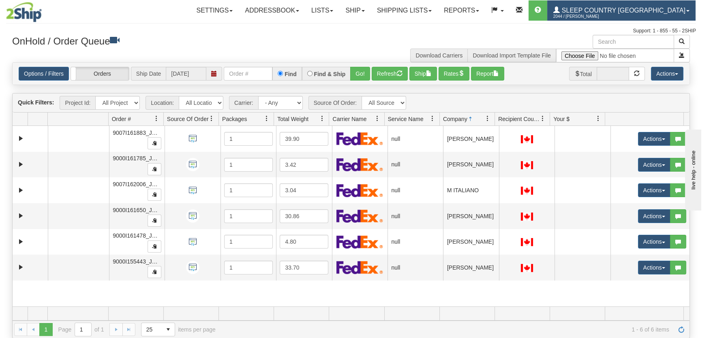
click at [604, 11] on span "Sleep Country [GEOGRAPHIC_DATA]" at bounding box center [623, 10] width 126 height 7
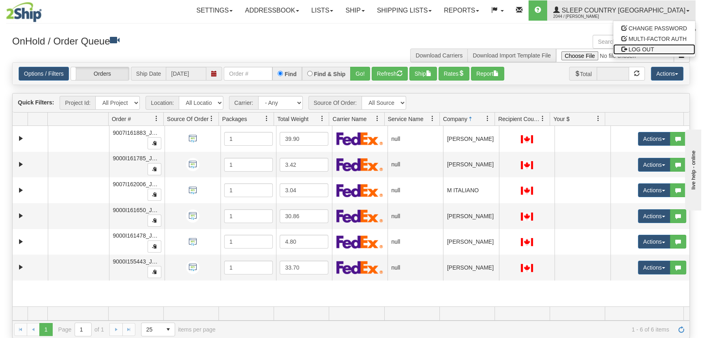
click at [622, 47] on span at bounding box center [624, 49] width 6 height 6
